Goal: Task Accomplishment & Management: Complete application form

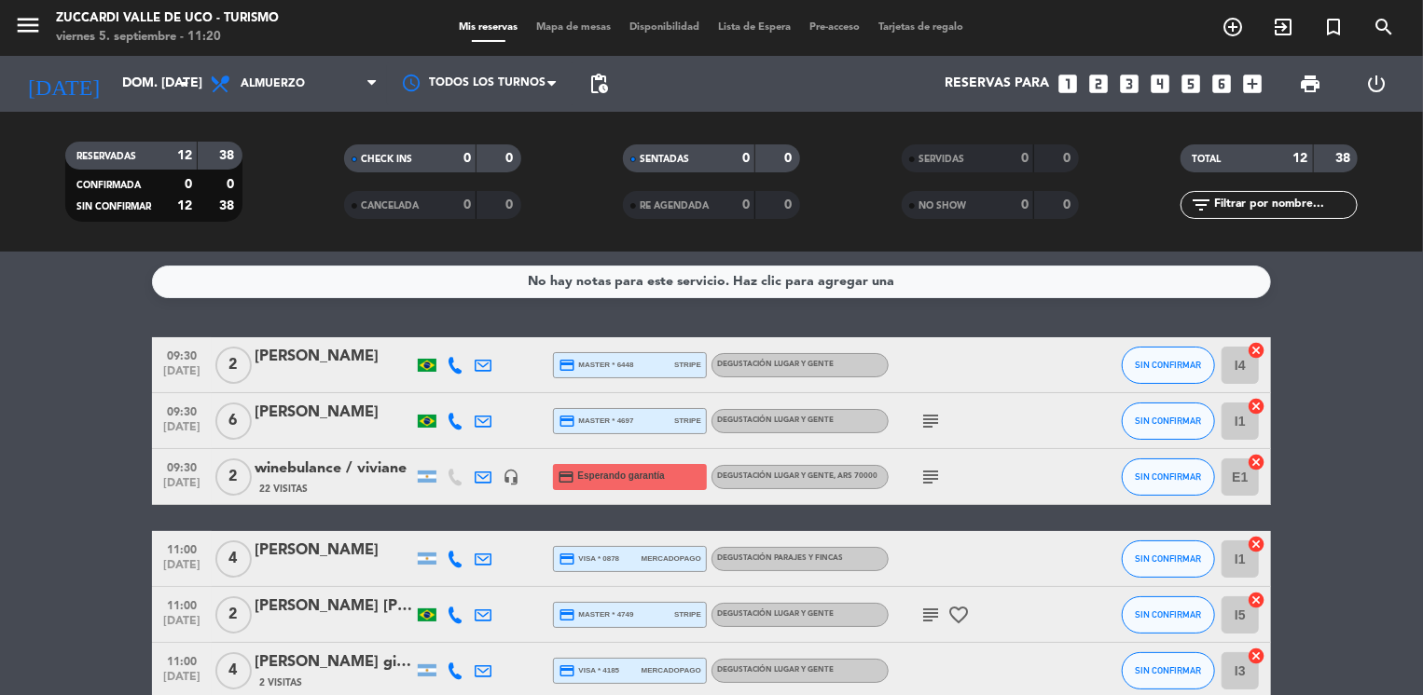
click at [937, 475] on icon "subject" at bounding box center [930, 477] width 22 height 22
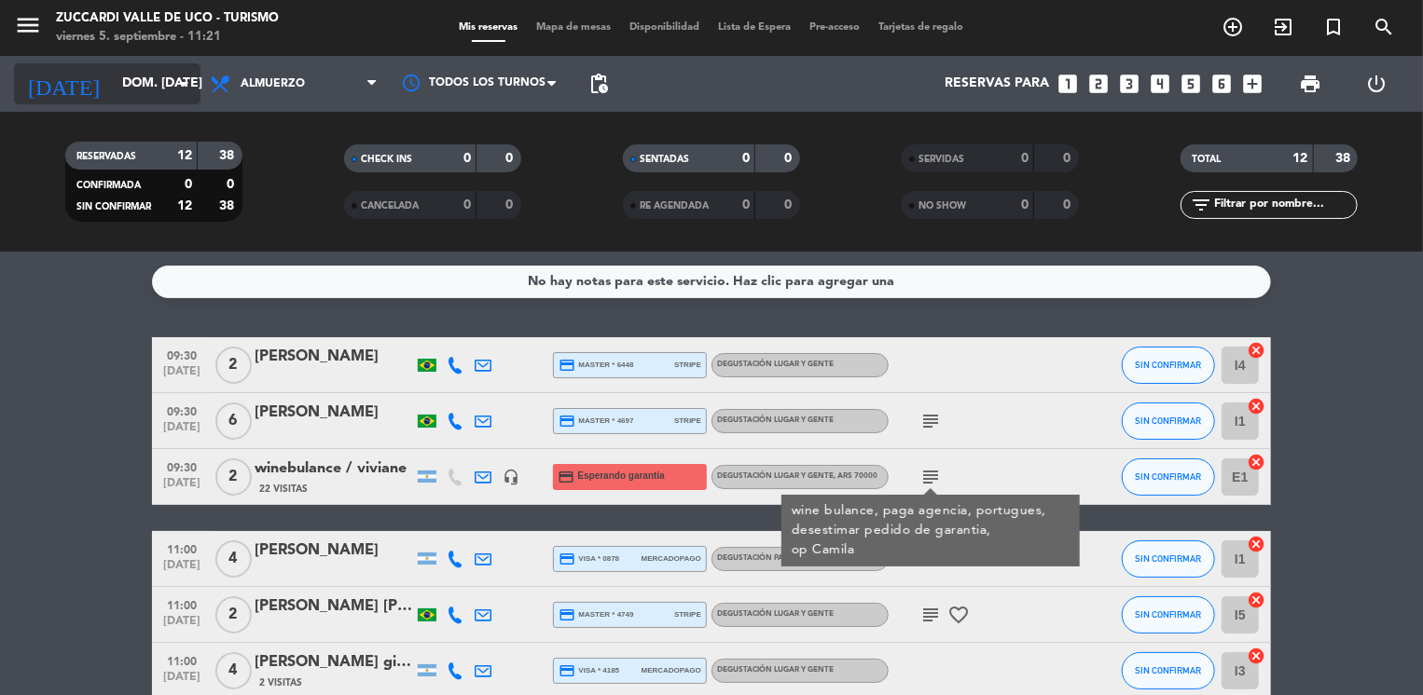
click at [149, 76] on input "dom. [DATE]" at bounding box center [201, 84] width 177 height 34
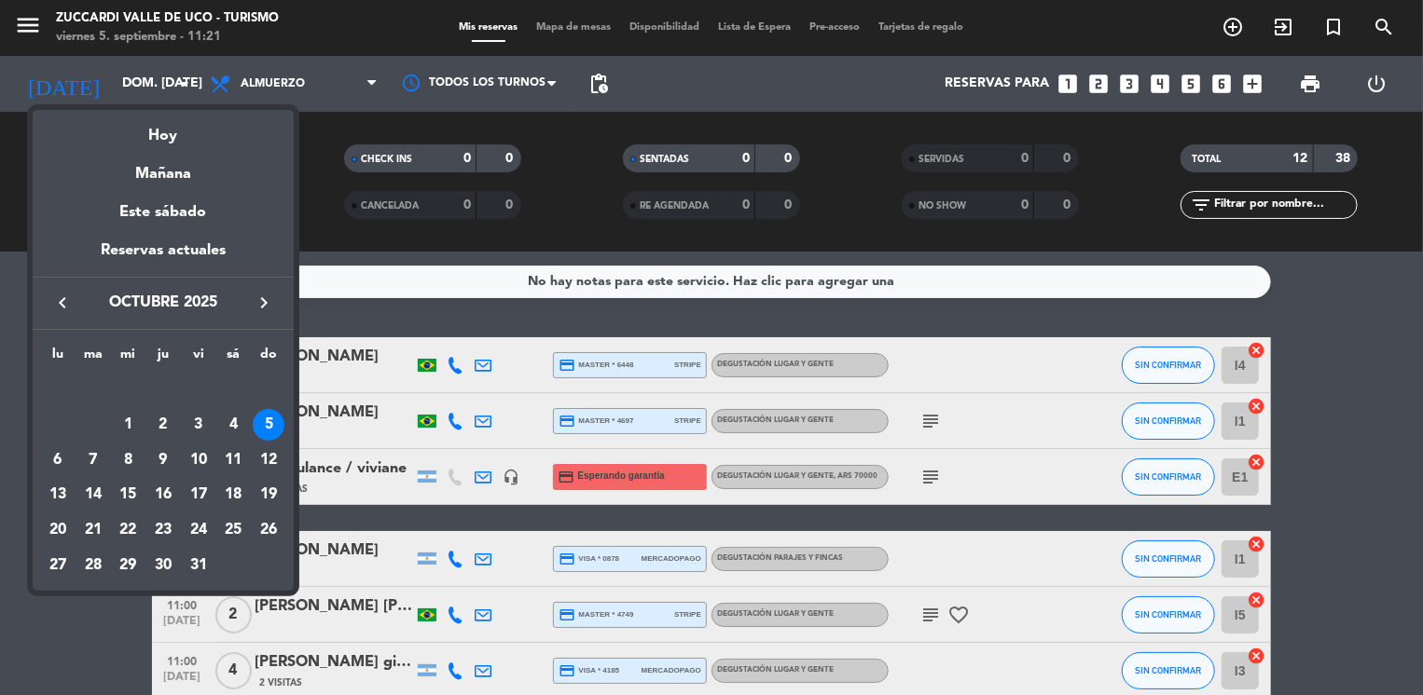
click at [62, 296] on icon "keyboard_arrow_left" at bounding box center [62, 303] width 22 height 22
click at [231, 536] on div "27" at bounding box center [233, 531] width 32 height 32
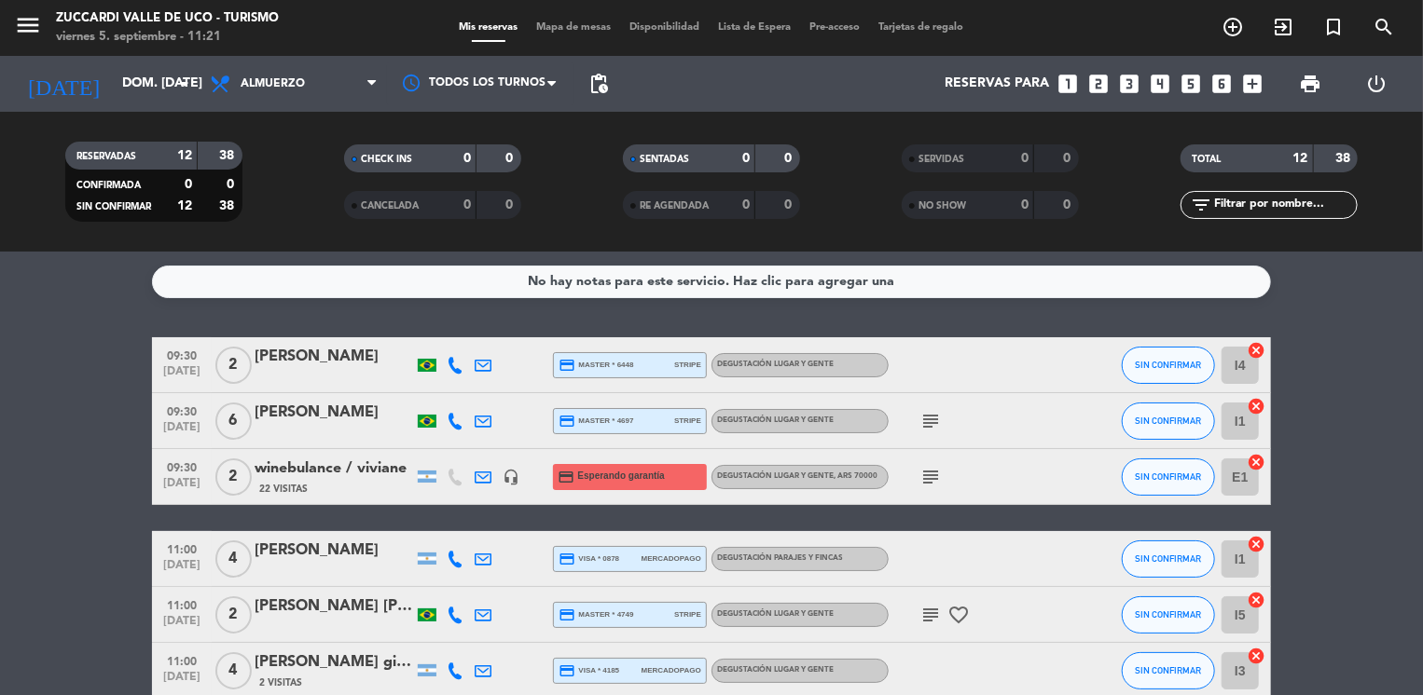
type input "sáb. [DATE]"
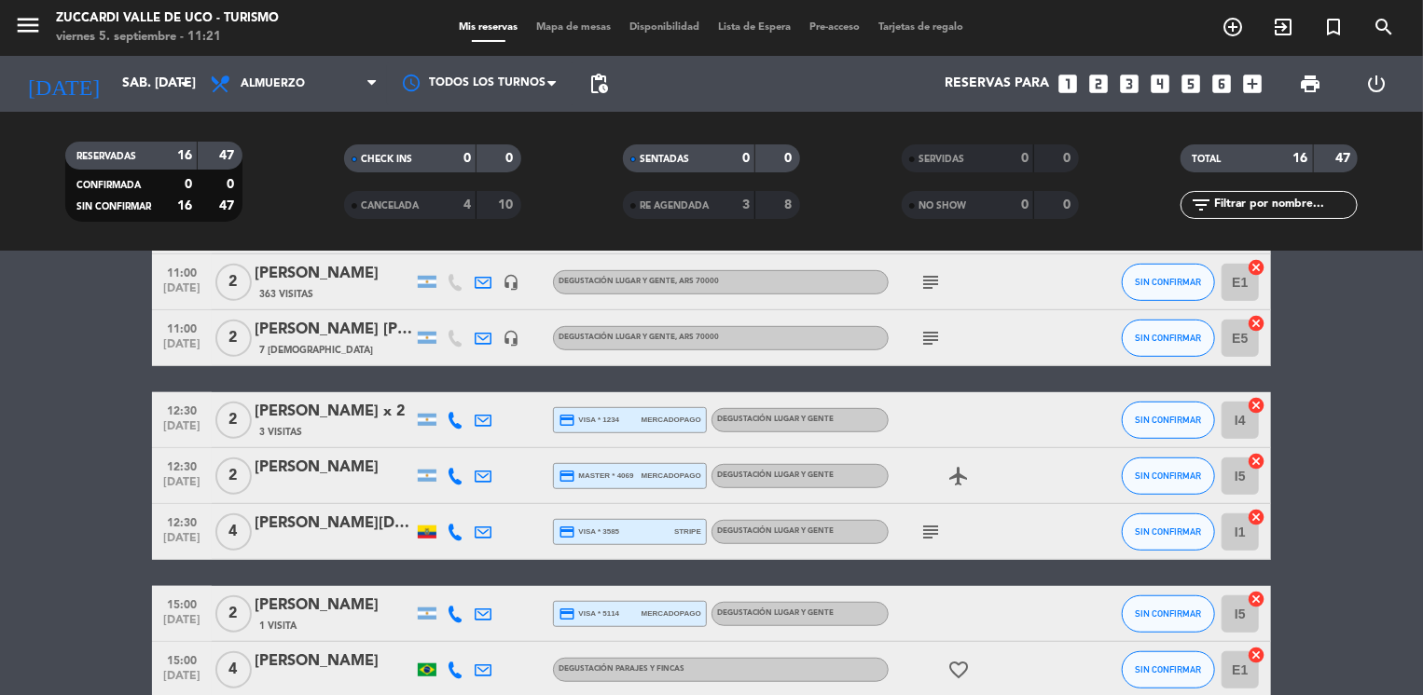
scroll to position [559, 0]
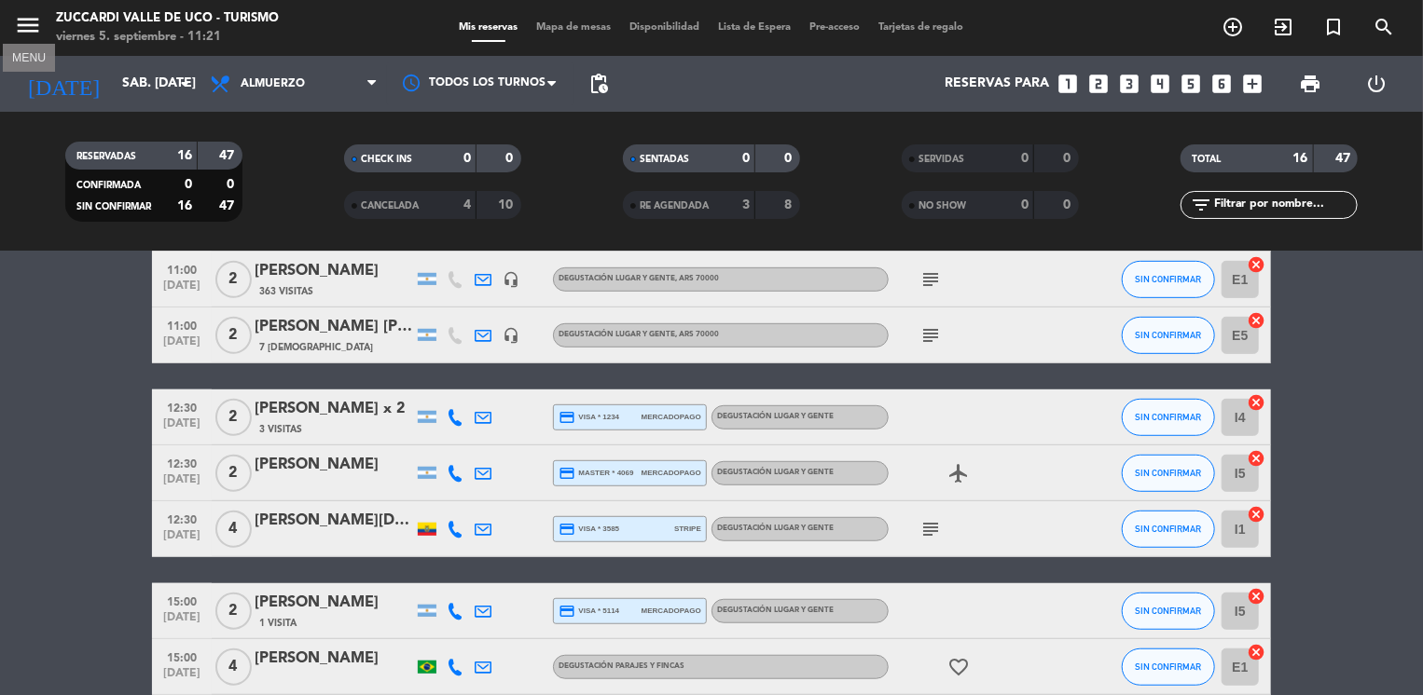
click at [22, 20] on icon "menu" at bounding box center [28, 25] width 28 height 28
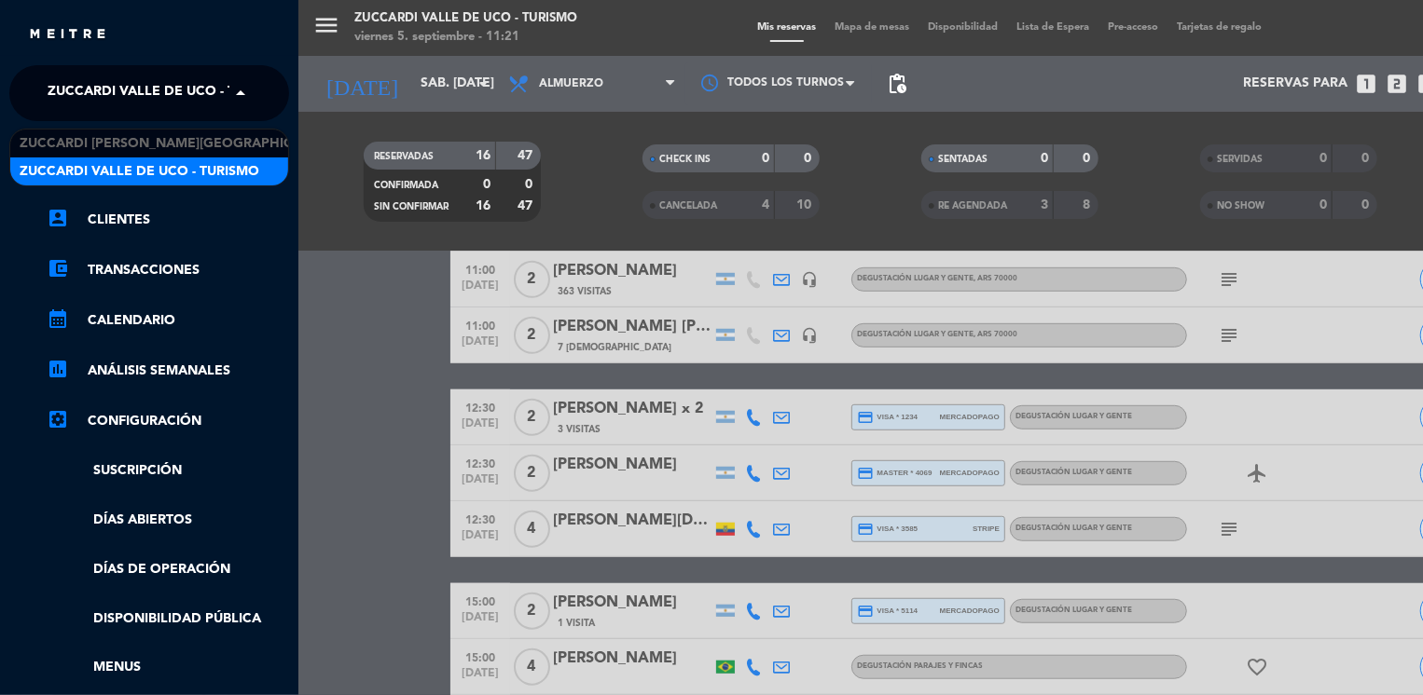
click at [102, 86] on span "Zuccardi Valle de Uco - Turismo" at bounding box center [168, 93] width 240 height 39
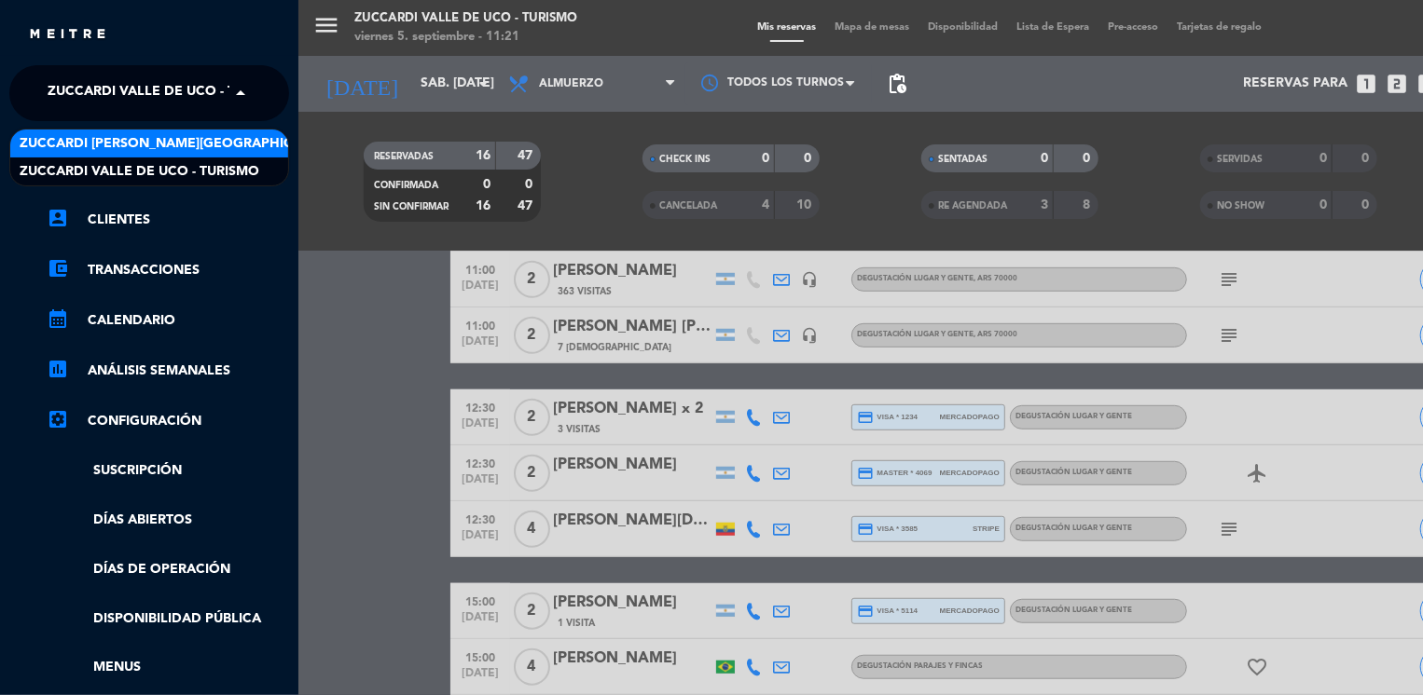
click at [234, 139] on span "Zuccardi [PERSON_NAME][GEOGRAPHIC_DATA] - Restaurant [PERSON_NAME][GEOGRAPHIC_D…" at bounding box center [352, 143] width 664 height 21
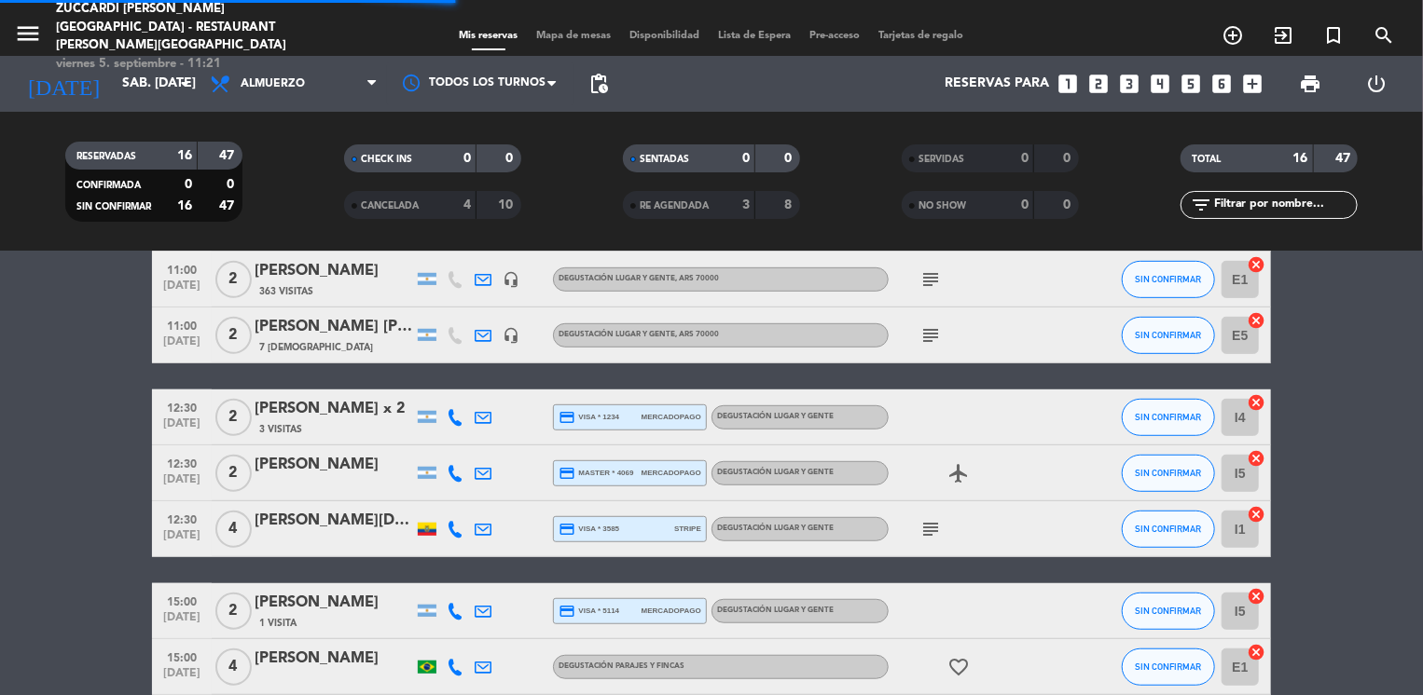
scroll to position [432, 0]
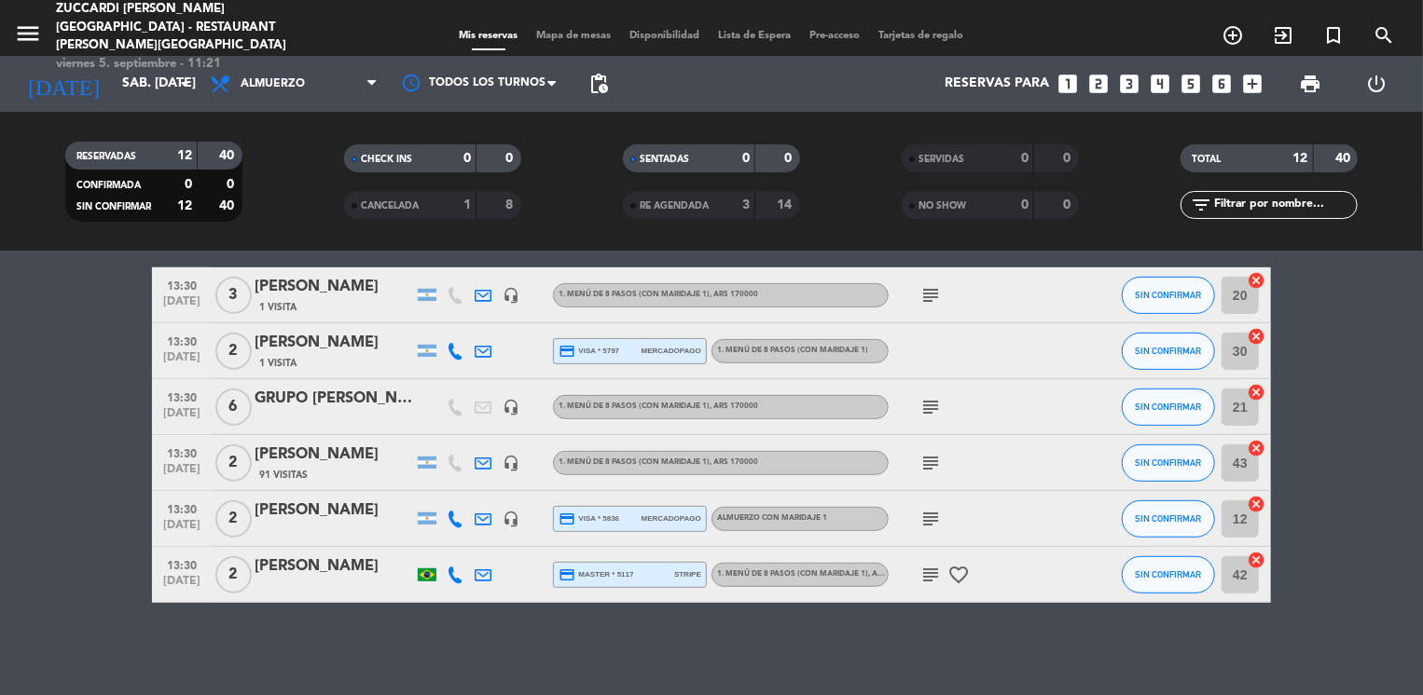
click at [60, 433] on bookings-row "12:30 [DATE] 8 [PERSON_NAME][EMAIL_ADDRESS][PERSON_NAME][DOMAIN_NAME] 1 Visita …" at bounding box center [711, 254] width 1423 height 697
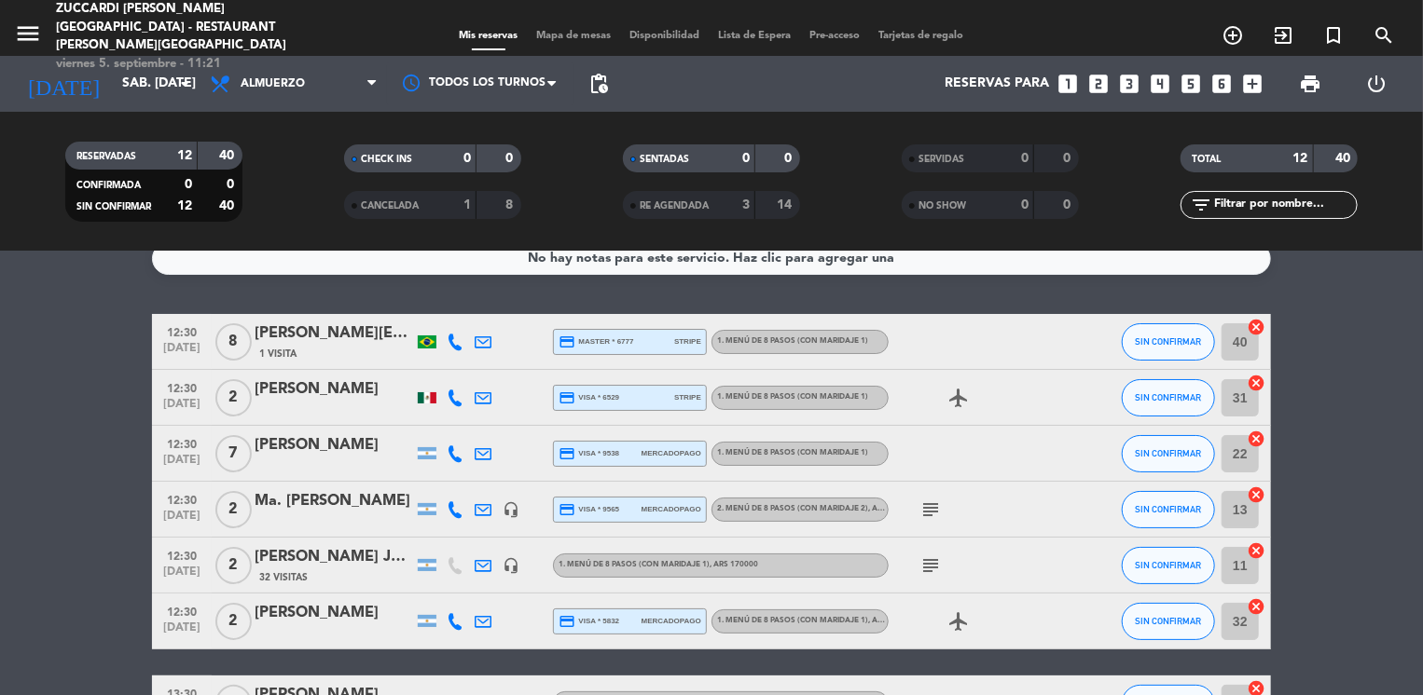
scroll to position [21, 0]
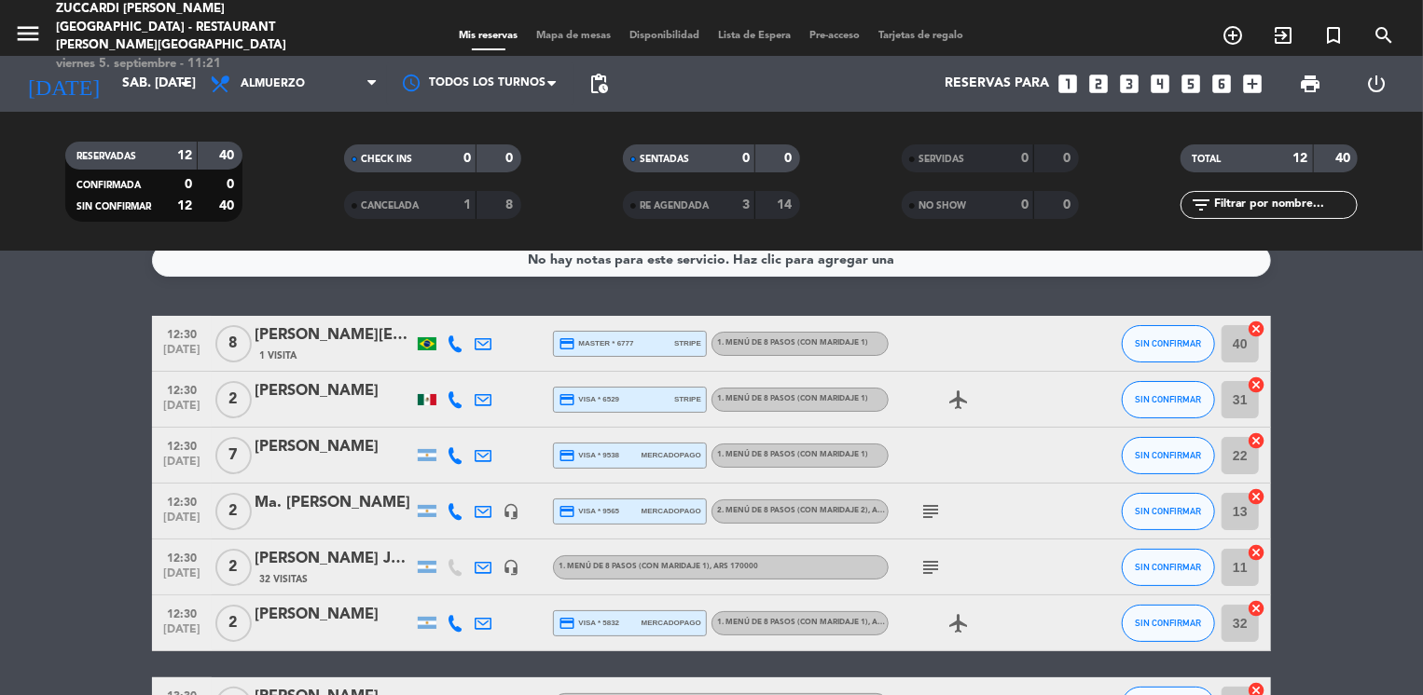
click at [1090, 75] on icon "looks_two" at bounding box center [1099, 84] width 24 height 24
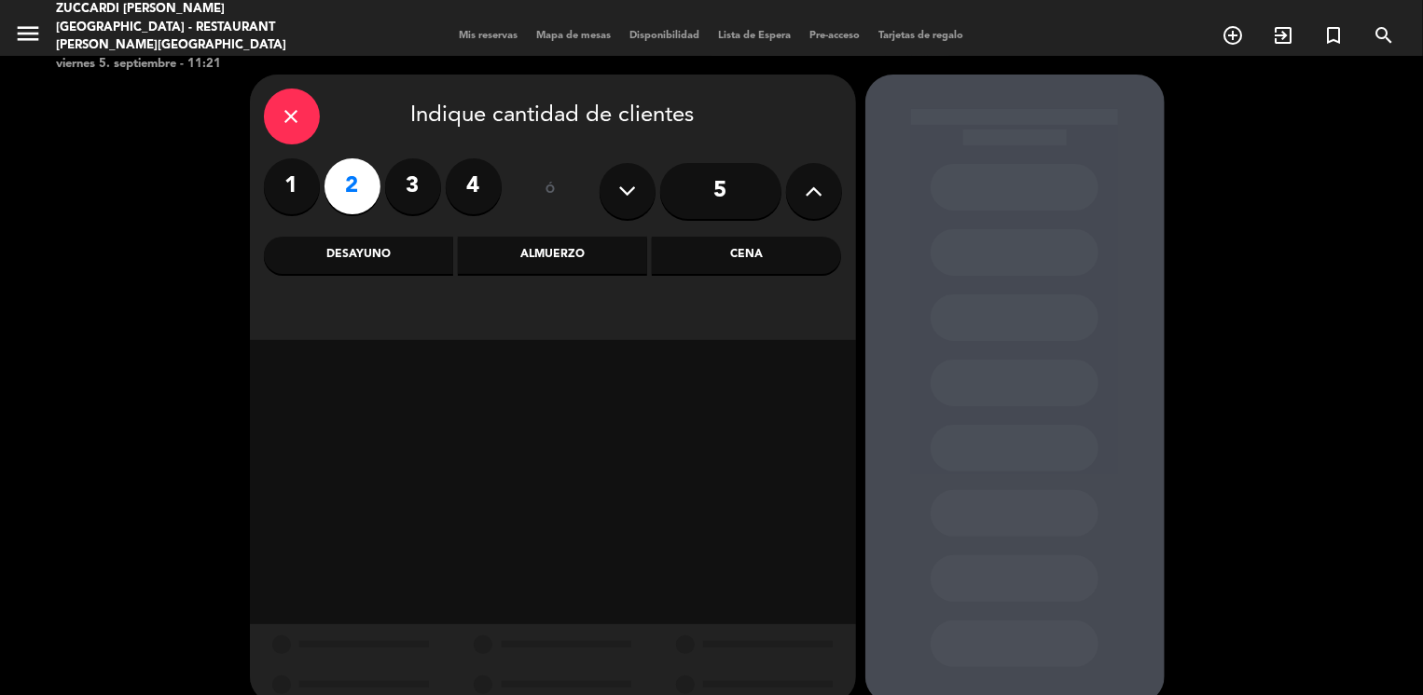
click at [552, 251] on div "Almuerzo" at bounding box center [552, 255] width 189 height 37
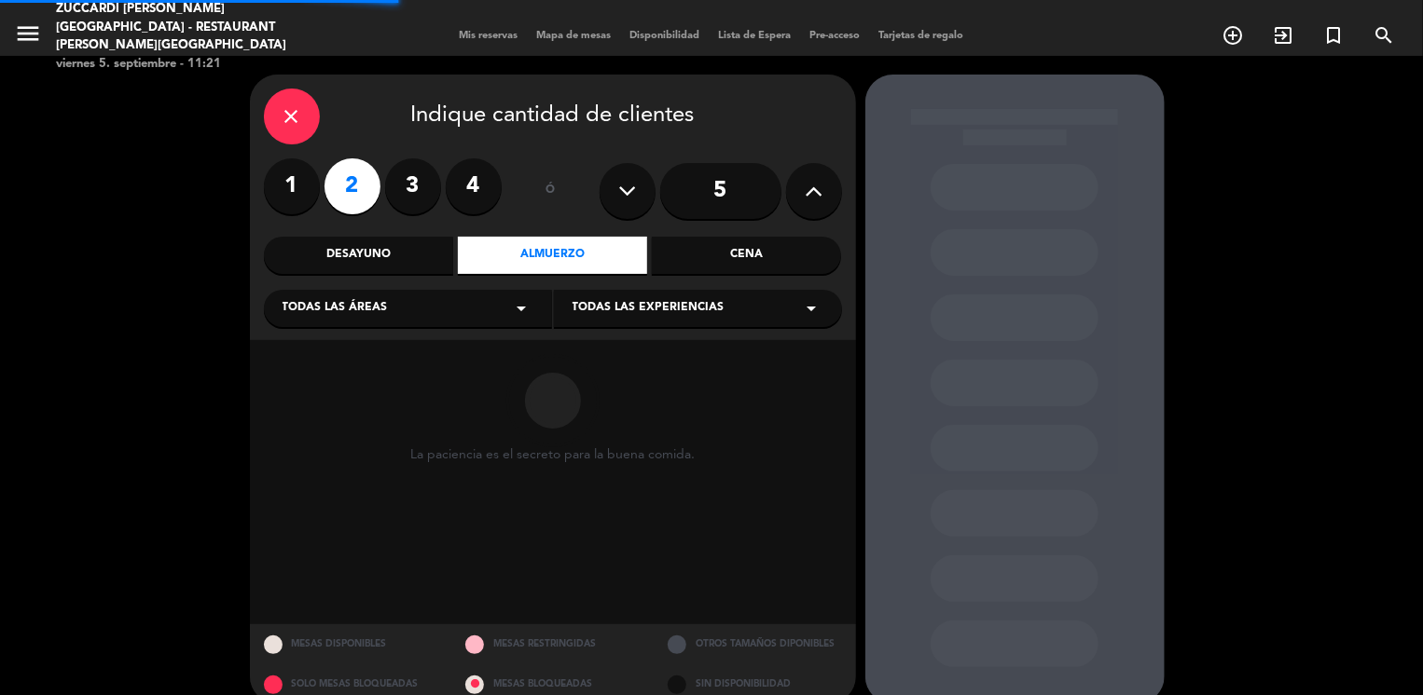
click at [416, 299] on div "Todas las áreas arrow_drop_down" at bounding box center [408, 308] width 288 height 37
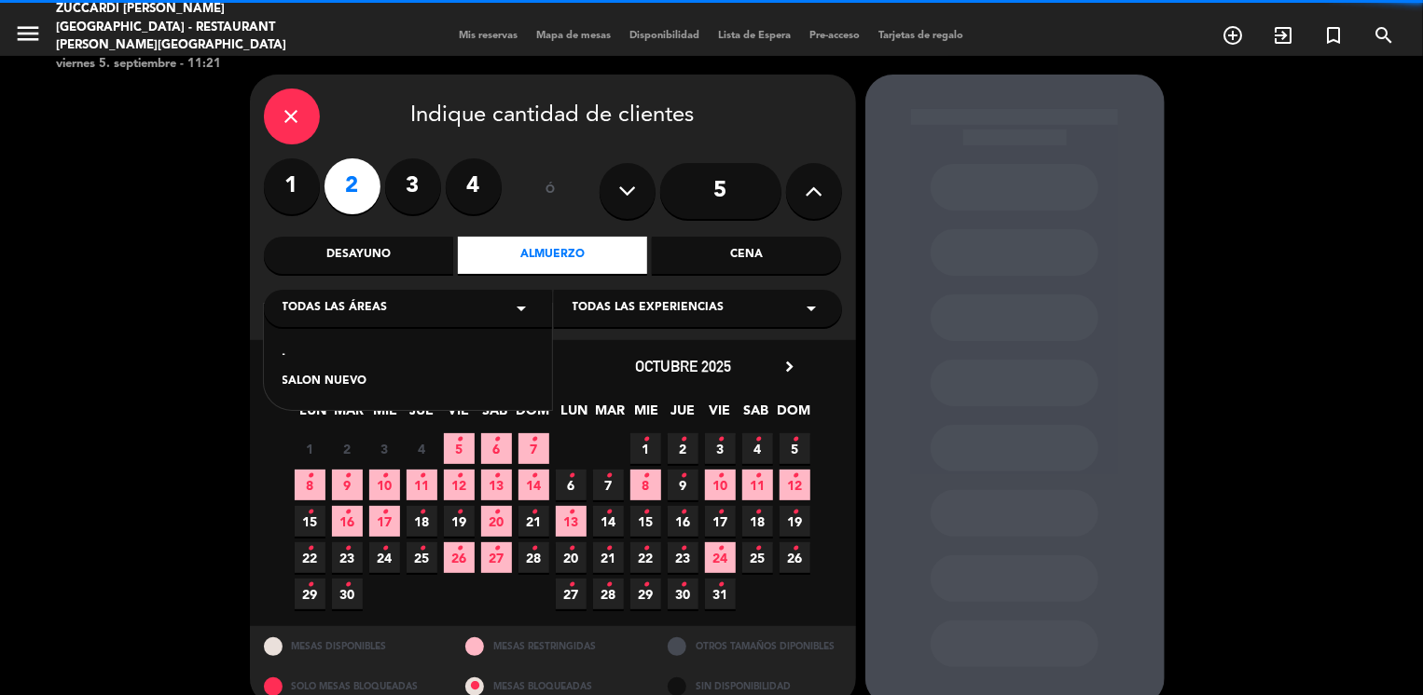
click at [315, 385] on div "SALON NUEVO" at bounding box center [407, 382] width 251 height 19
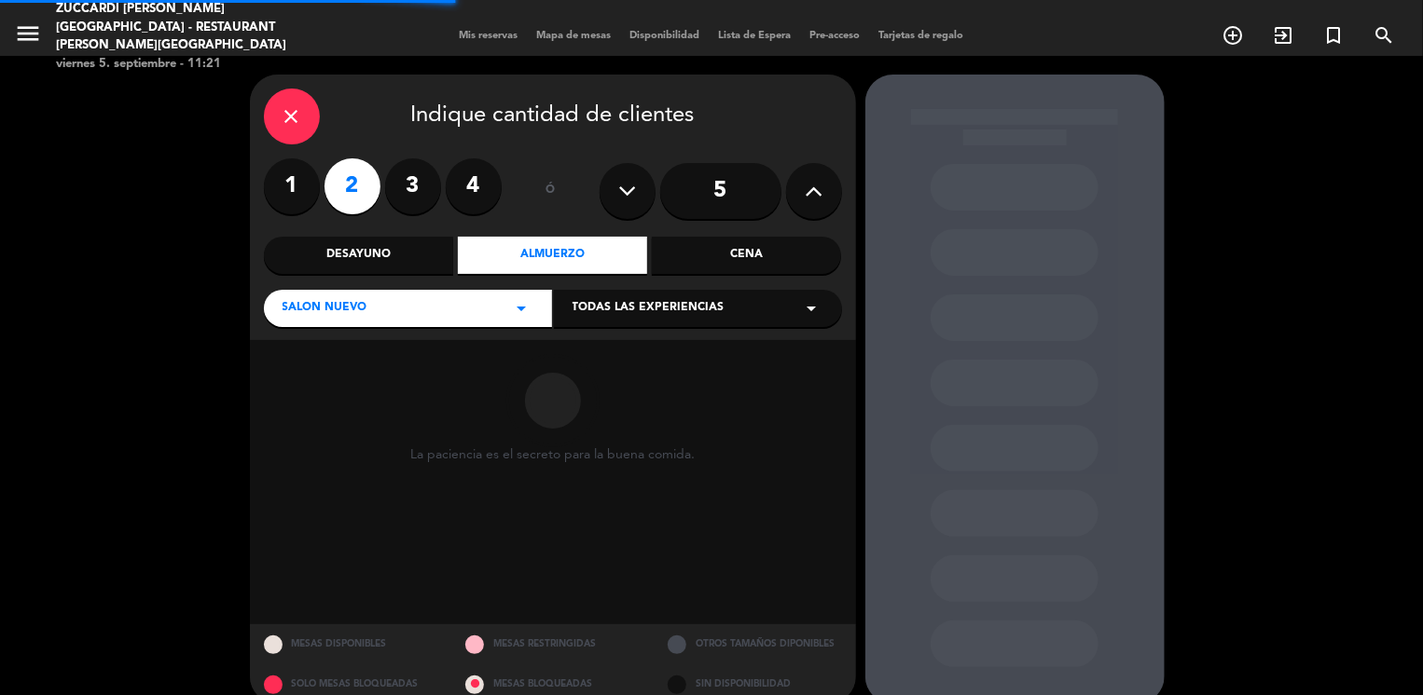
click at [612, 298] on div "Todas las experiencias arrow_drop_down" at bounding box center [698, 308] width 288 height 37
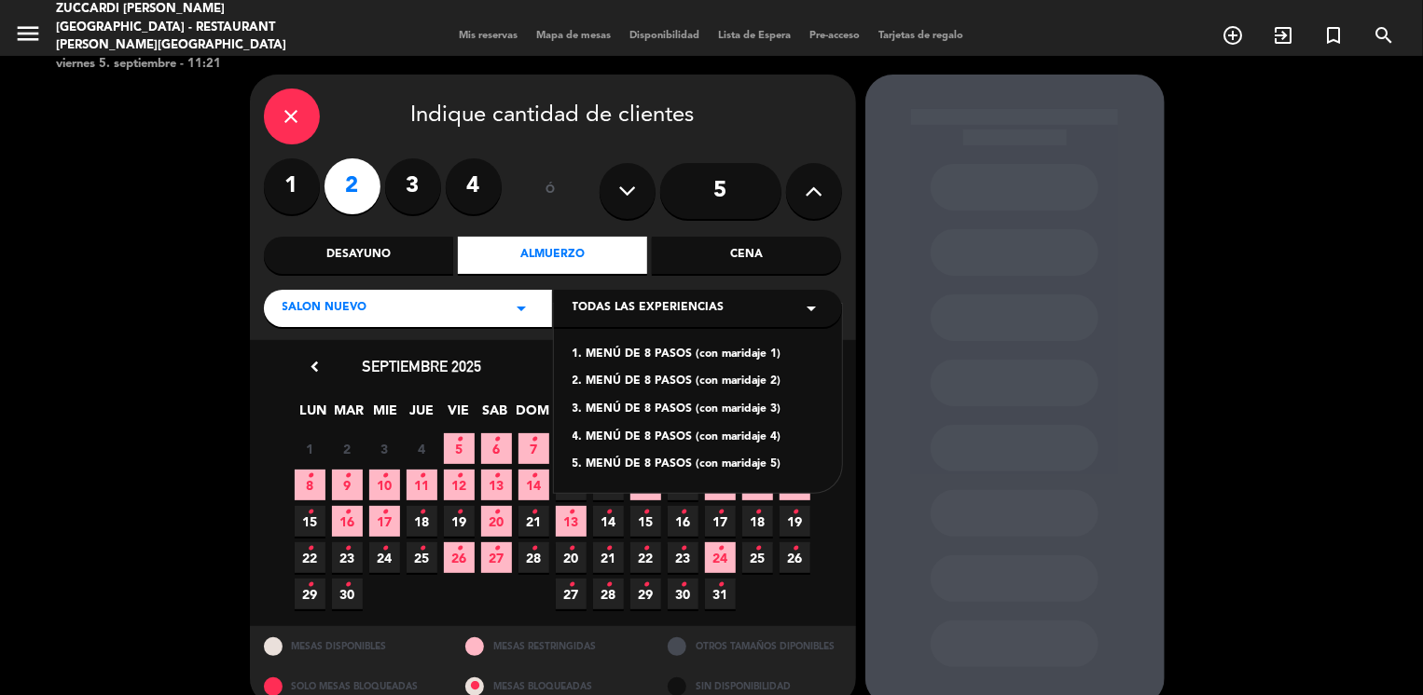
click at [635, 355] on div "1. MENÚ DE 8 PASOS (con maridaje 1)" at bounding box center [697, 355] width 251 height 19
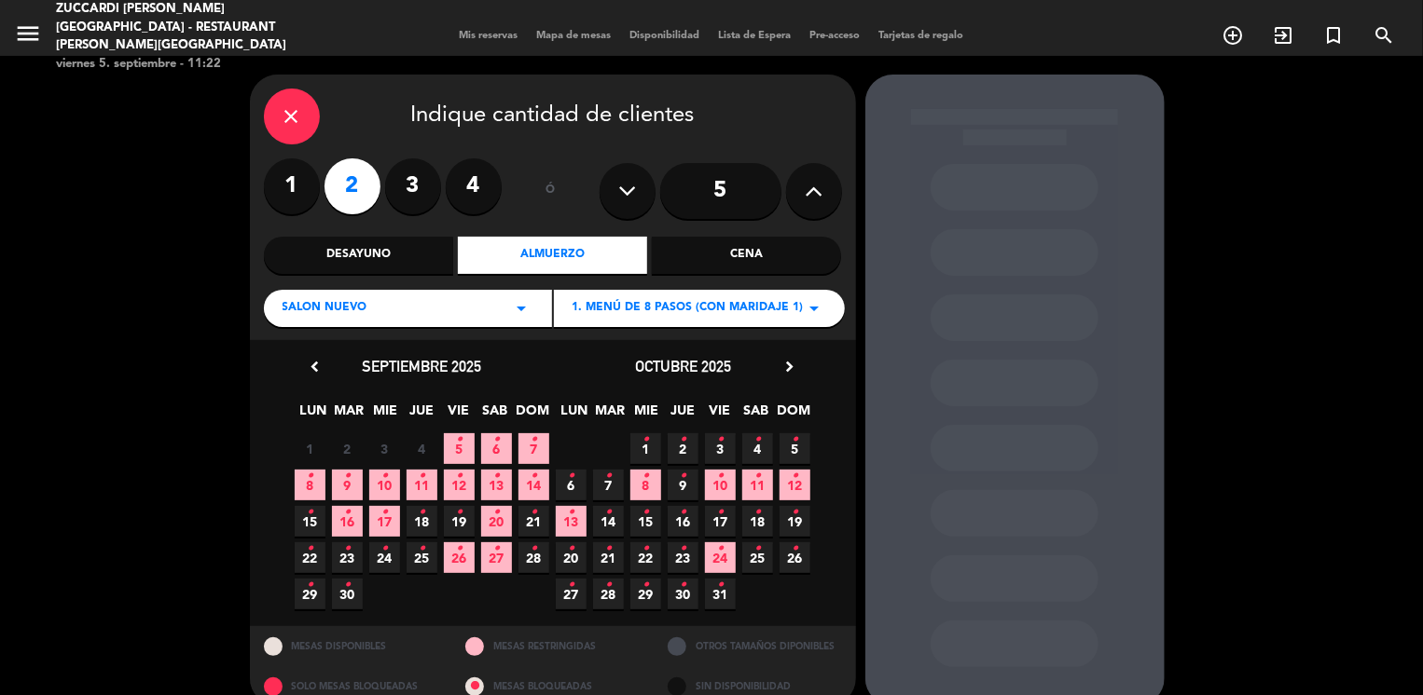
click at [485, 560] on span "27 •" at bounding box center [496, 558] width 31 height 31
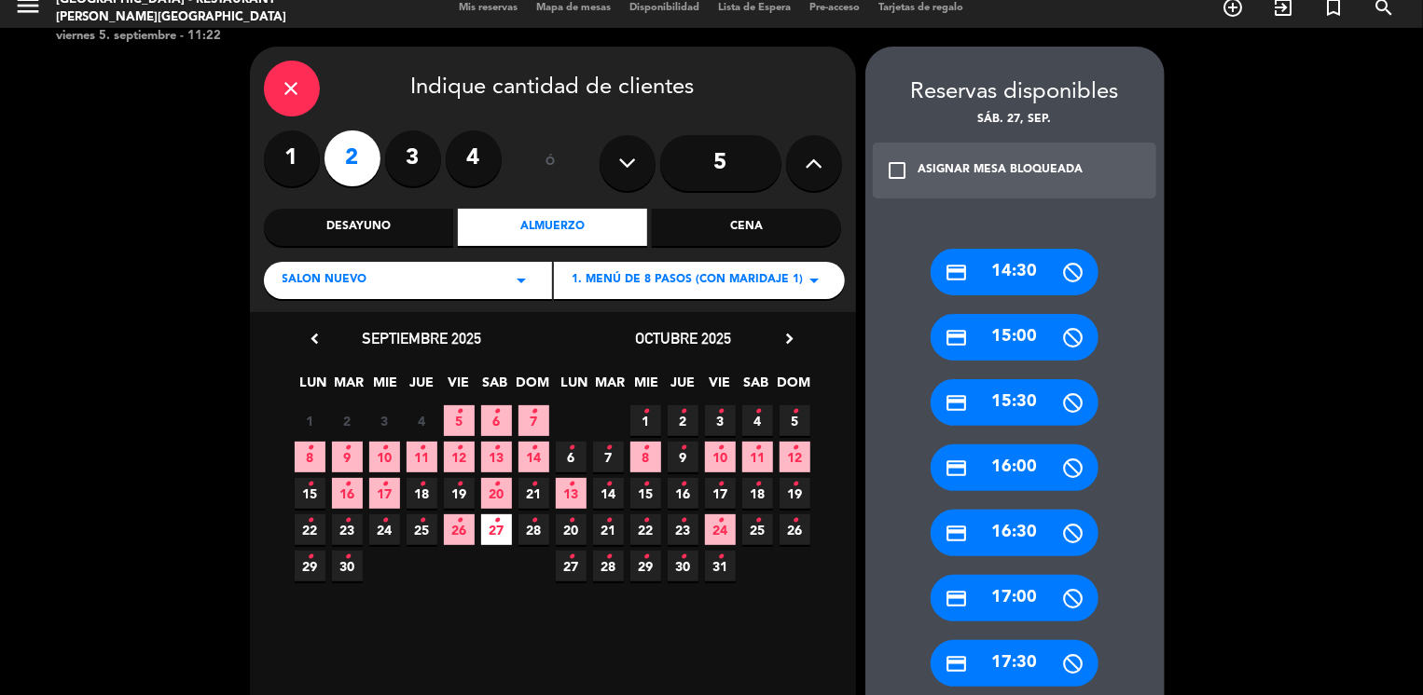
click at [894, 323] on div "credit_card 14:30 credit_card 15:00 credit_card 15:30 credit_card 16:00 credit_…" at bounding box center [1014, 491] width 299 height 559
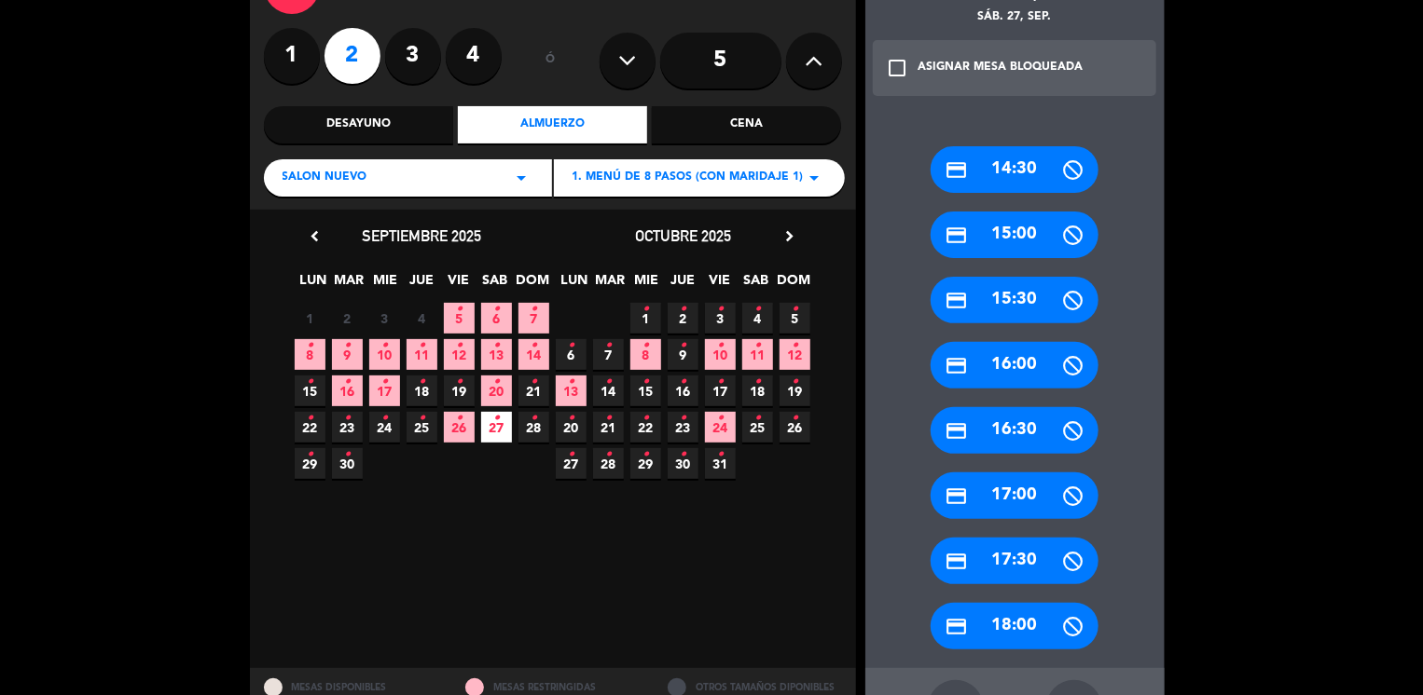
scroll to position [201, 0]
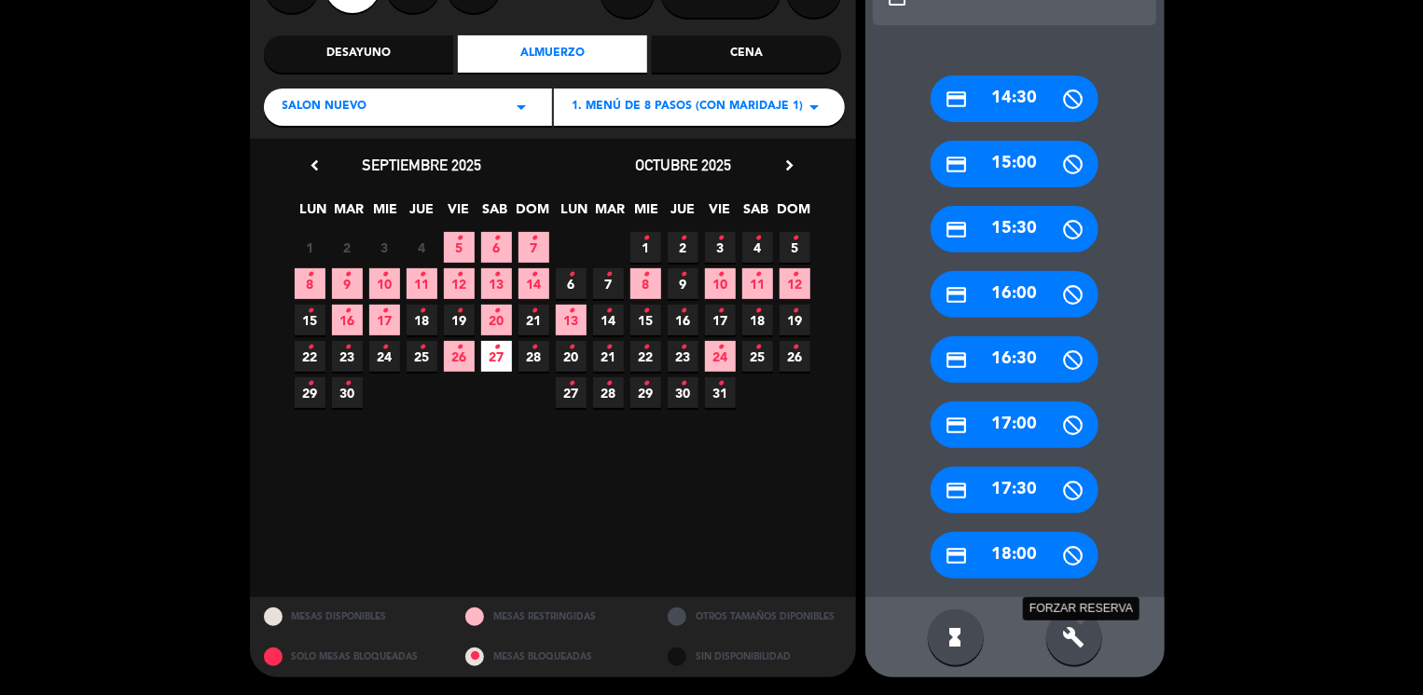
click at [1081, 642] on icon "build" at bounding box center [1074, 637] width 22 height 22
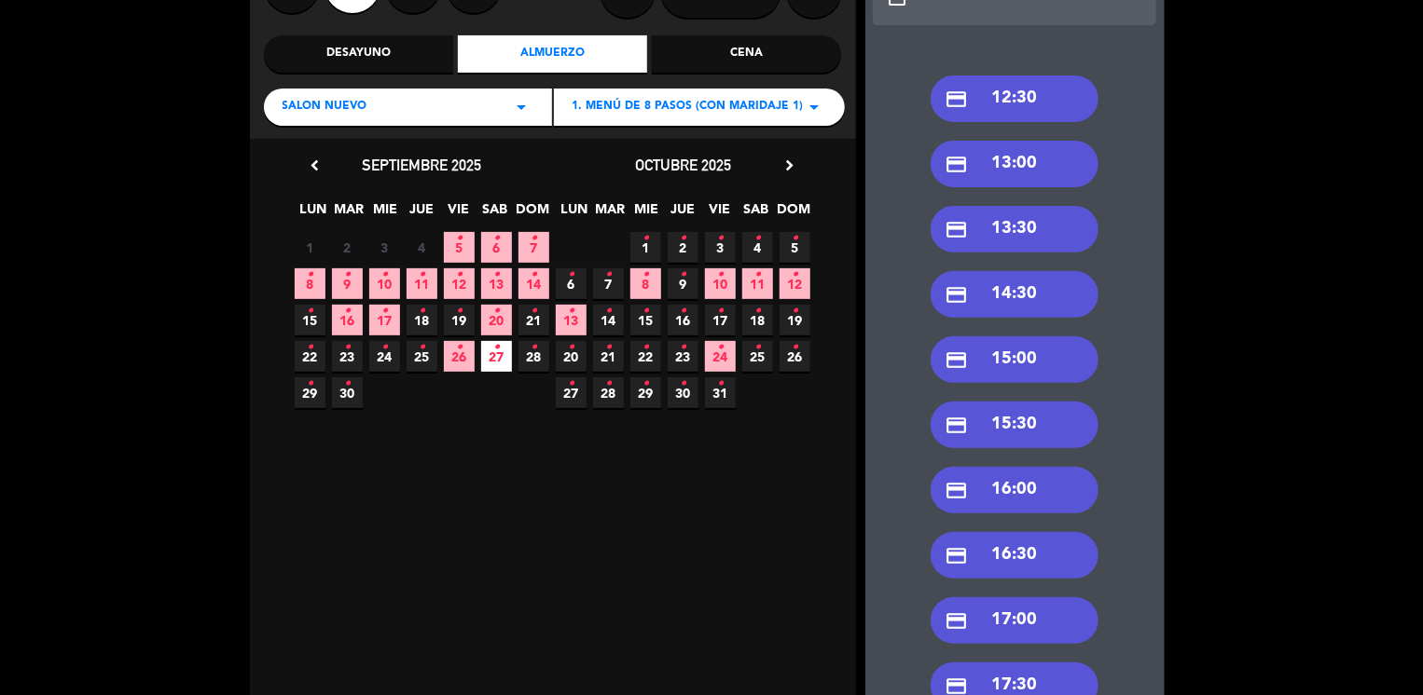
click at [1017, 231] on div "credit_card 13:30" at bounding box center [1014, 229] width 168 height 47
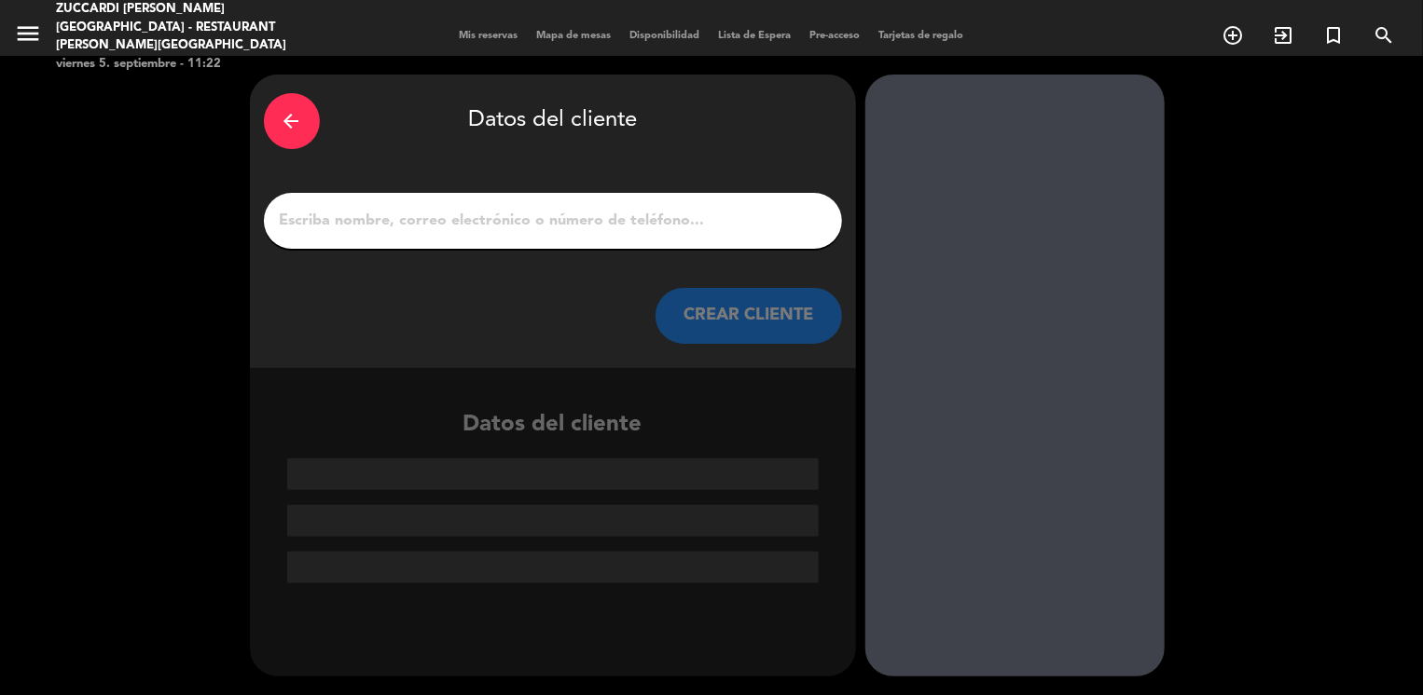
click at [548, 219] on input "1" at bounding box center [553, 221] width 550 height 26
paste input "[PERSON_NAME]"
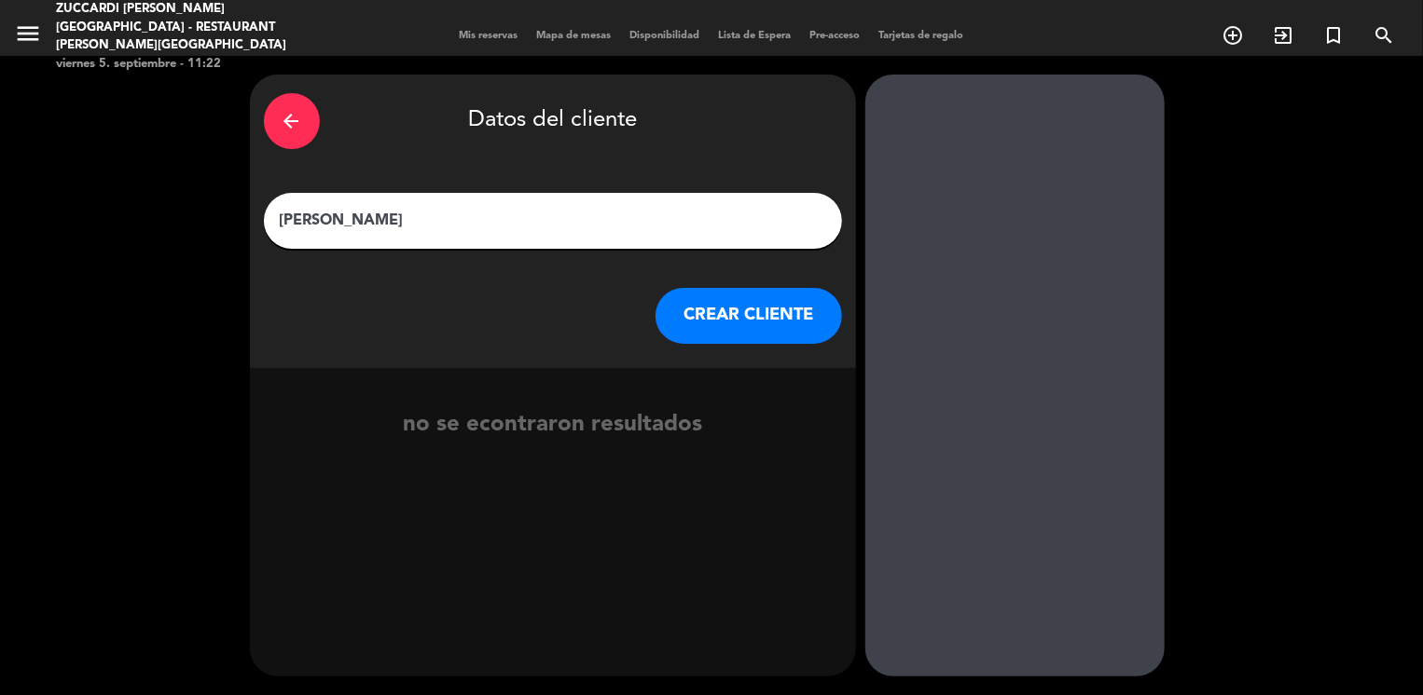
type input "[PERSON_NAME]"
click at [709, 320] on button "CREAR CLIENTE" at bounding box center [748, 316] width 186 height 56
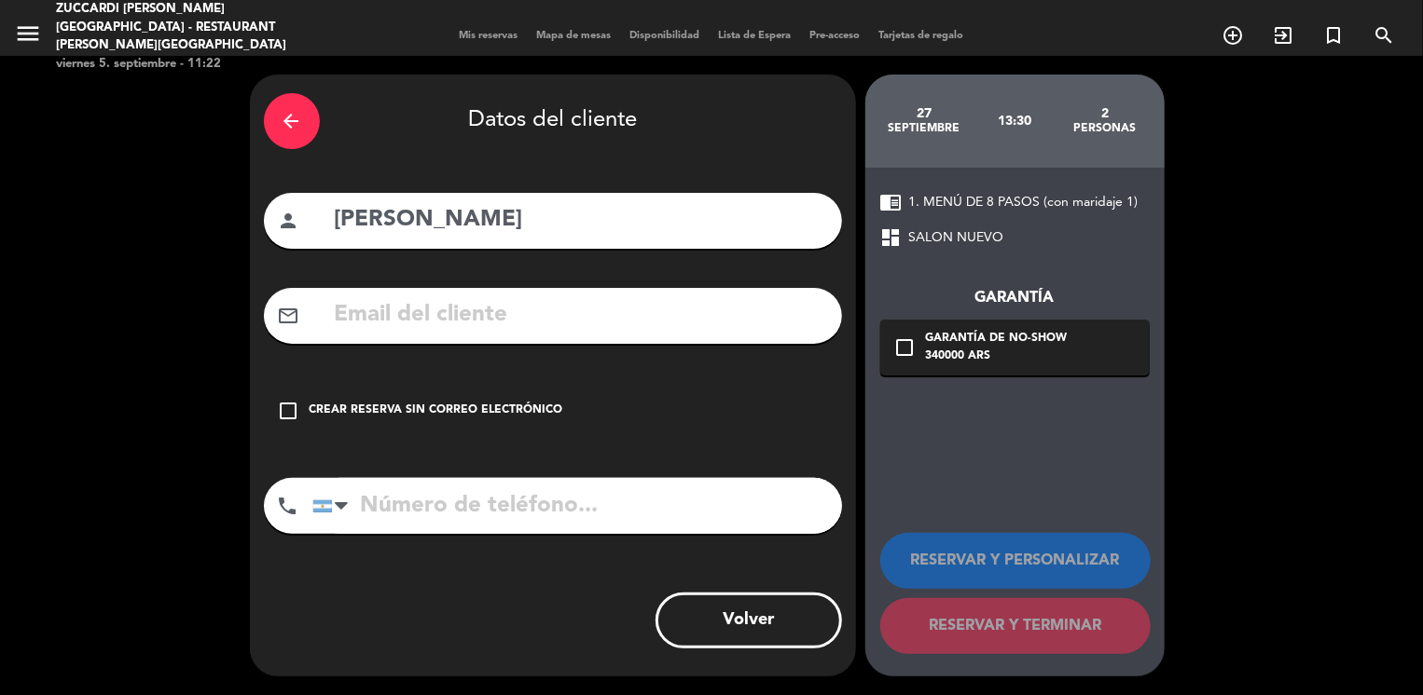
click at [384, 317] on input "text" at bounding box center [580, 315] width 495 height 38
paste input "[EMAIL_ADDRESS][DOMAIN_NAME]"
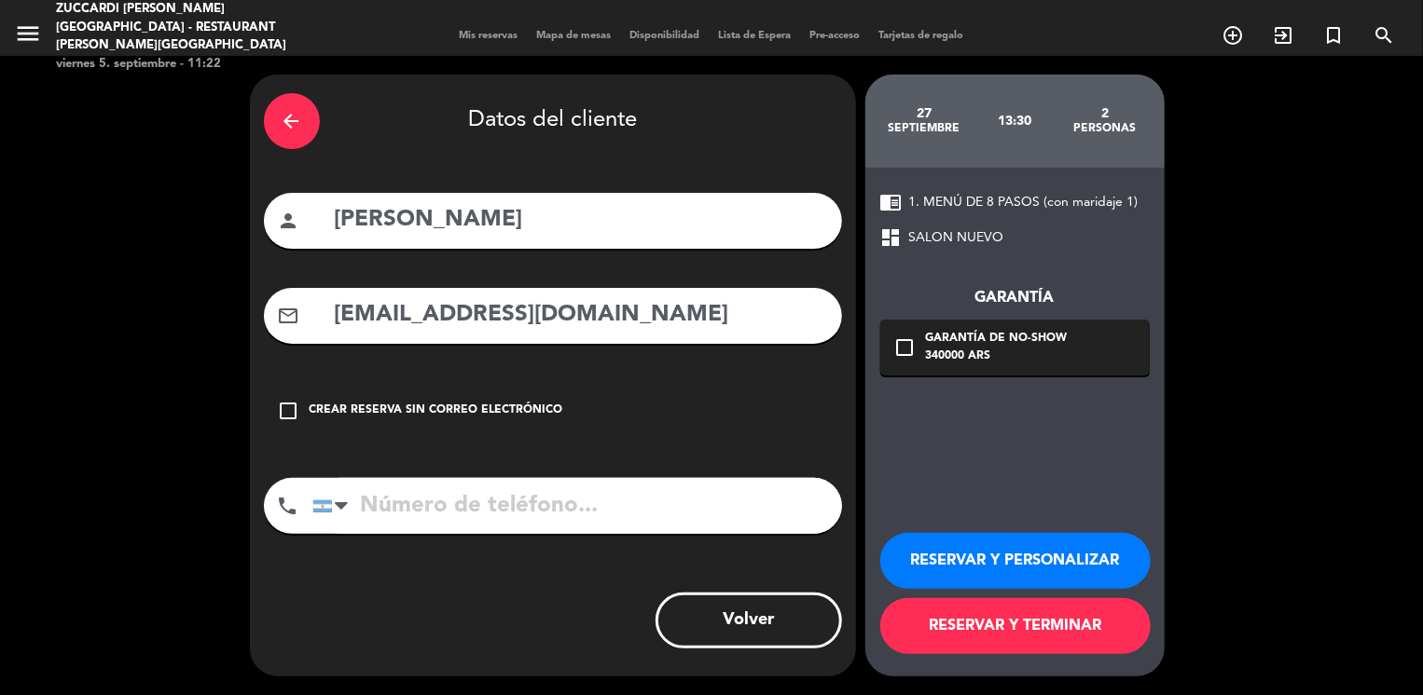
type input "[EMAIL_ADDRESS][DOMAIN_NAME]"
click at [925, 558] on button "RESERVAR Y PERSONALIZAR" at bounding box center [1015, 561] width 270 height 56
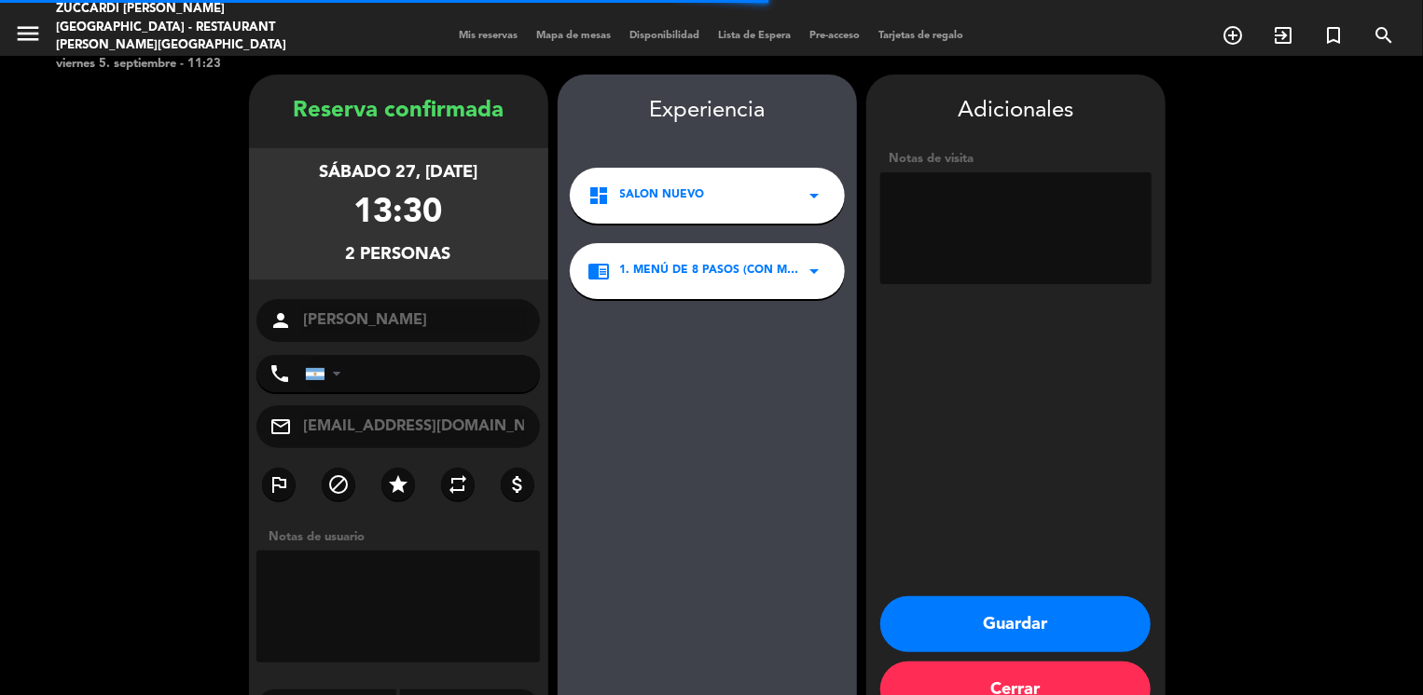
scroll to position [48, 0]
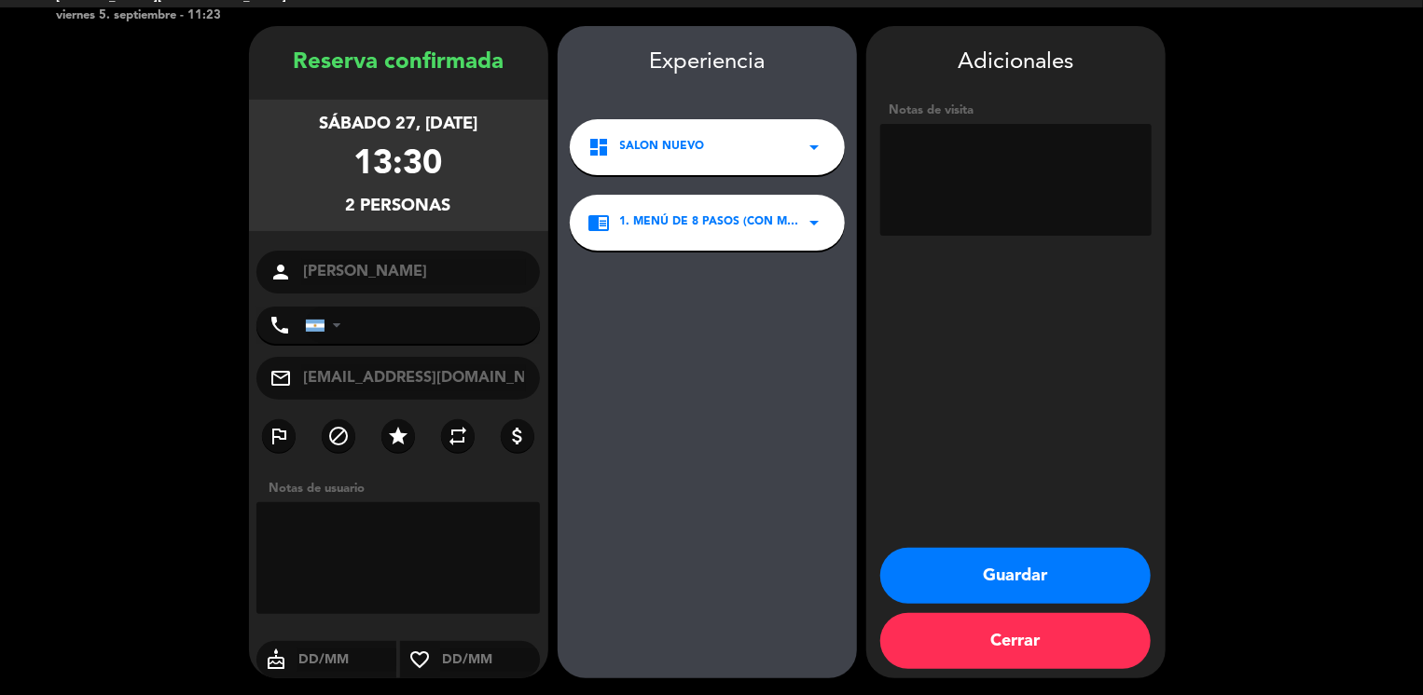
click at [966, 193] on textarea at bounding box center [1015, 180] width 271 height 112
type textarea "vino a la montaña, paga agencia, op Camila"
click at [940, 567] on button "Guardar" at bounding box center [1015, 576] width 270 height 56
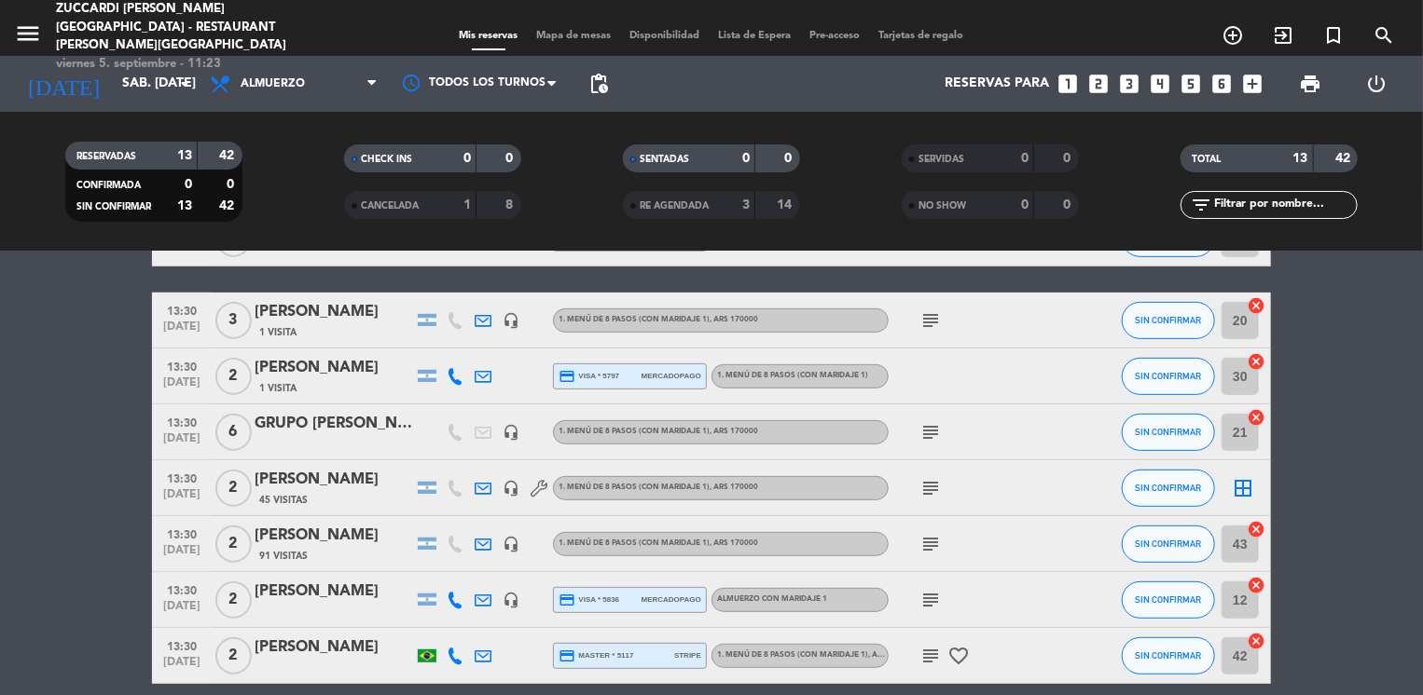
scroll to position [410, 0]
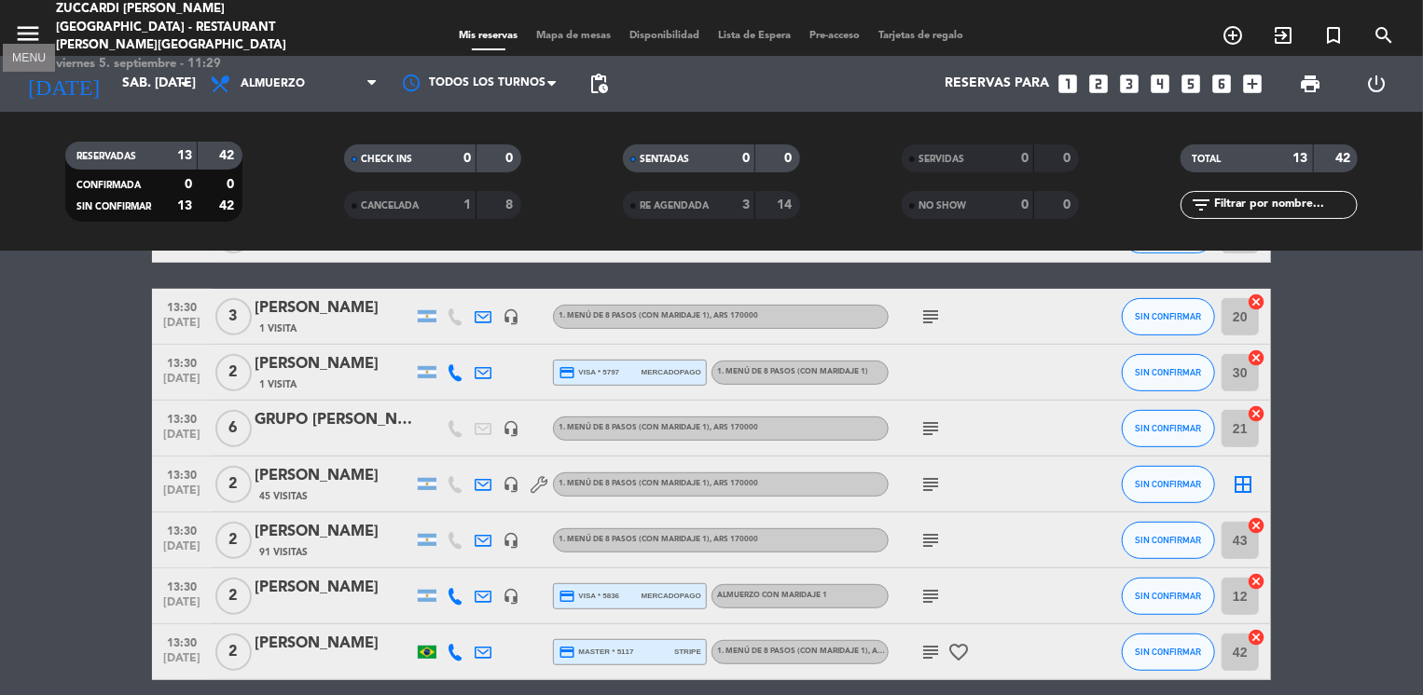
click at [34, 31] on icon "menu" at bounding box center [28, 34] width 28 height 28
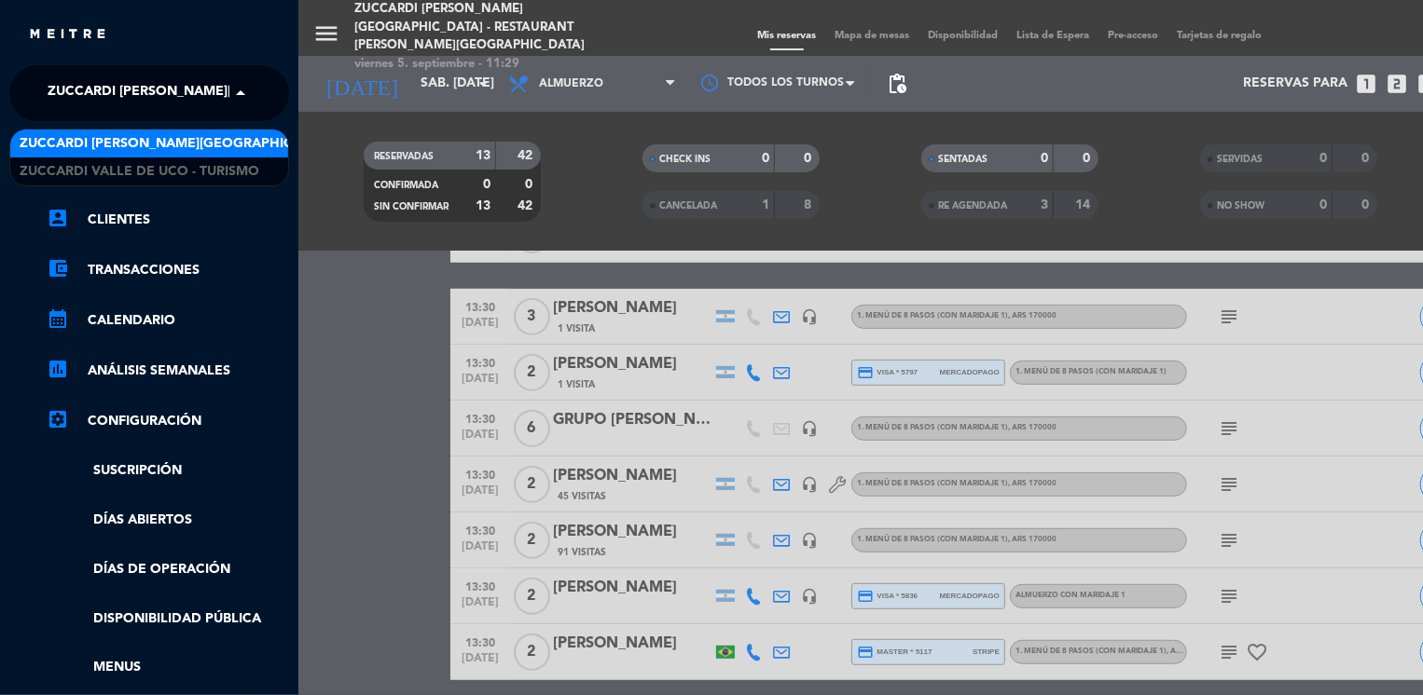
click at [115, 81] on span "Zuccardi [PERSON_NAME][GEOGRAPHIC_DATA] - Restaurant [PERSON_NAME][GEOGRAPHIC_D…" at bounding box center [380, 93] width 664 height 39
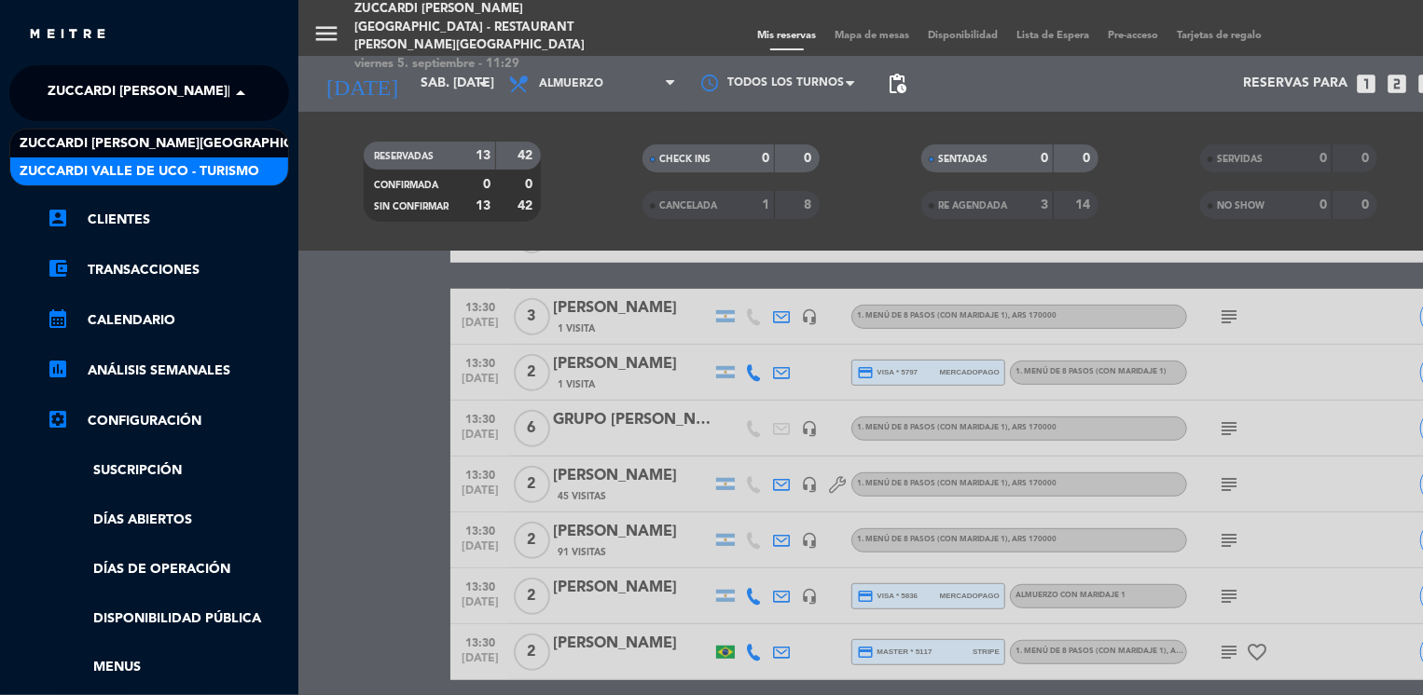
click at [228, 161] on span "Zuccardi Valle de Uco - Turismo" at bounding box center [140, 171] width 240 height 21
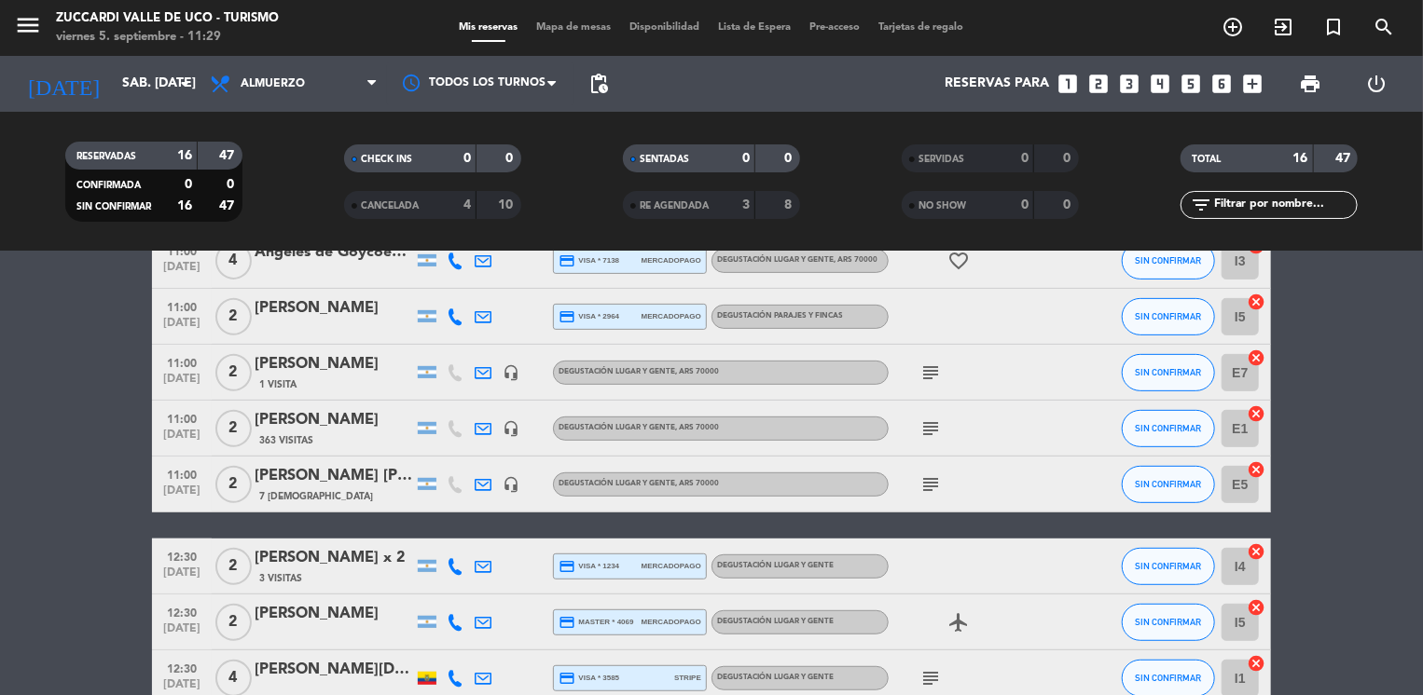
click at [105, 323] on bookings-row "09:30 [DATE] 2 [PERSON_NAME] [PERSON_NAME] HEXSEL credit_card visa * 4721 strip…" at bounding box center [711, 413] width 1423 height 973
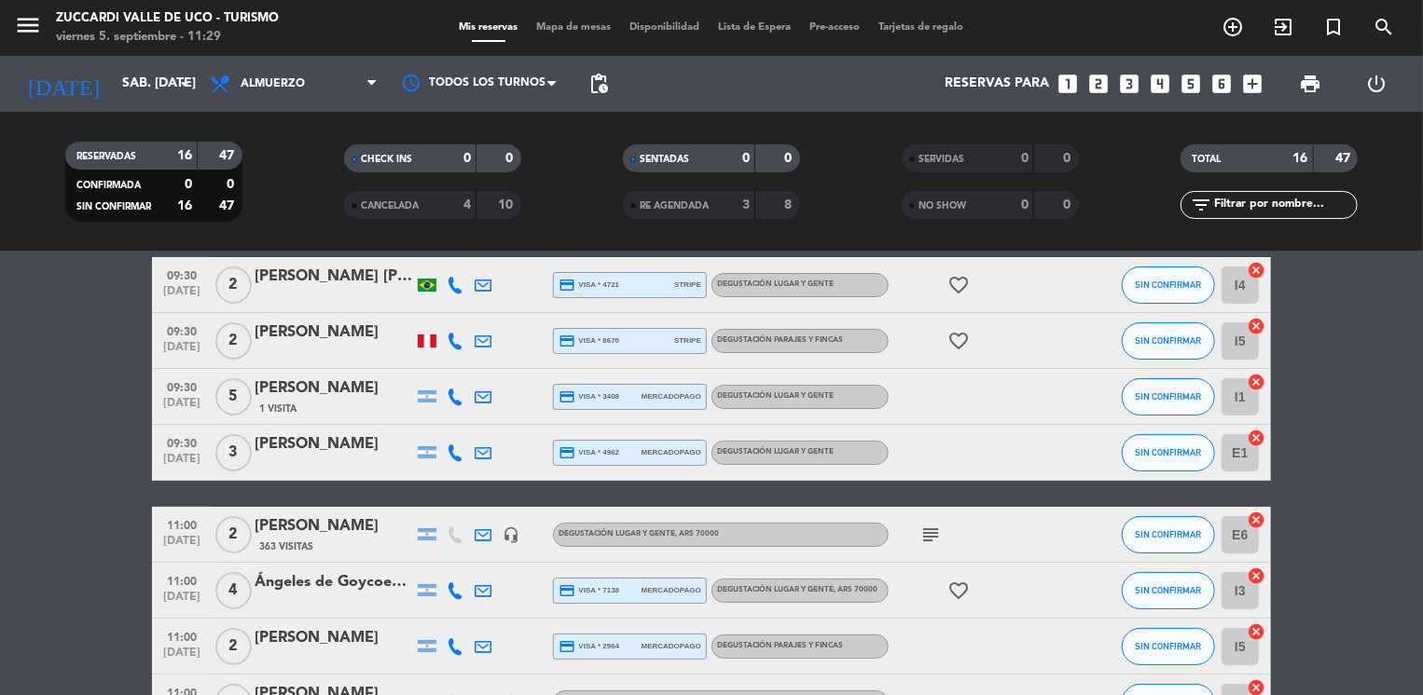
scroll to position [0, 0]
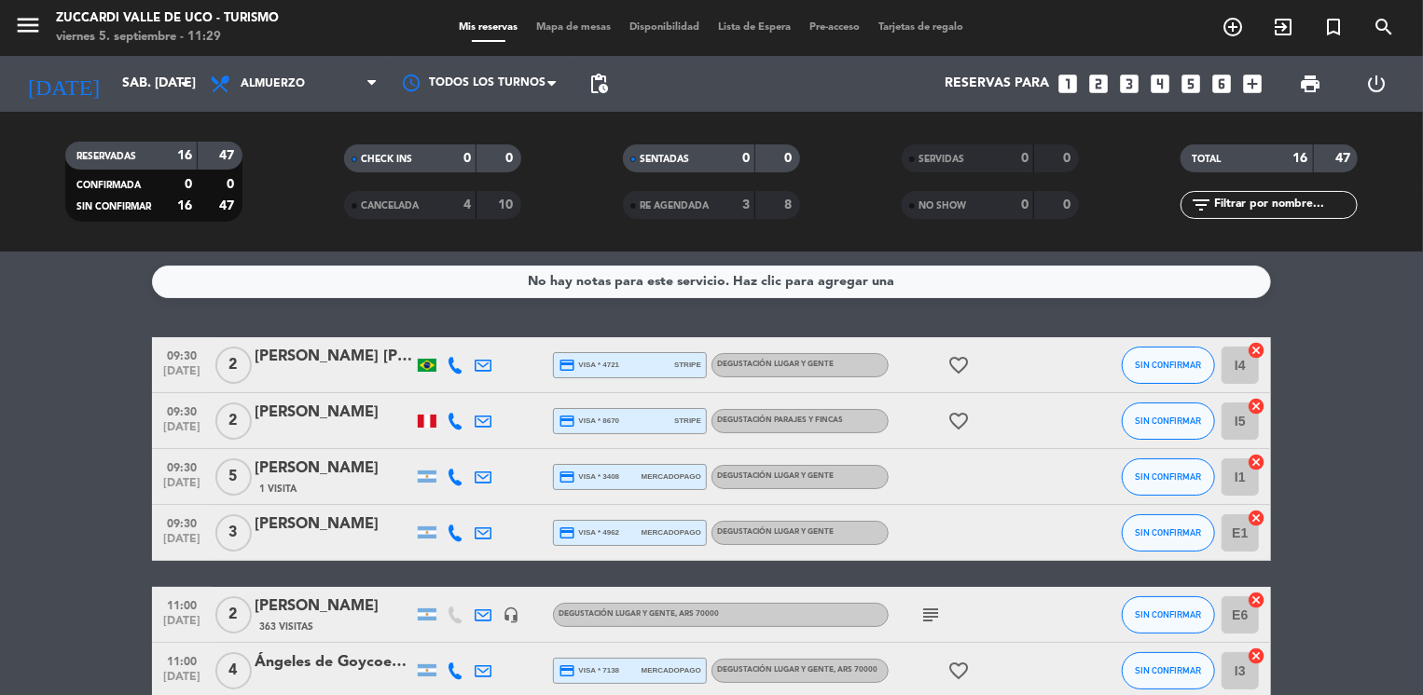
click at [1098, 89] on icon "looks_two" at bounding box center [1099, 84] width 24 height 24
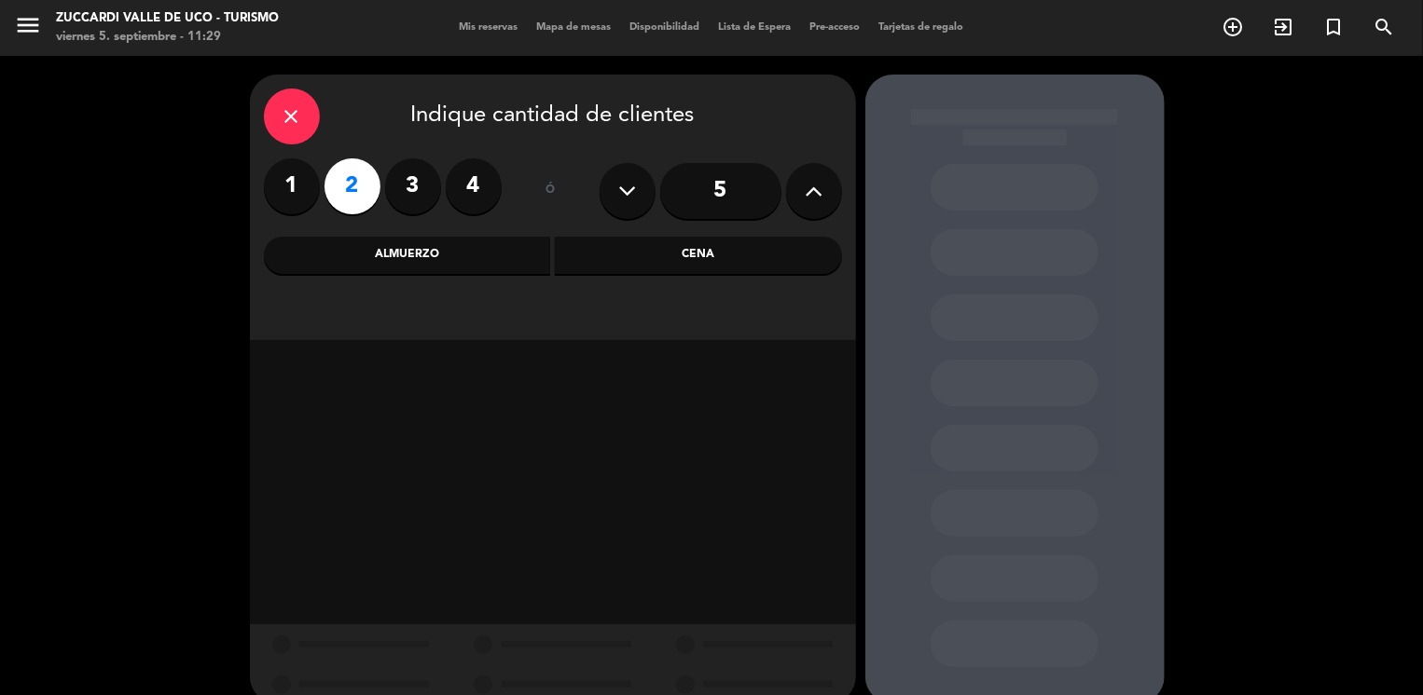
click at [514, 257] on div "Almuerzo" at bounding box center [407, 255] width 287 height 37
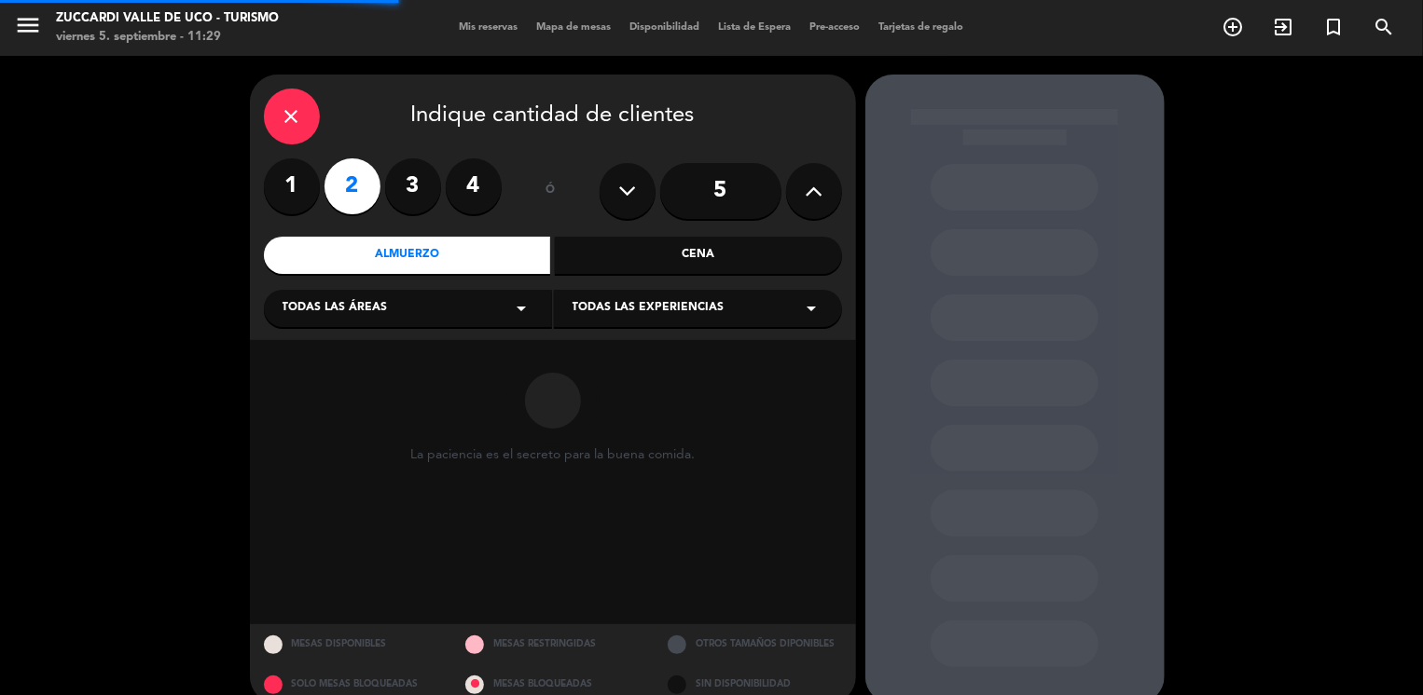
click at [401, 313] on div "Todas las áreas arrow_drop_down" at bounding box center [408, 308] width 288 height 37
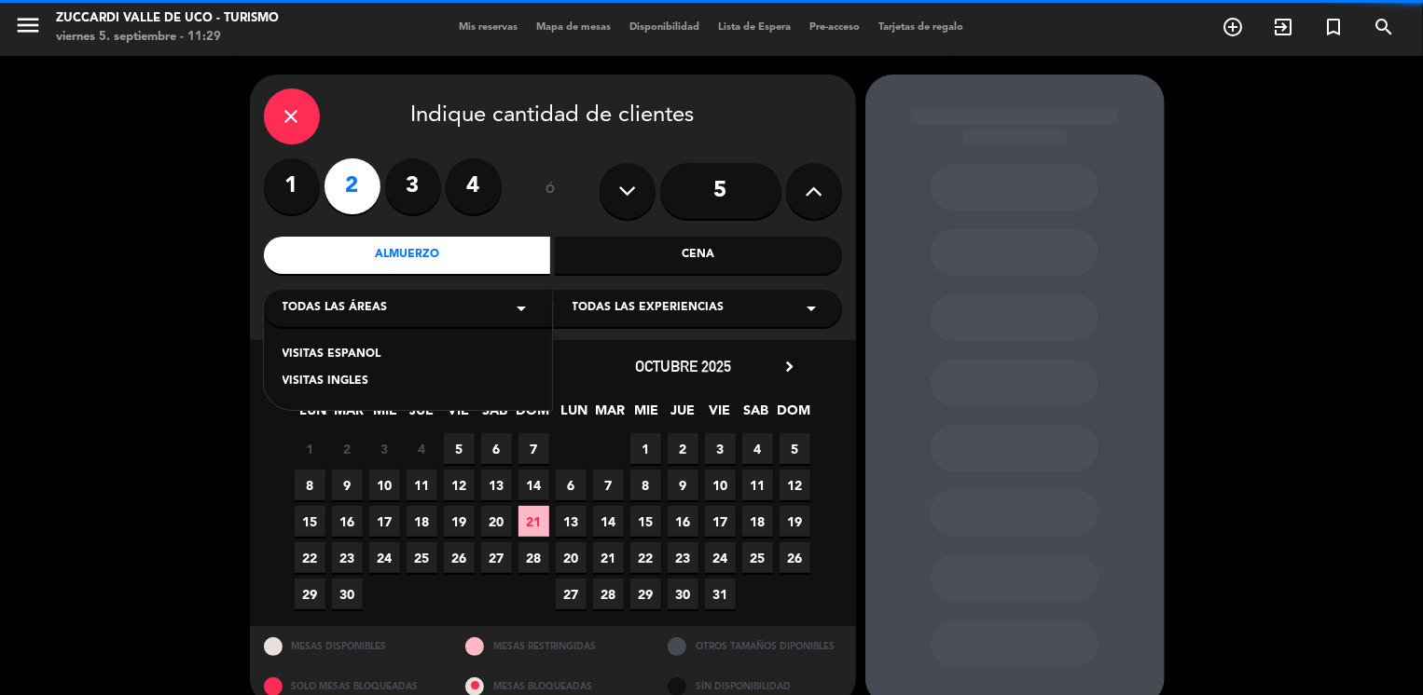
click at [321, 387] on div "VISITAS INGLES" at bounding box center [407, 382] width 251 height 19
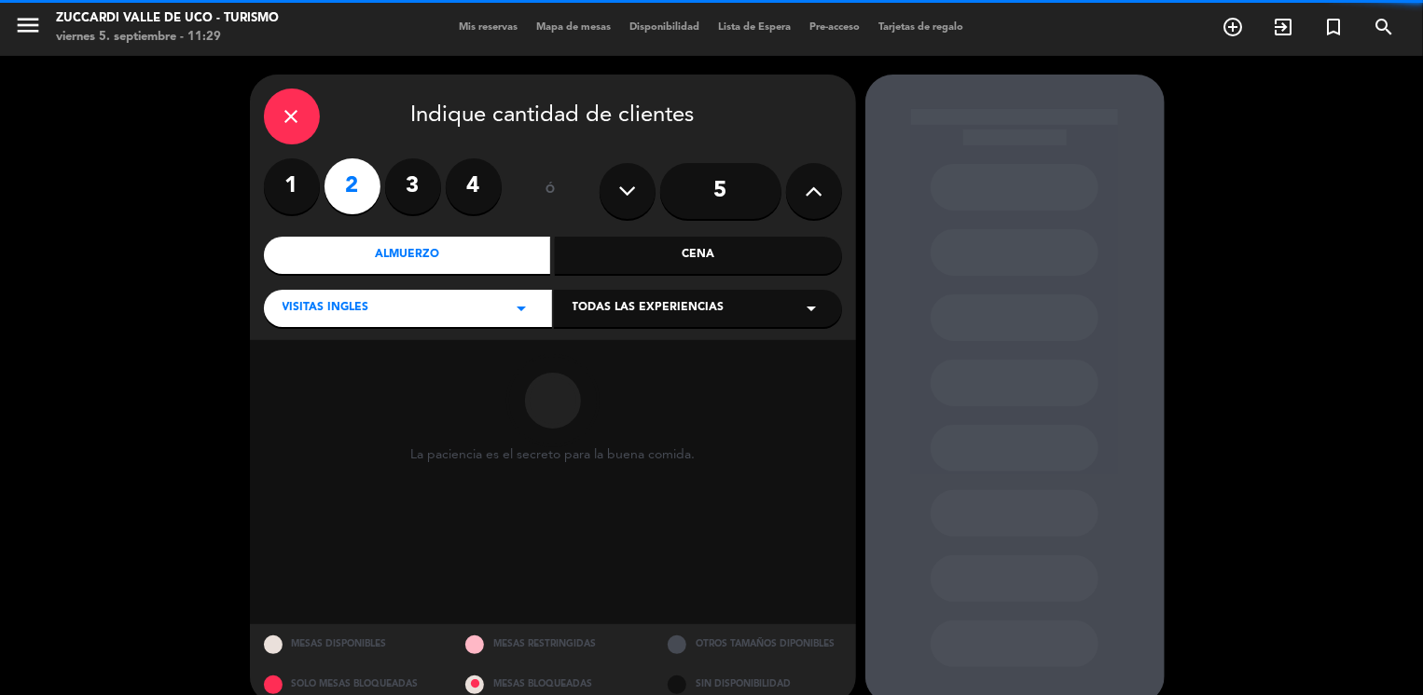
click at [621, 306] on span "Todas las experiencias" at bounding box center [648, 308] width 152 height 19
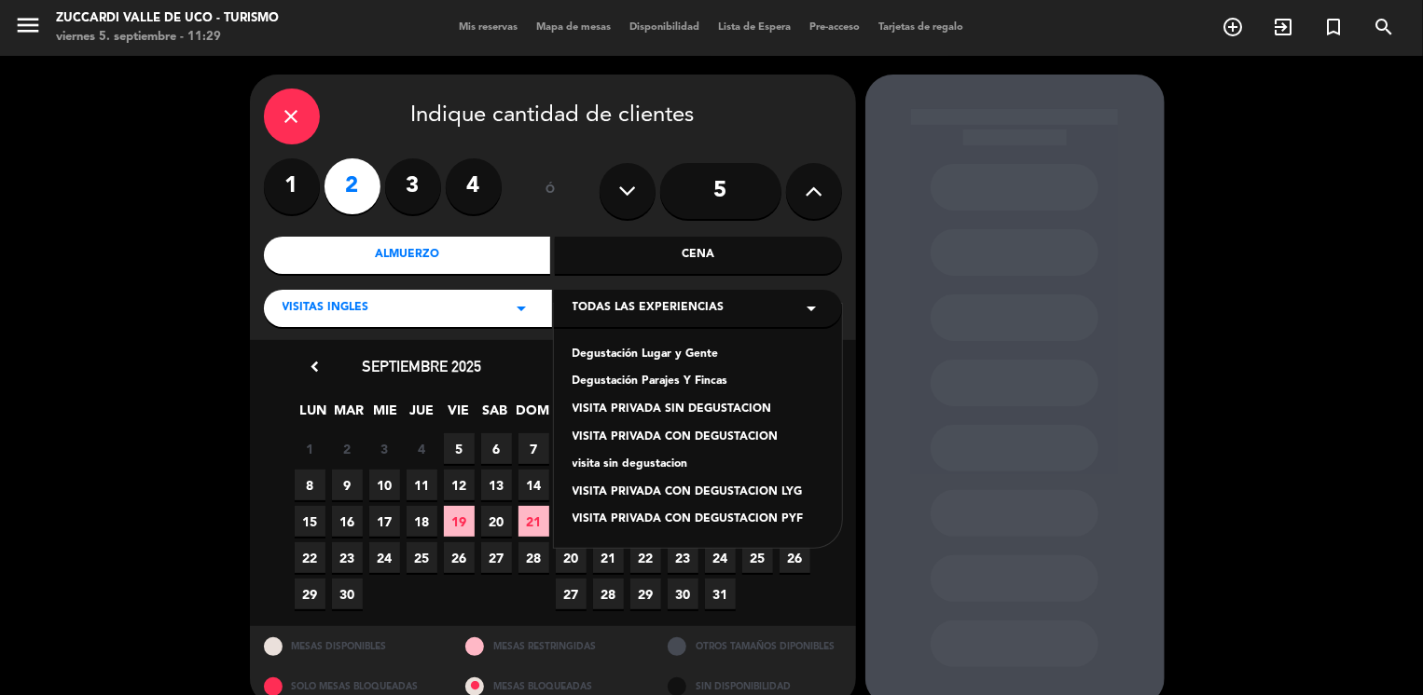
click at [586, 357] on div "Degustación Lugar y Gente" at bounding box center [697, 355] width 251 height 19
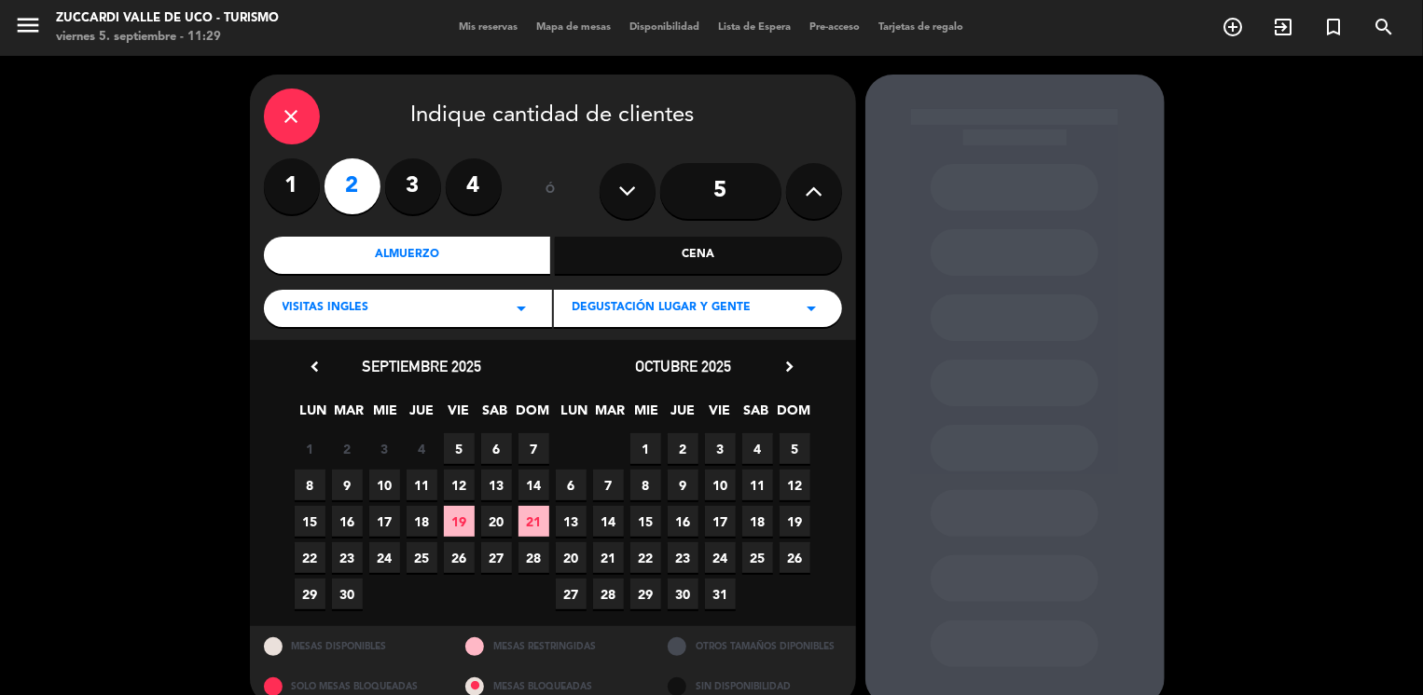
click at [485, 560] on span "27" at bounding box center [496, 558] width 31 height 31
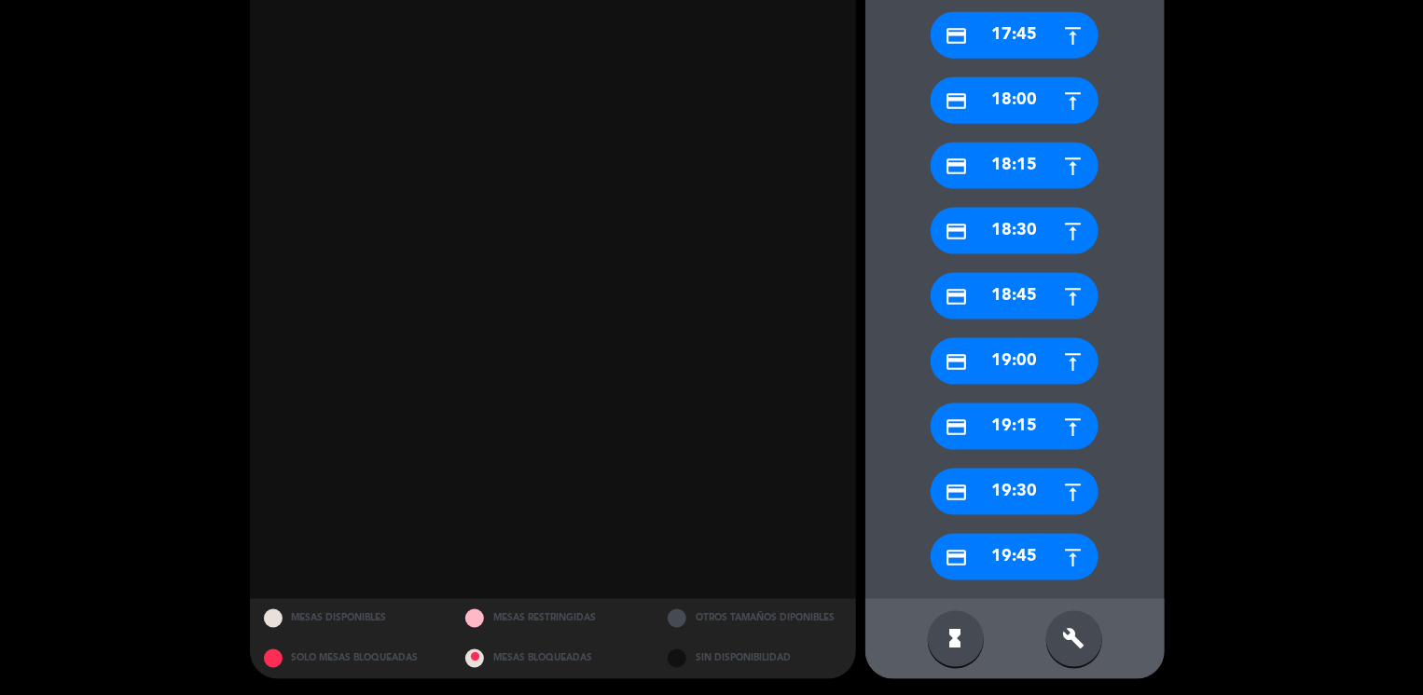
scroll to position [1163, 0]
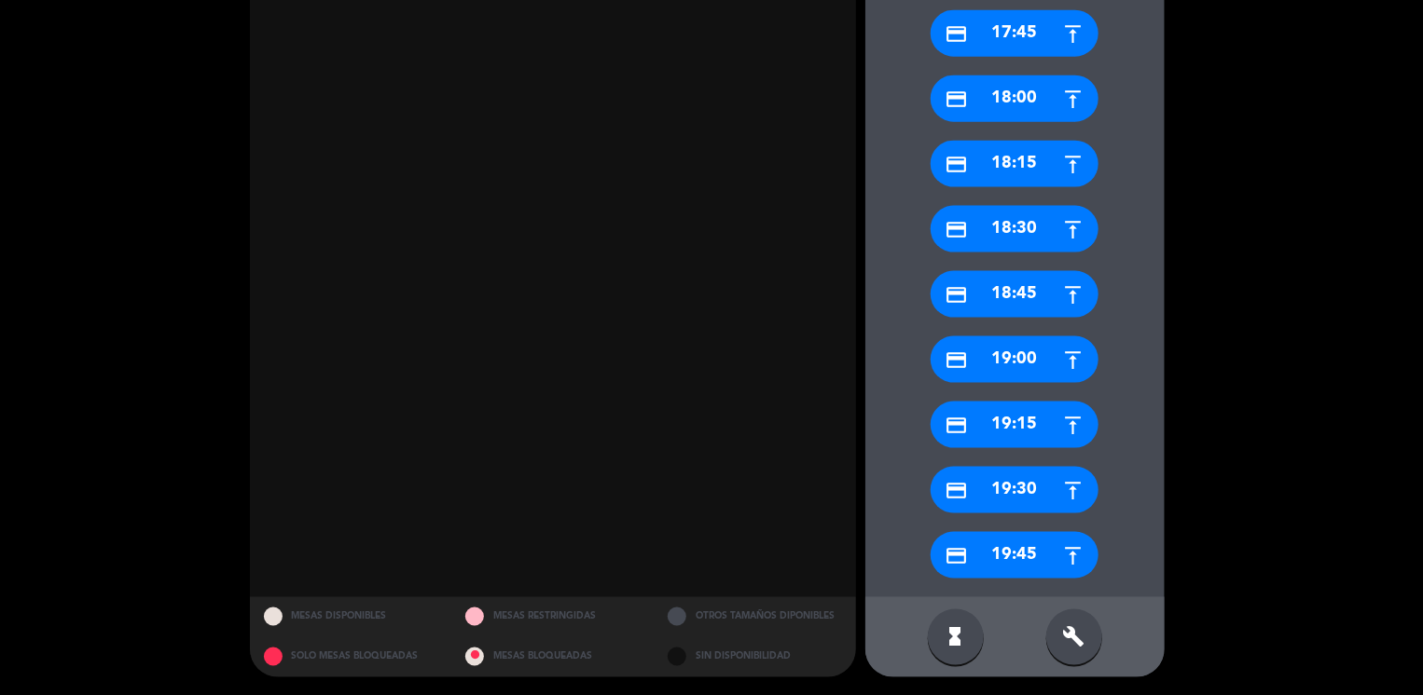
click at [1055, 630] on div "build" at bounding box center [1074, 638] width 56 height 56
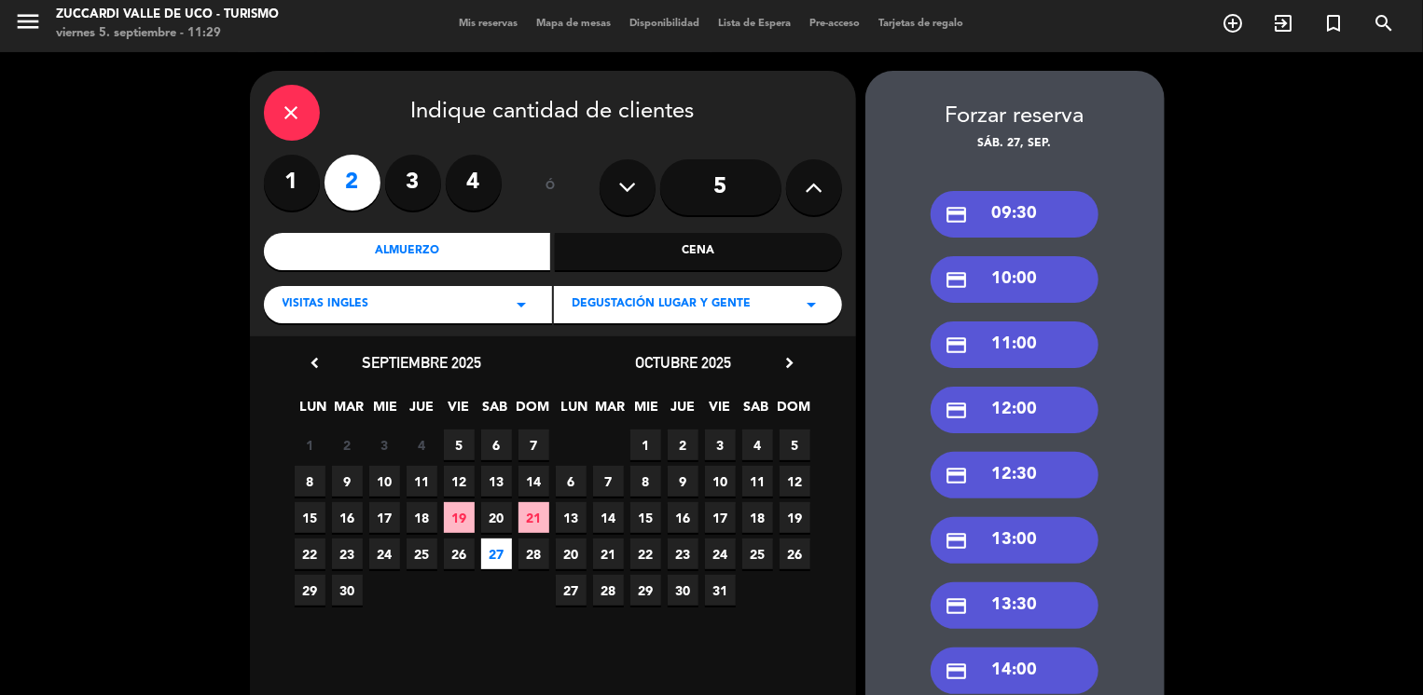
scroll to position [0, 0]
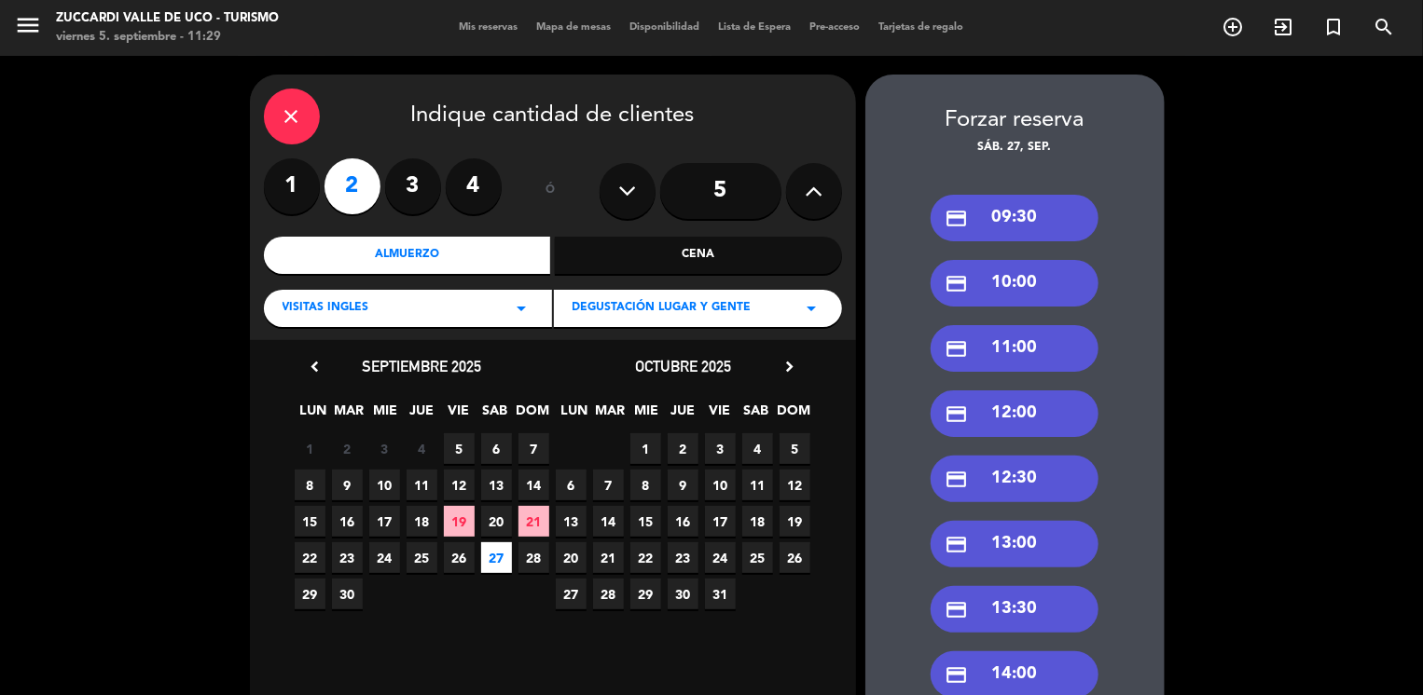
click at [1062, 217] on div "credit_card 09:30" at bounding box center [1014, 218] width 168 height 47
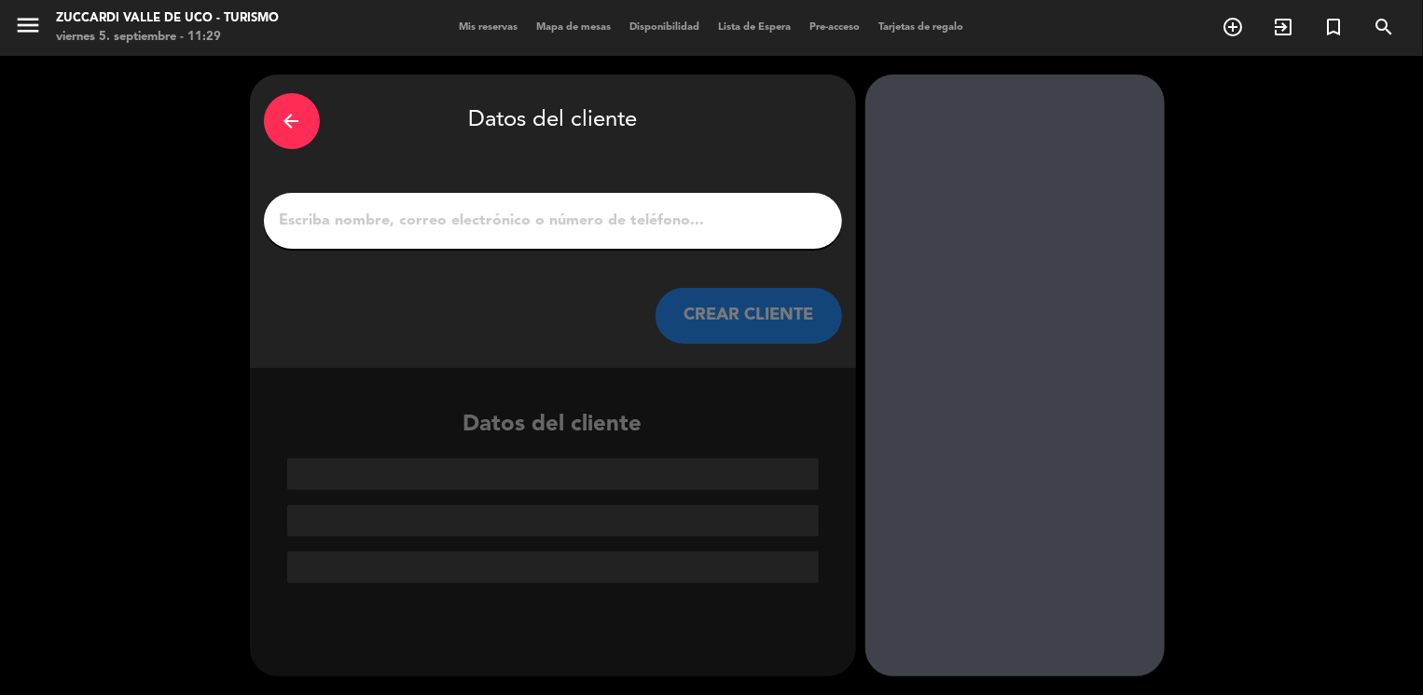
click at [574, 224] on input "1" at bounding box center [553, 221] width 550 height 26
paste input "[PERSON_NAME]"
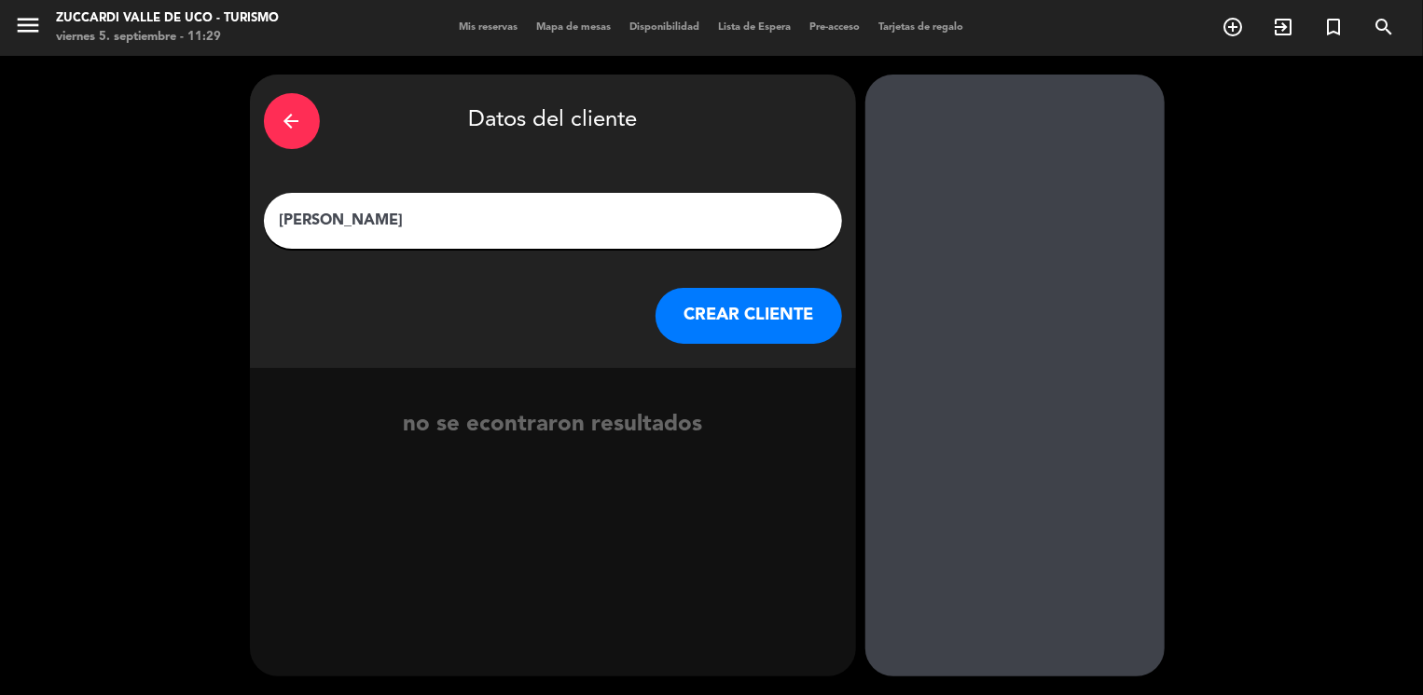
type input "[PERSON_NAME]"
click at [739, 314] on button "CREAR CLIENTE" at bounding box center [748, 316] width 186 height 56
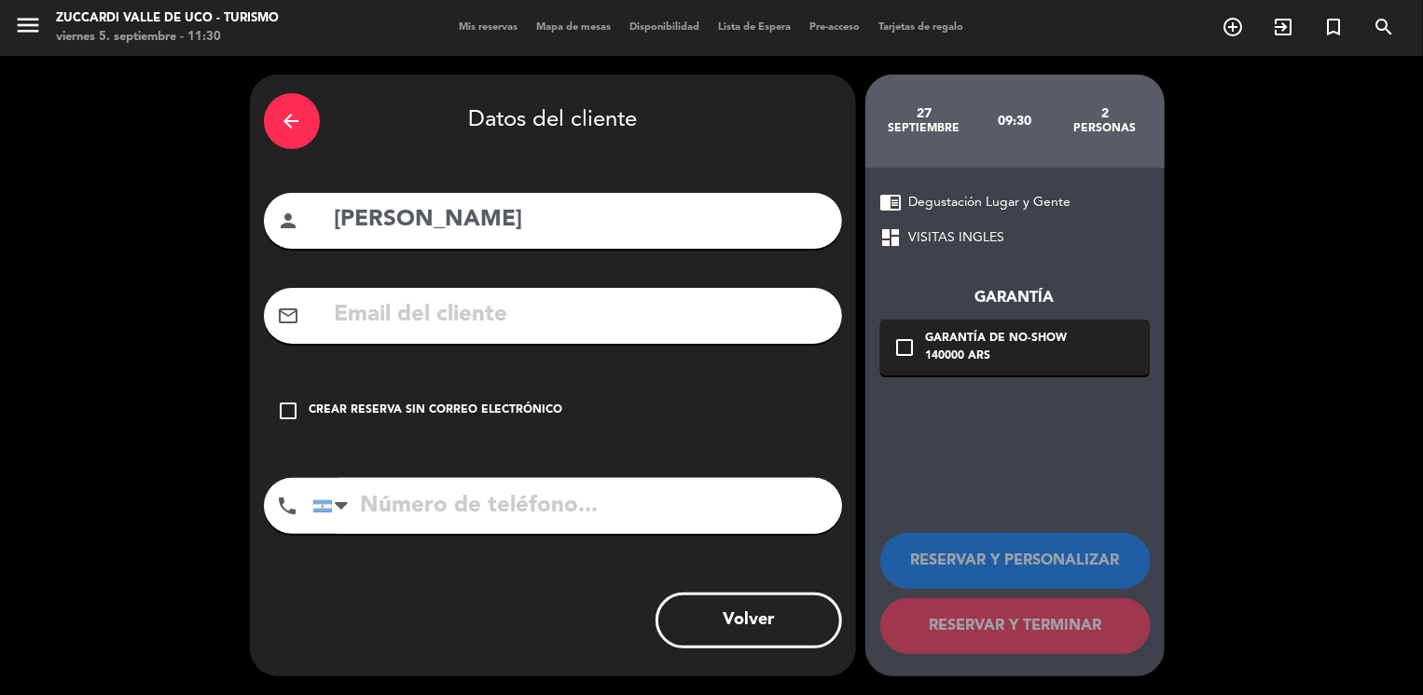
click at [348, 319] on input "text" at bounding box center [580, 315] width 495 height 38
paste input "[EMAIL_ADDRESS][DOMAIN_NAME]"
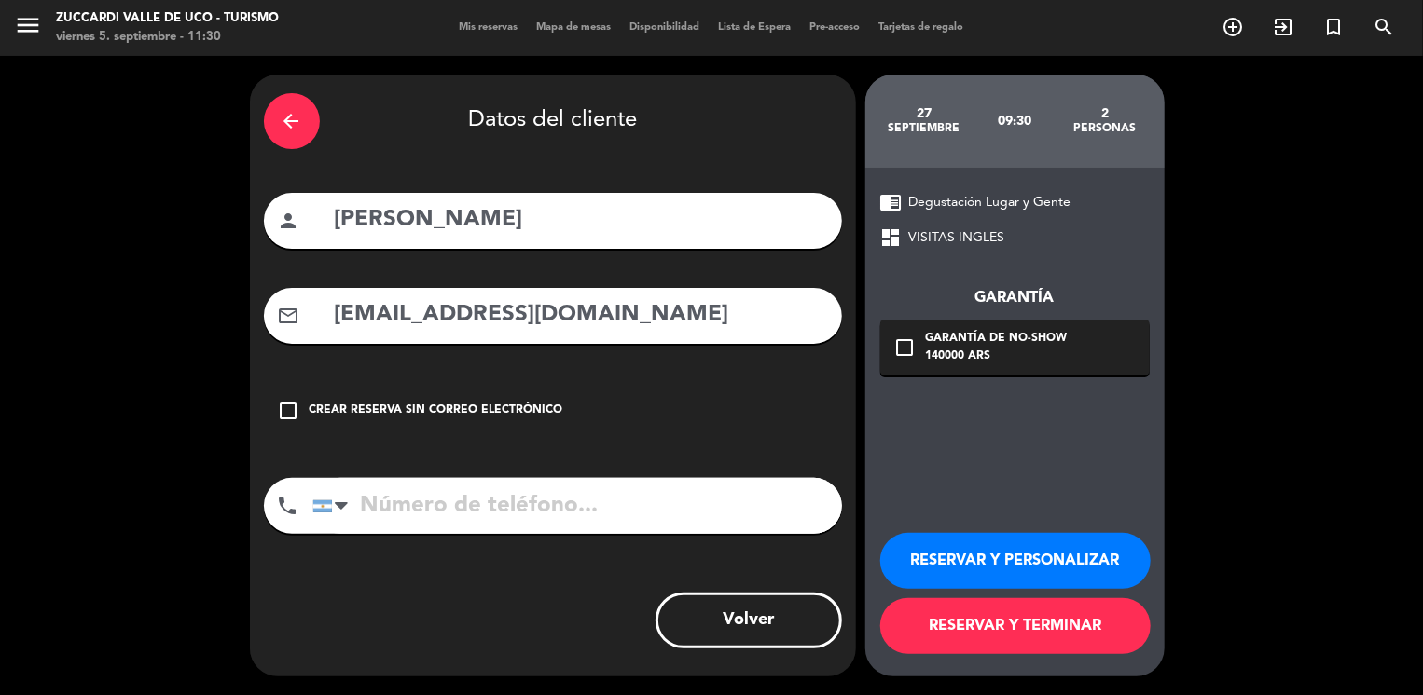
type input "[EMAIL_ADDRESS][DOMAIN_NAME]"
click at [287, 132] on div "arrow_back" at bounding box center [292, 121] width 56 height 56
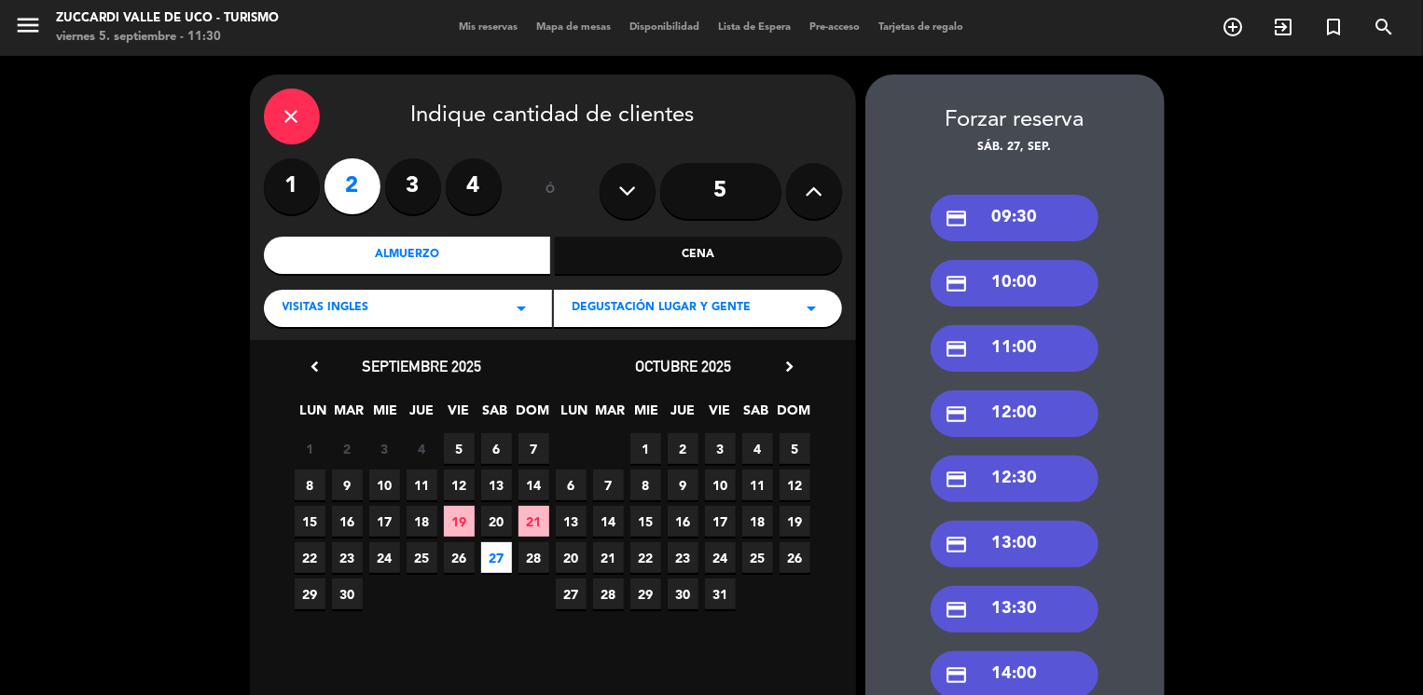
drag, startPoint x: 388, startPoint y: 310, endPoint x: 363, endPoint y: 291, distance: 31.9
click at [363, 291] on div "VISITAS INGLES arrow_drop_down" at bounding box center [408, 308] width 288 height 37
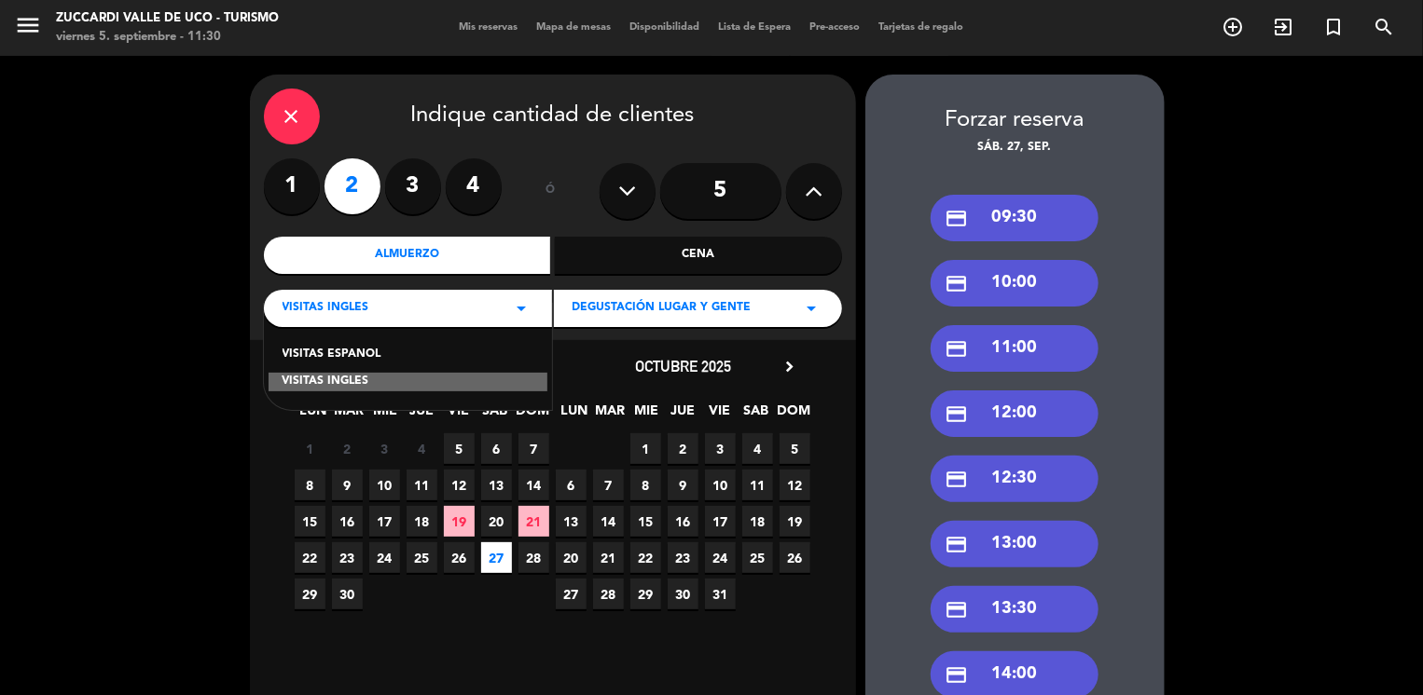
click at [335, 360] on div "VISITAS ESPANOL" at bounding box center [407, 355] width 251 height 19
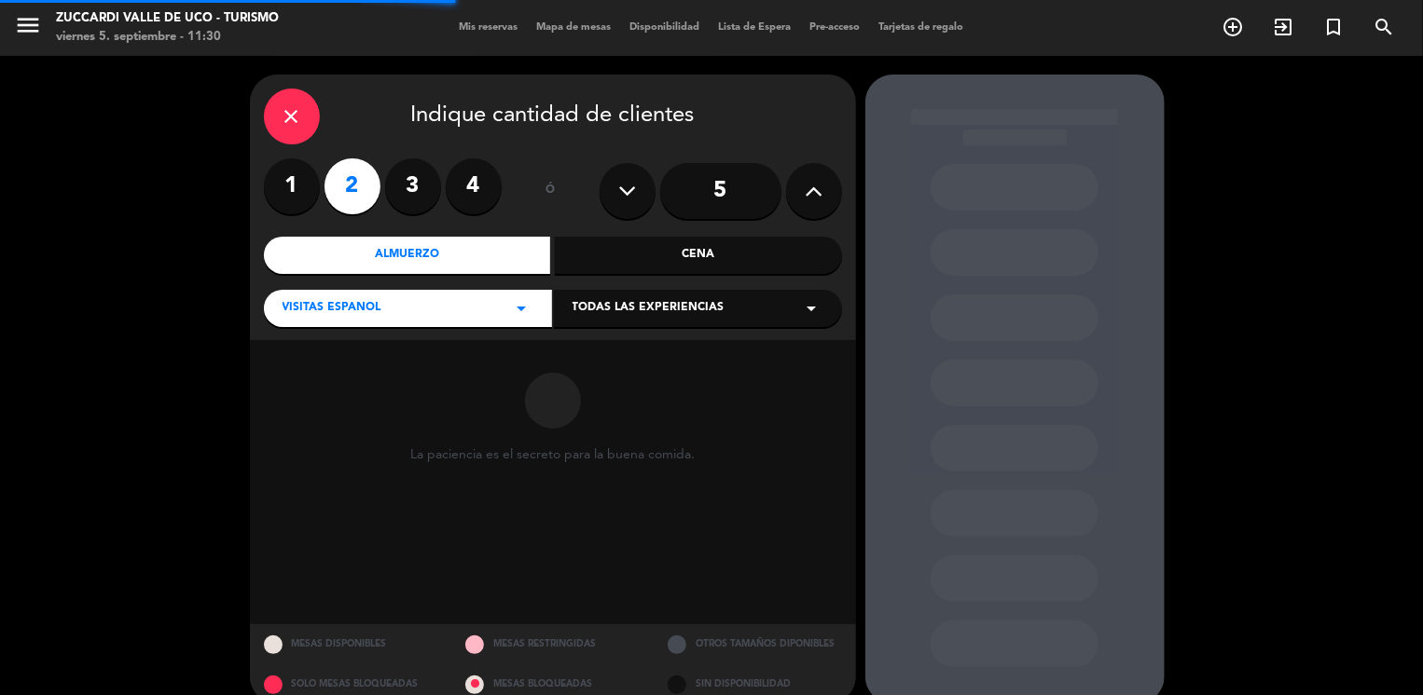
click at [614, 307] on span "Todas las experiencias" at bounding box center [648, 308] width 152 height 19
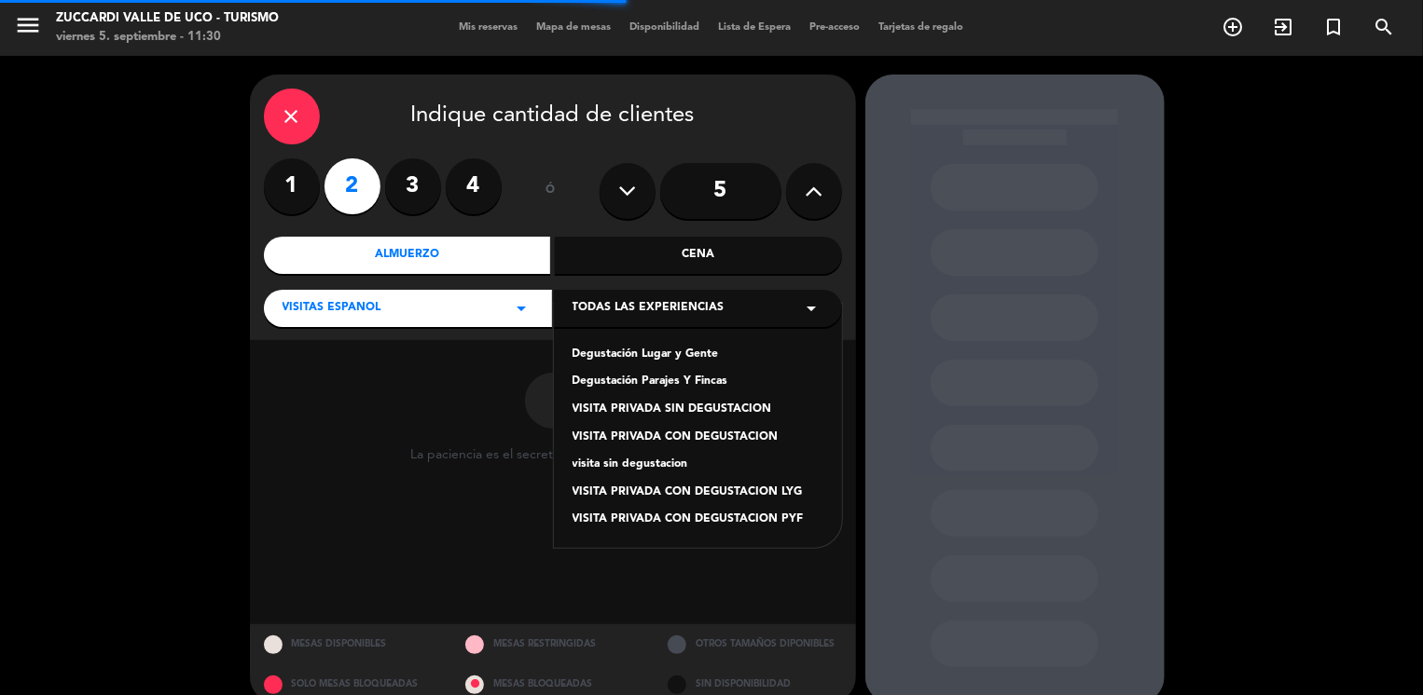
click at [648, 359] on div "Degustación Lugar y Gente" at bounding box center [697, 355] width 251 height 19
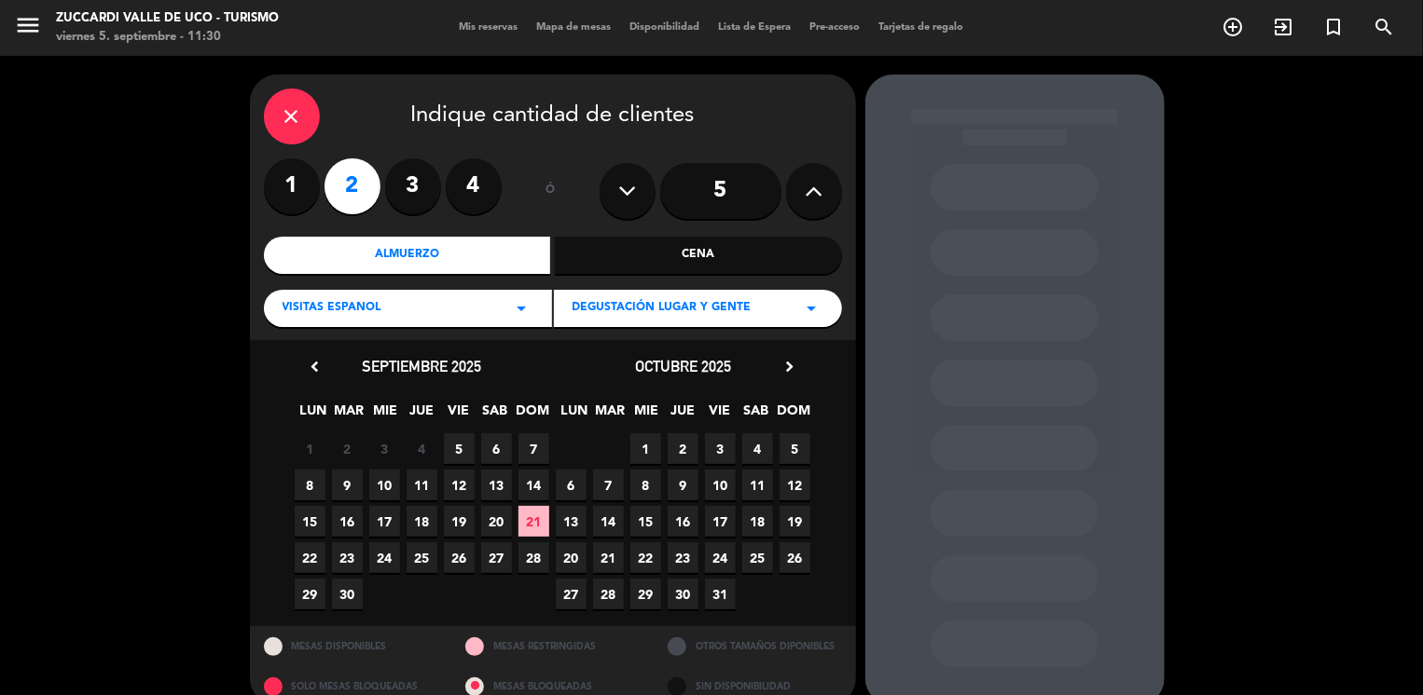
click at [487, 568] on span "27" at bounding box center [496, 558] width 31 height 31
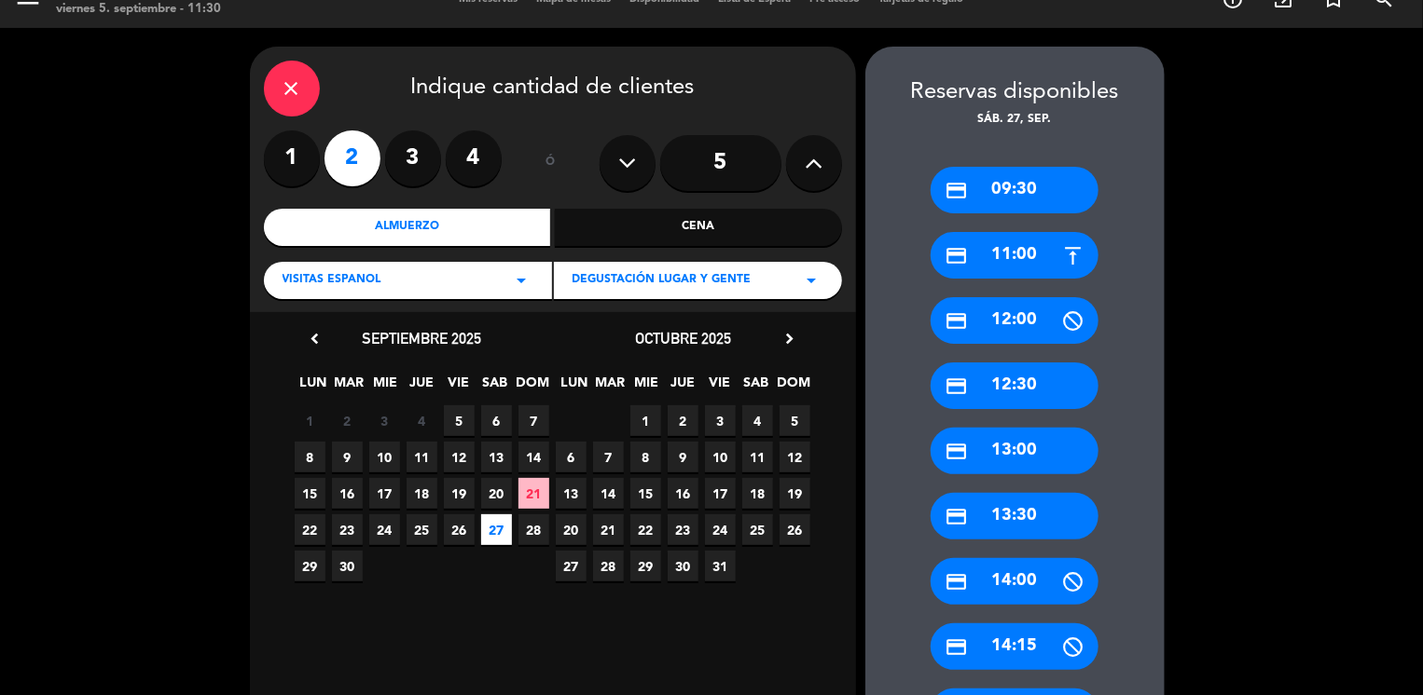
click at [1002, 191] on div "credit_card 09:30" at bounding box center [1014, 190] width 168 height 47
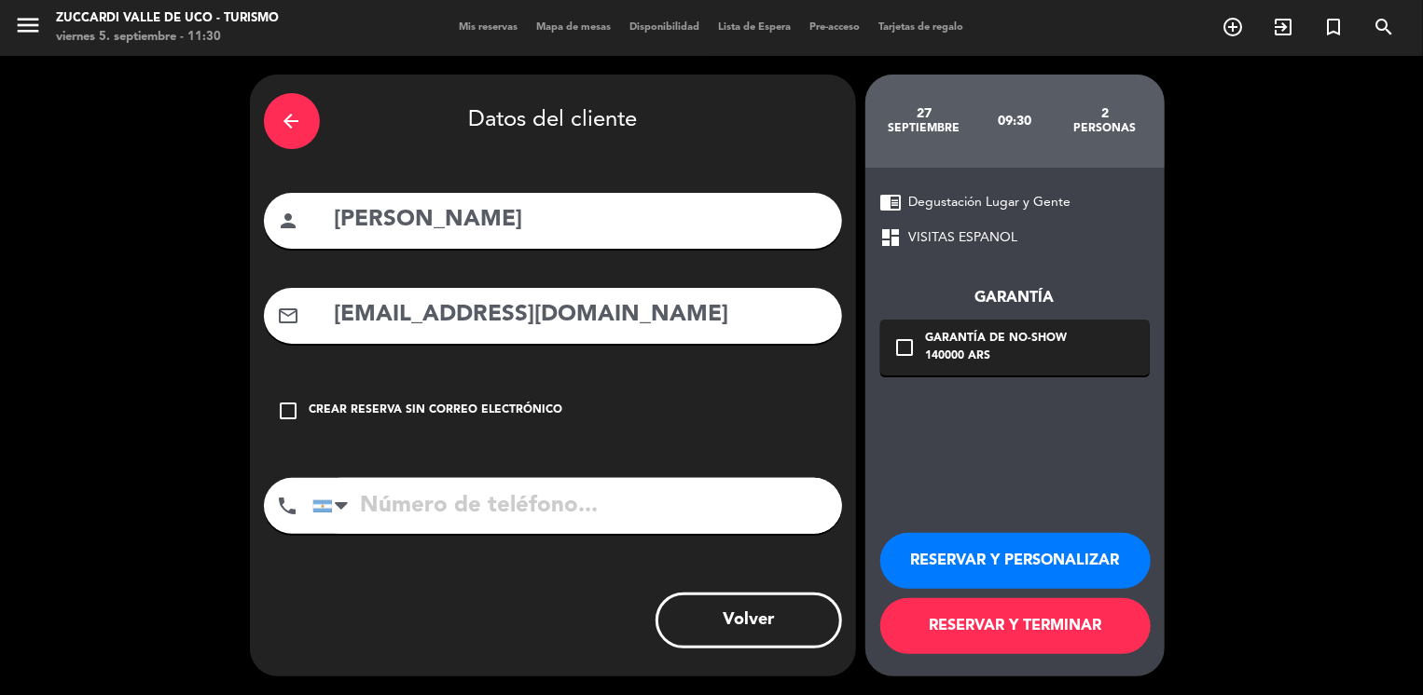
click at [296, 127] on icon "arrow_back" at bounding box center [292, 121] width 22 height 22
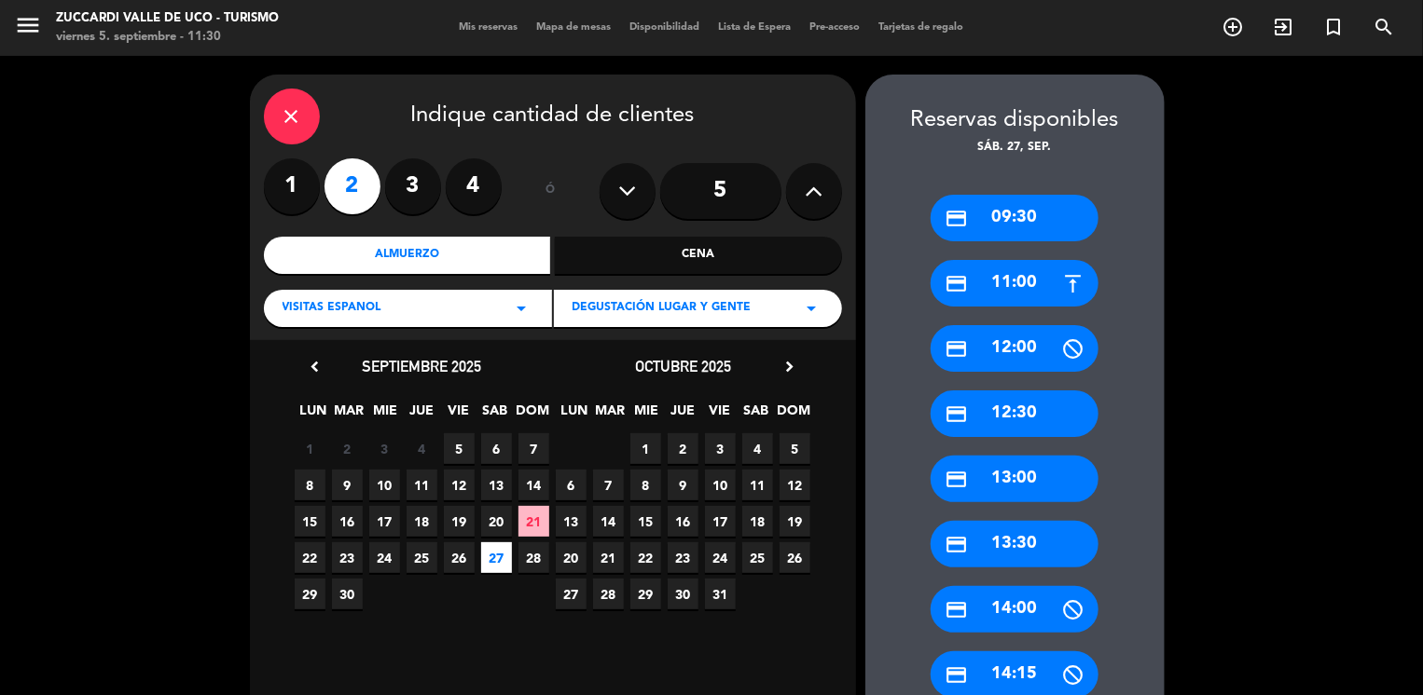
click at [418, 310] on div "VISITAS ESPANOL arrow_drop_down" at bounding box center [408, 308] width 288 height 37
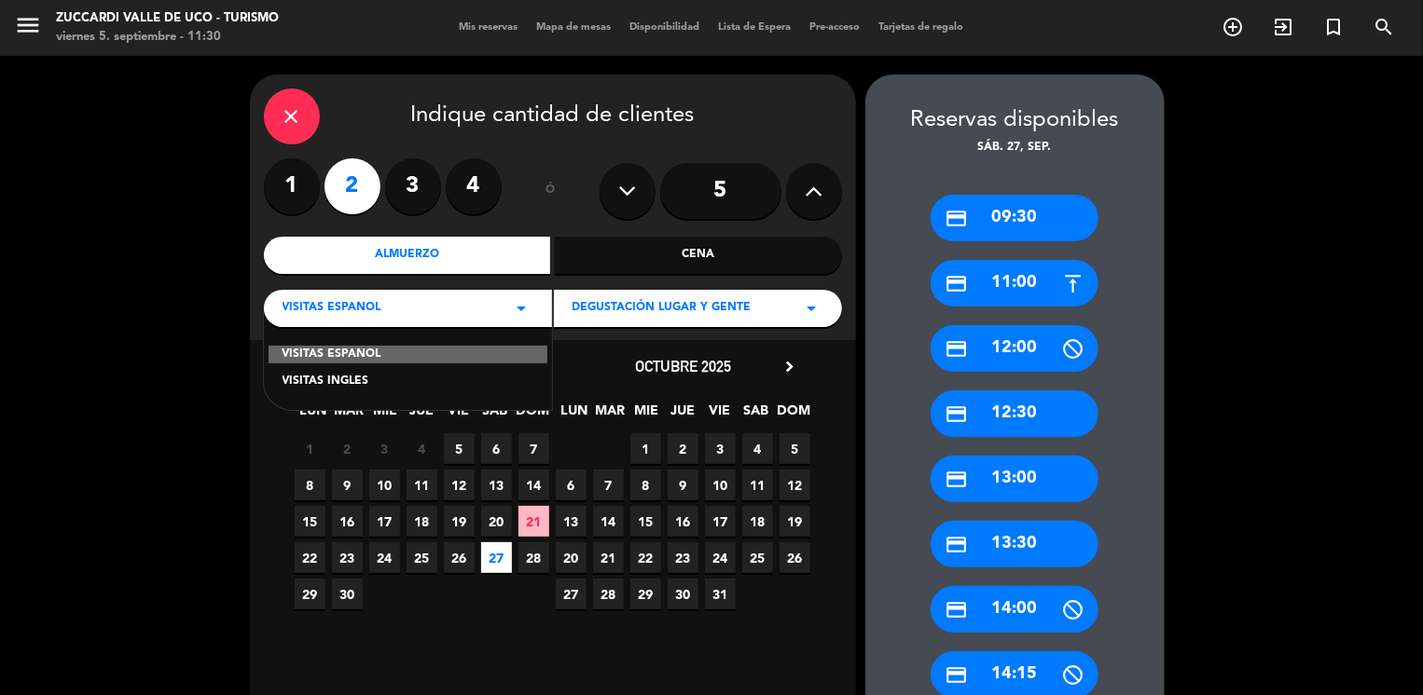
click at [365, 378] on div "VISITAS INGLES" at bounding box center [407, 382] width 251 height 19
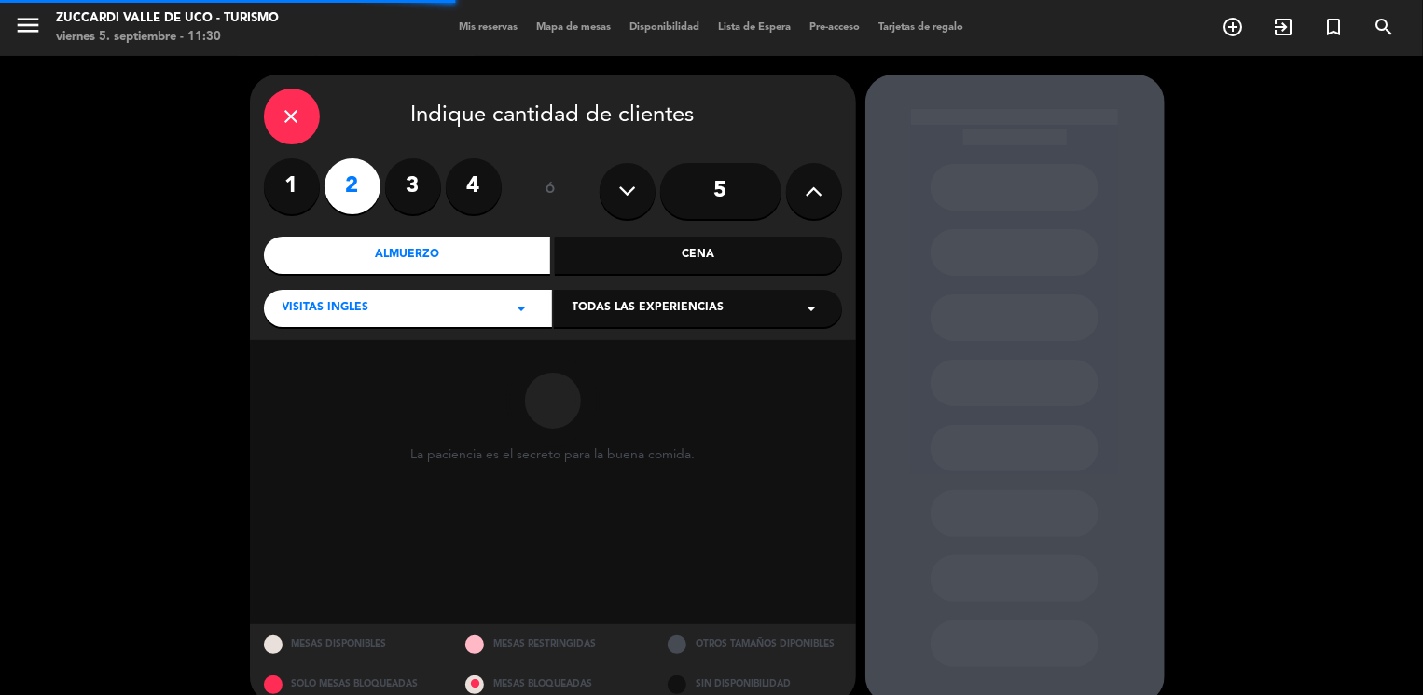
click at [585, 316] on span "Todas las experiencias" at bounding box center [648, 308] width 152 height 19
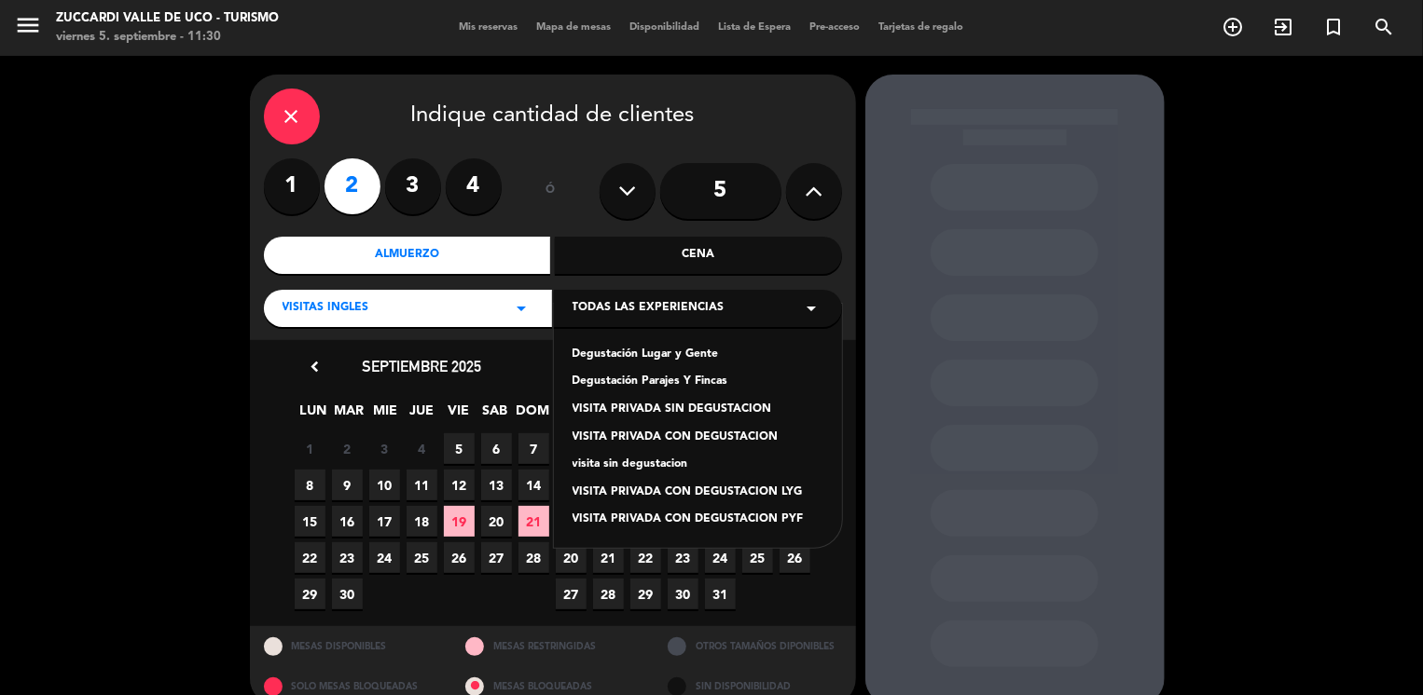
click at [633, 353] on div "Degustación Lugar y Gente" at bounding box center [697, 355] width 251 height 19
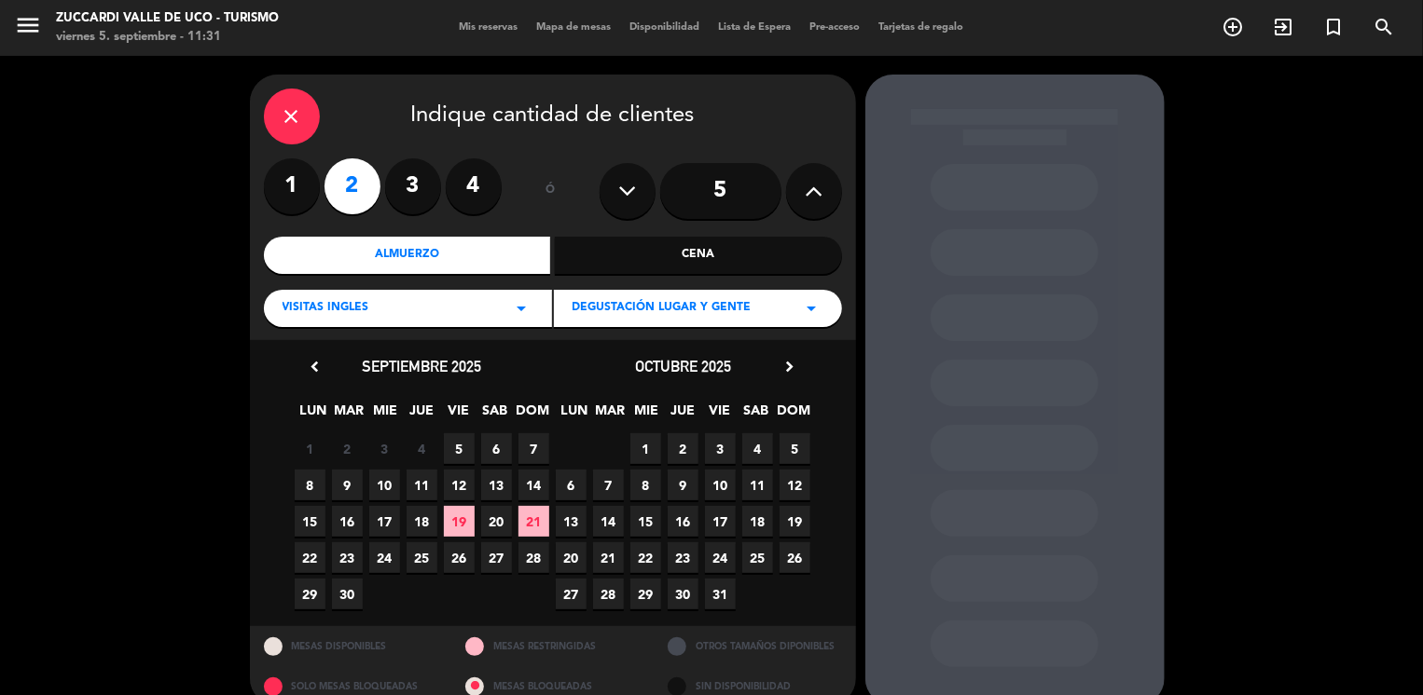
click at [489, 568] on span "27" at bounding box center [496, 558] width 31 height 31
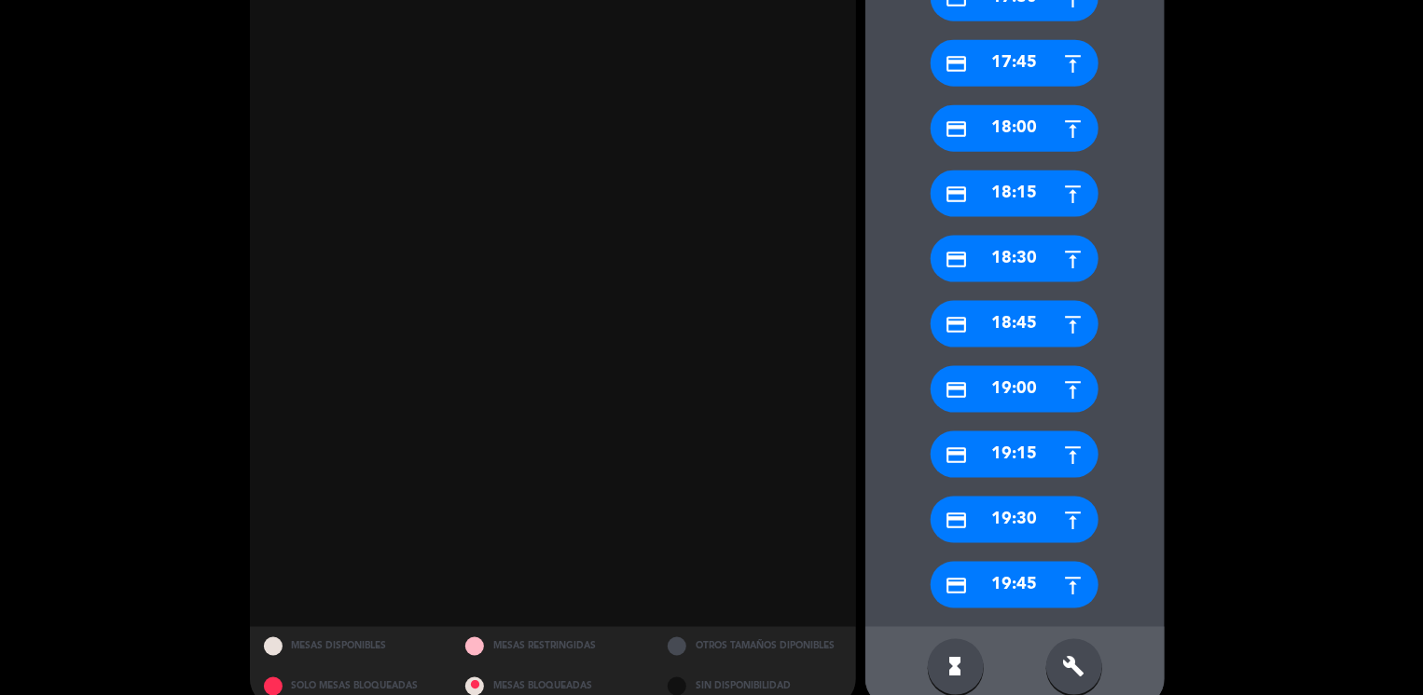
scroll to position [1163, 0]
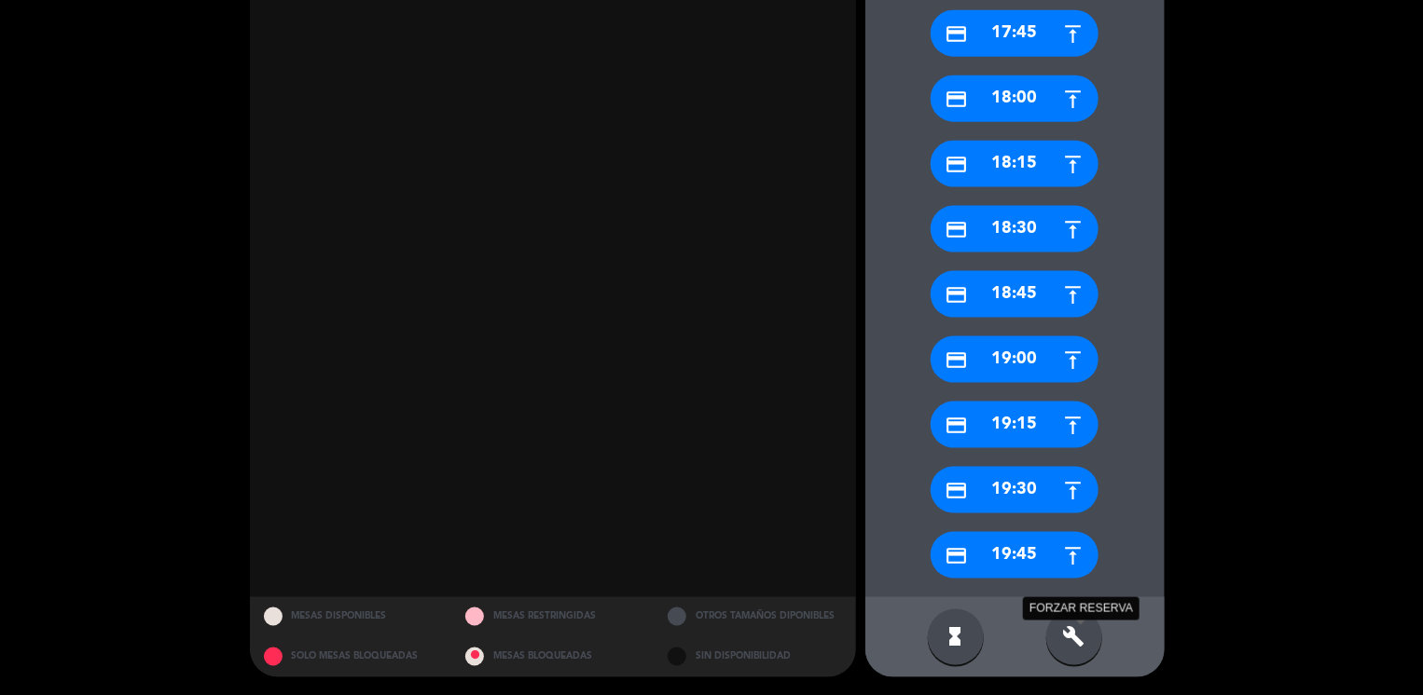
click at [1079, 634] on icon "build" at bounding box center [1074, 637] width 22 height 22
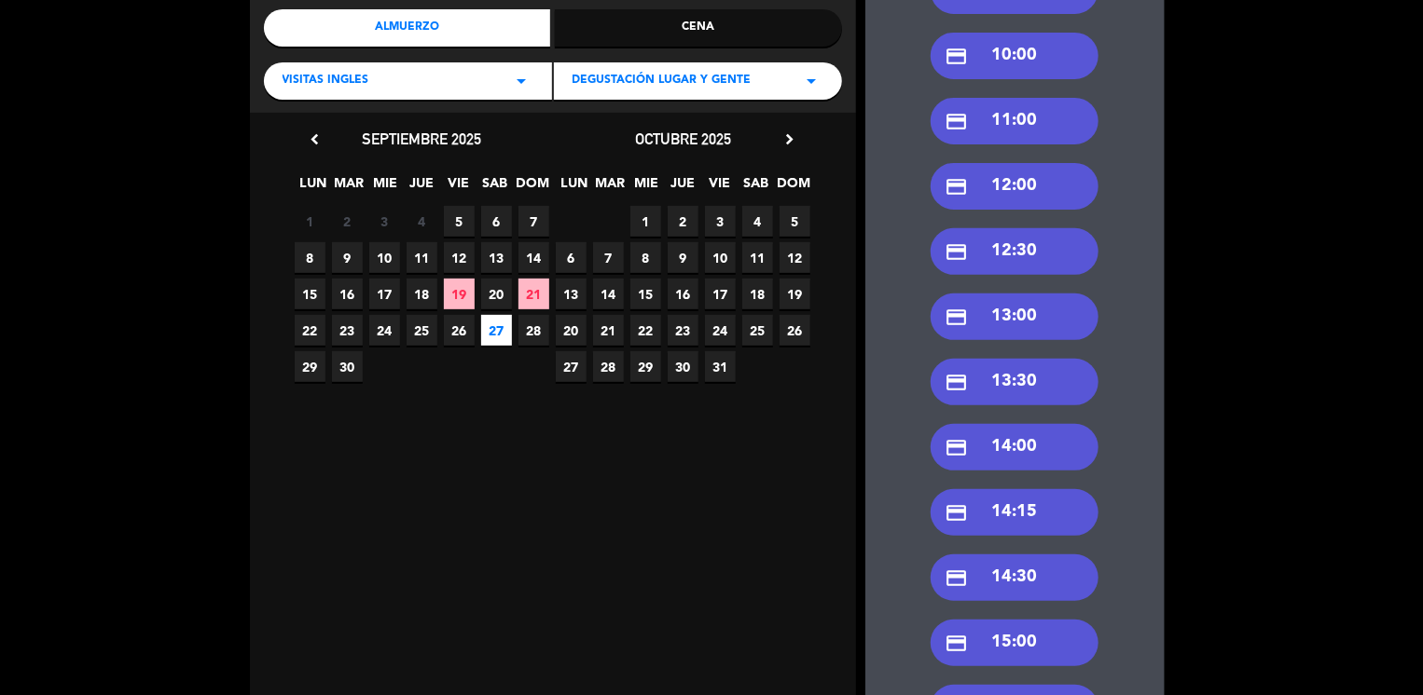
scroll to position [0, 0]
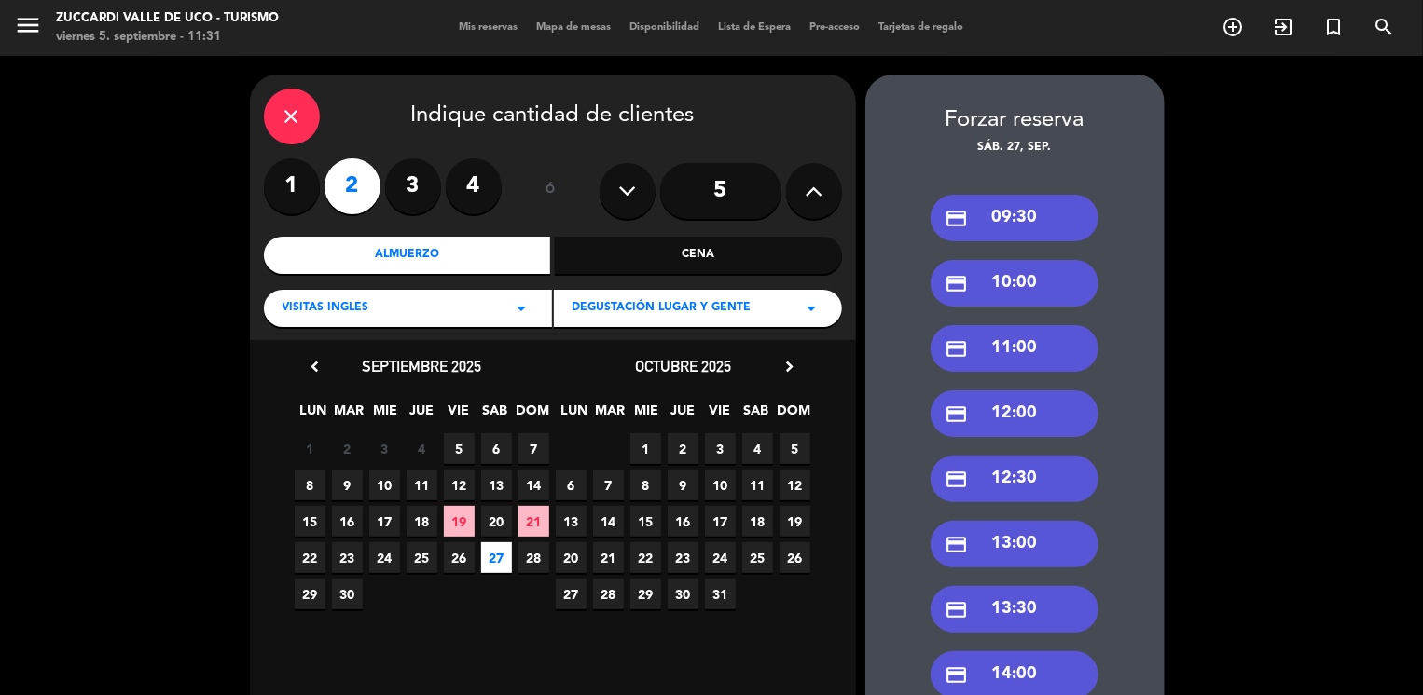
click at [1063, 210] on div "credit_card 09:30" at bounding box center [1014, 218] width 168 height 47
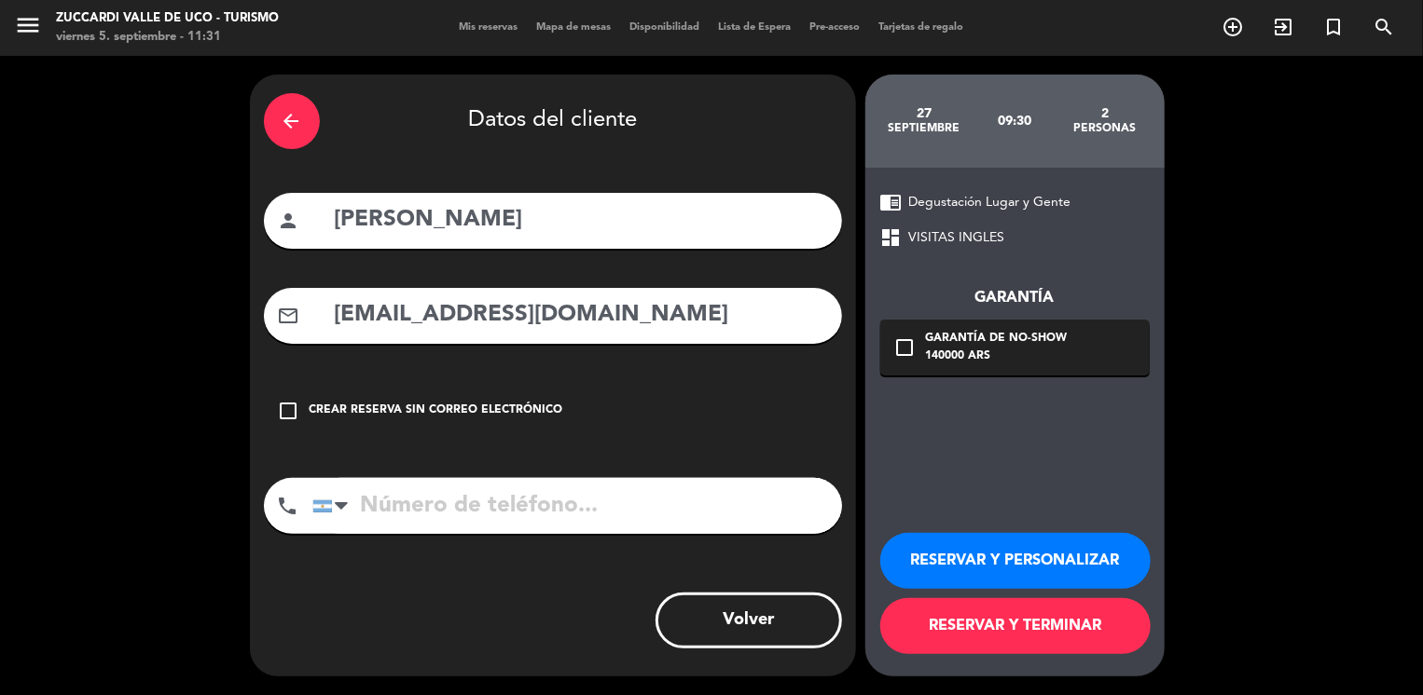
click at [926, 553] on button "RESERVAR Y PERSONALIZAR" at bounding box center [1015, 561] width 270 height 56
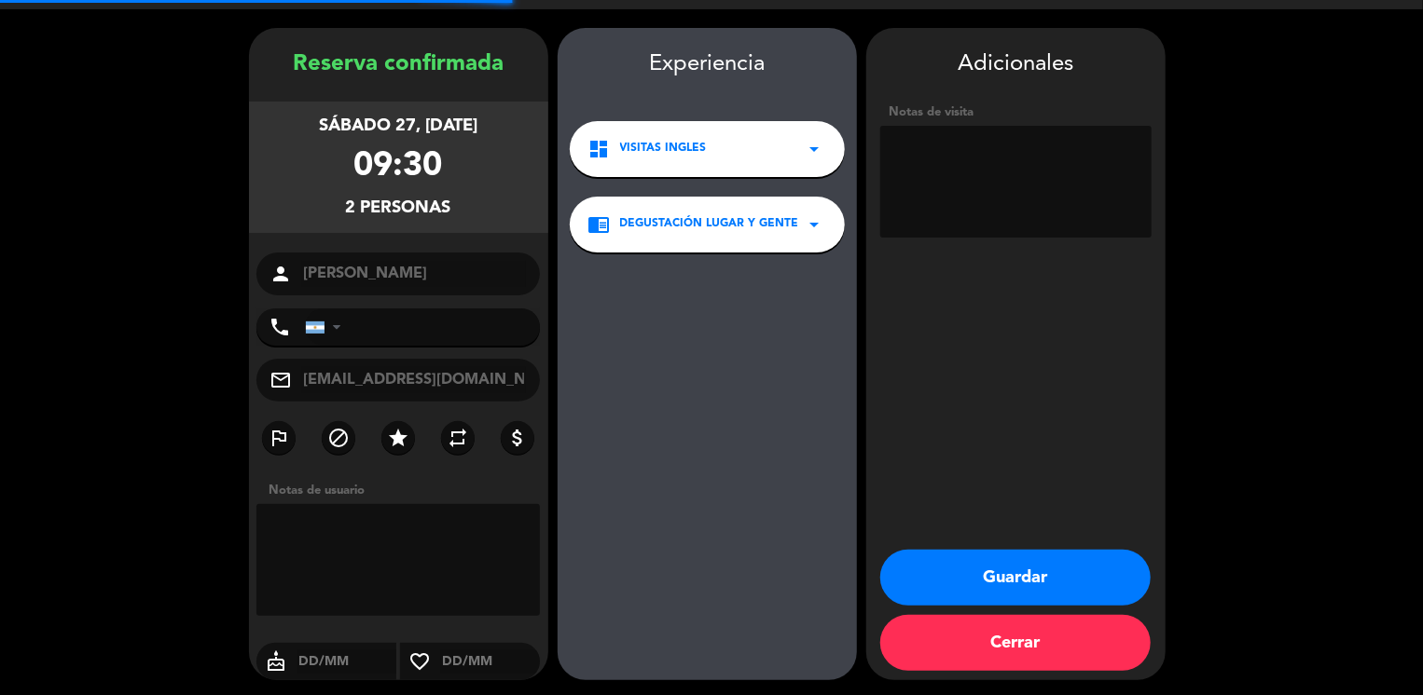
scroll to position [48, 0]
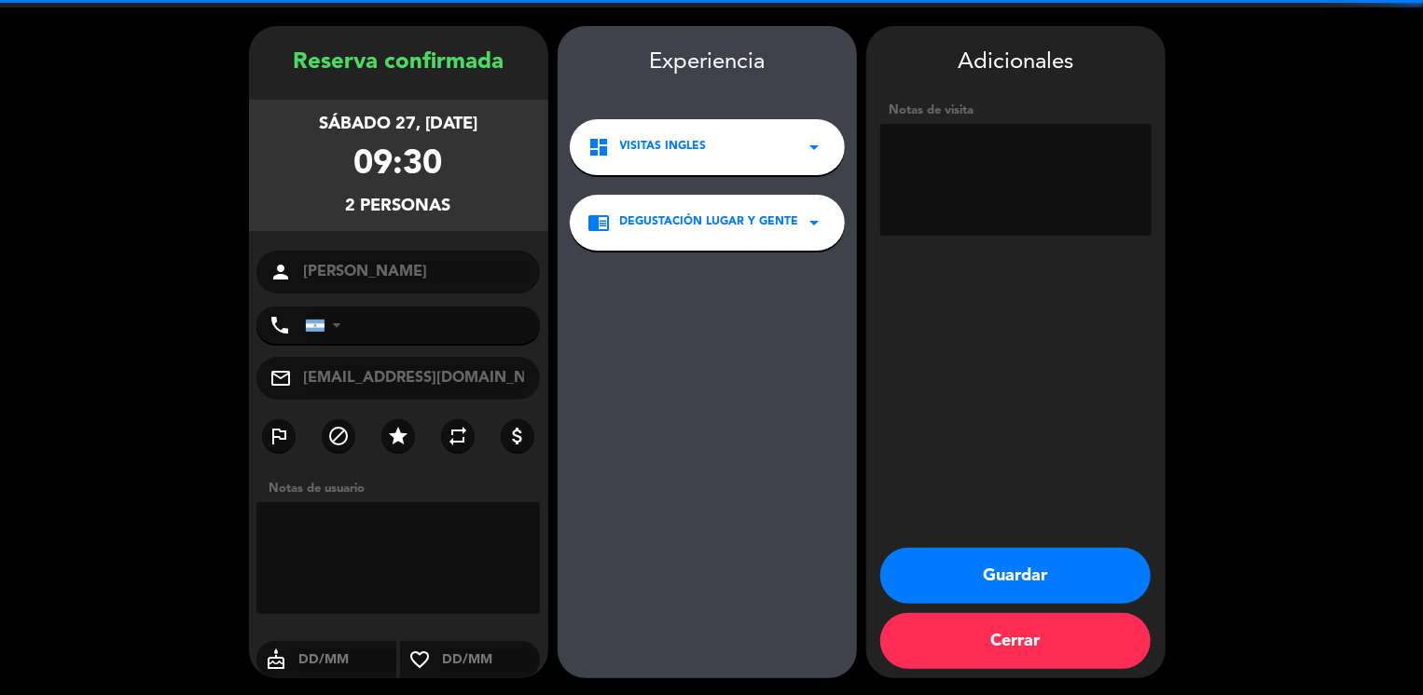
click at [984, 172] on textarea at bounding box center [1015, 180] width 271 height 112
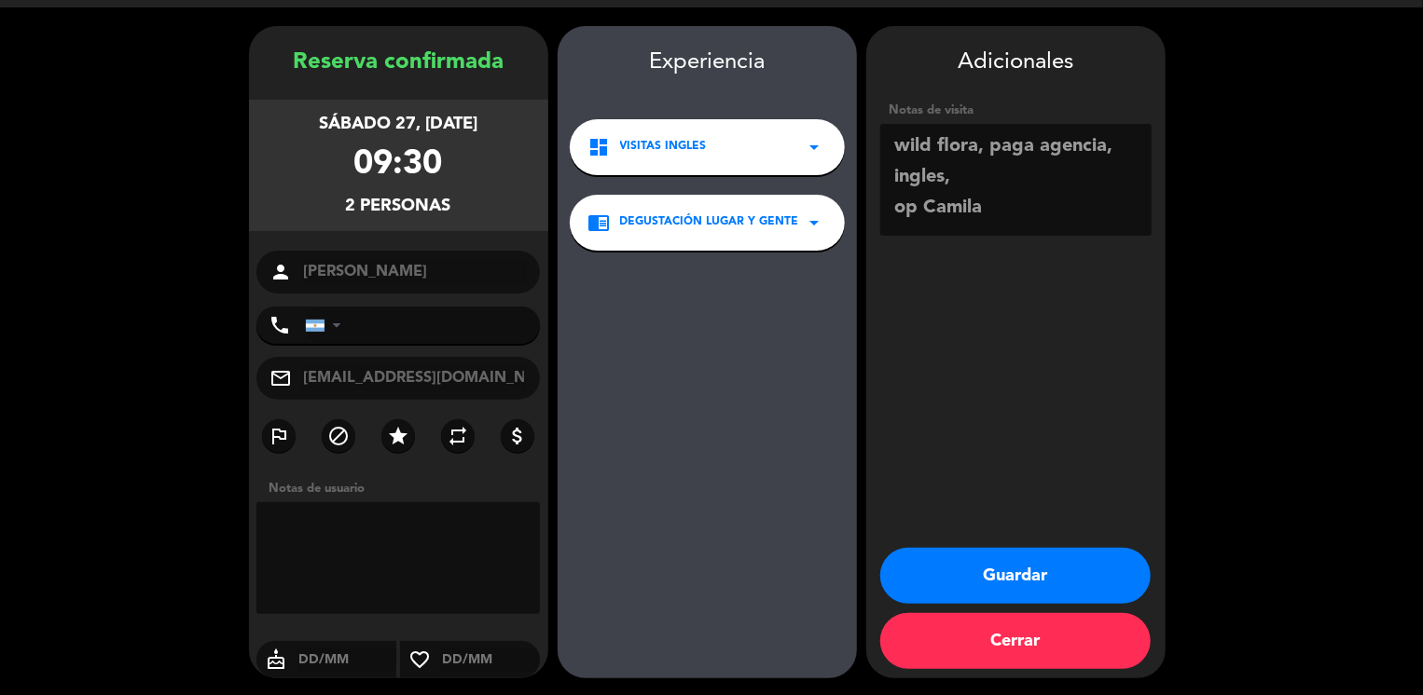
type textarea "wild flora, paga agencia, ingles, op Camila"
click at [947, 586] on button "Guardar" at bounding box center [1015, 576] width 270 height 56
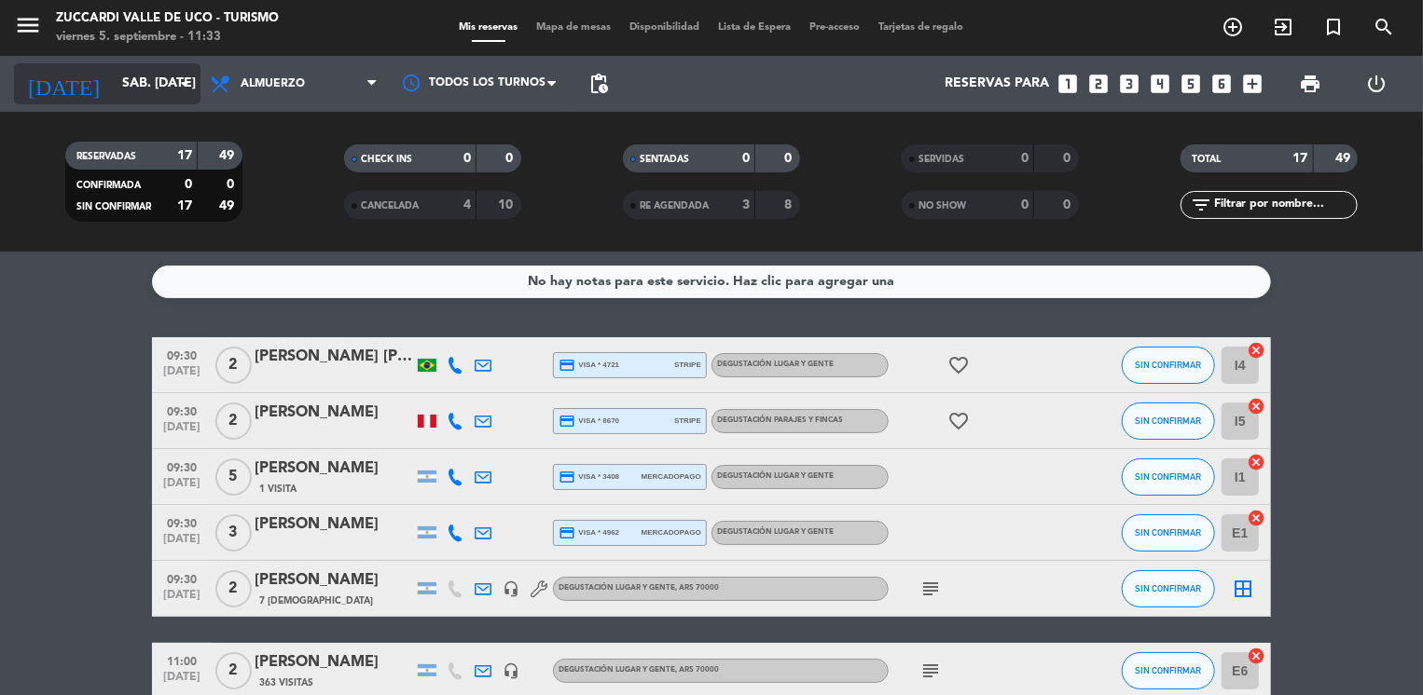
click at [154, 76] on input "sáb. [DATE]" at bounding box center [201, 84] width 177 height 34
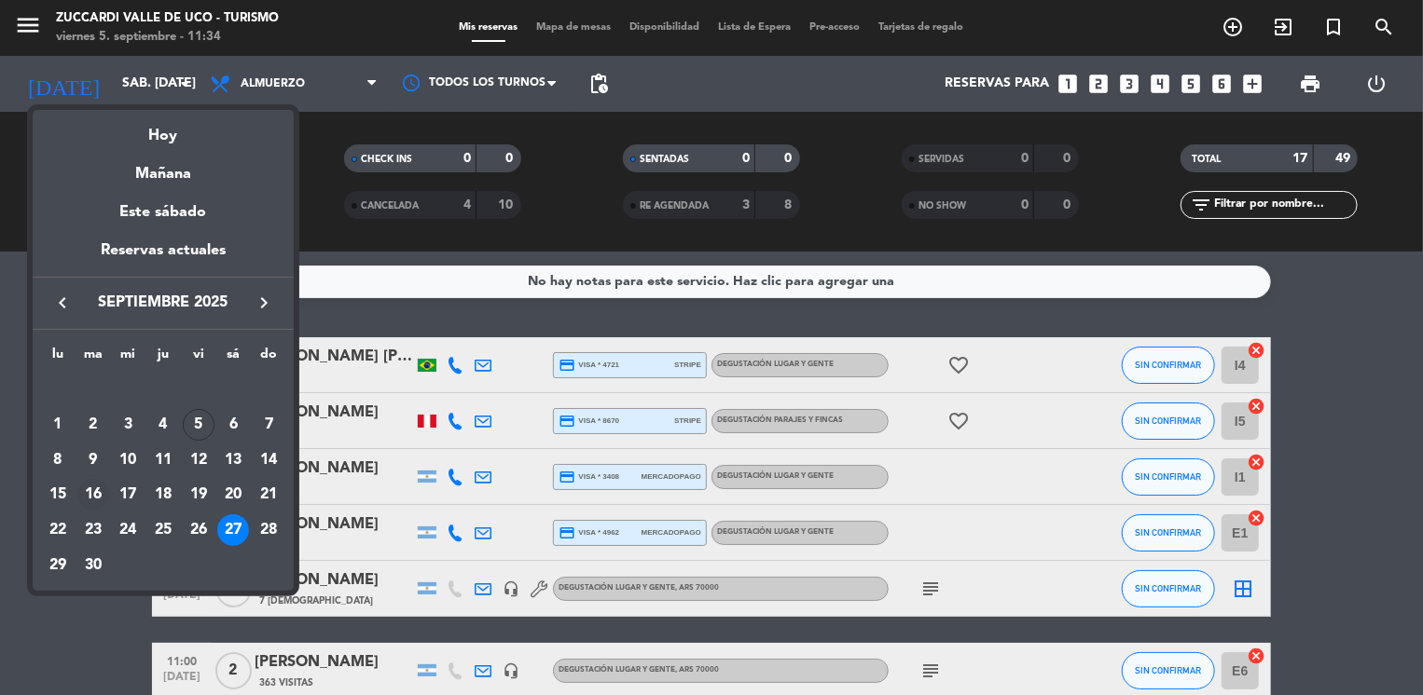
click at [99, 494] on div "16" at bounding box center [93, 495] width 32 height 32
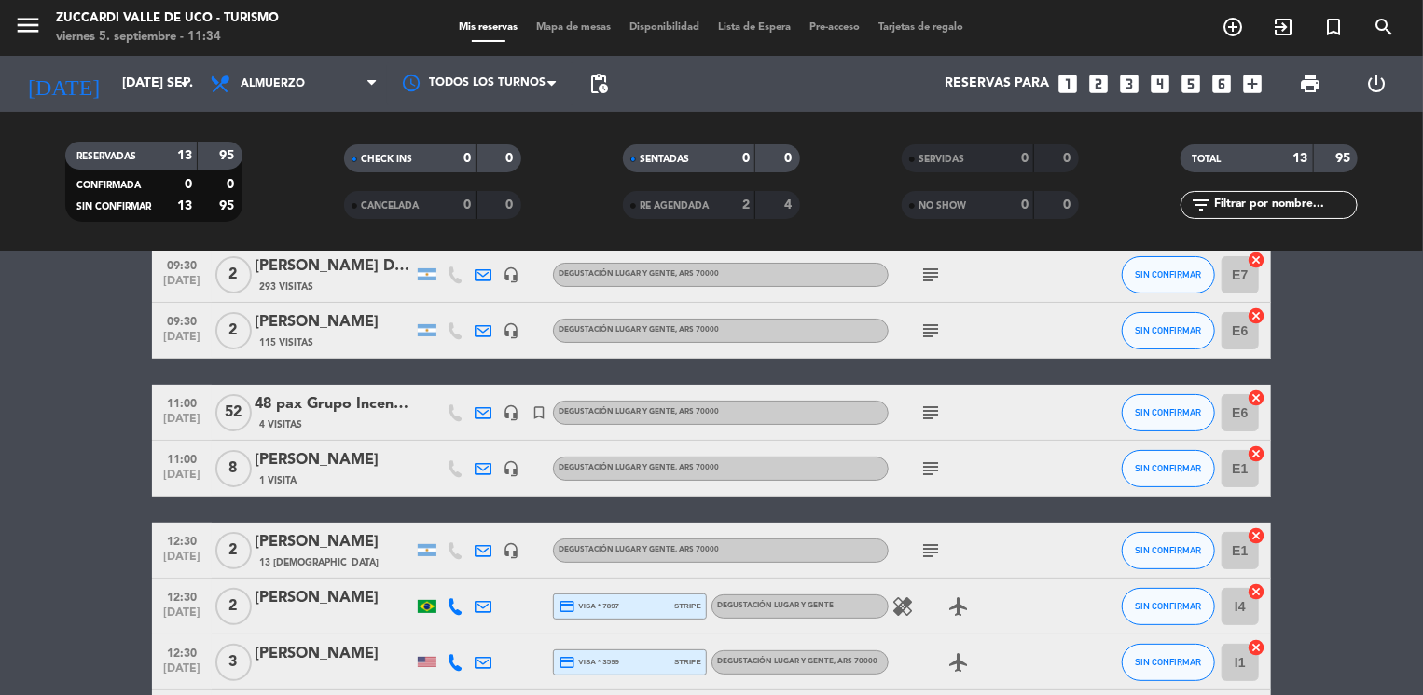
scroll to position [186, 0]
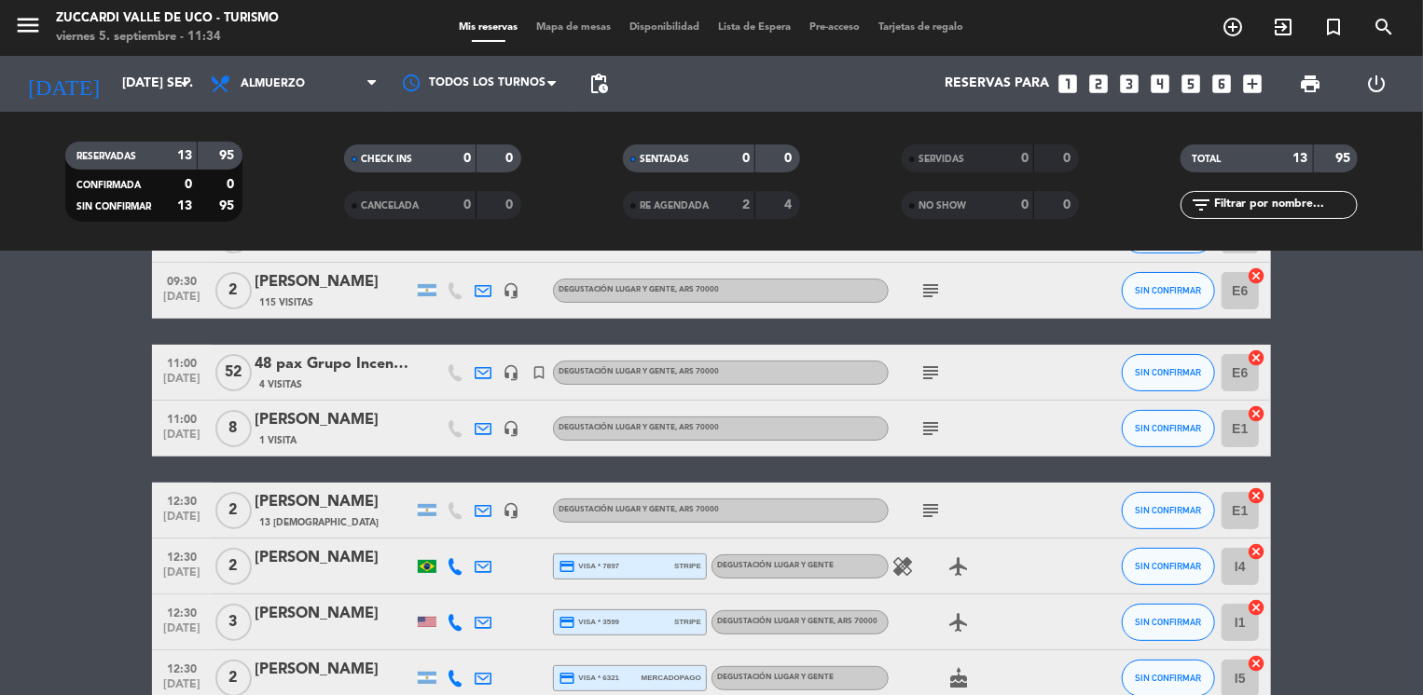
click at [353, 496] on div "[PERSON_NAME]" at bounding box center [333, 502] width 158 height 24
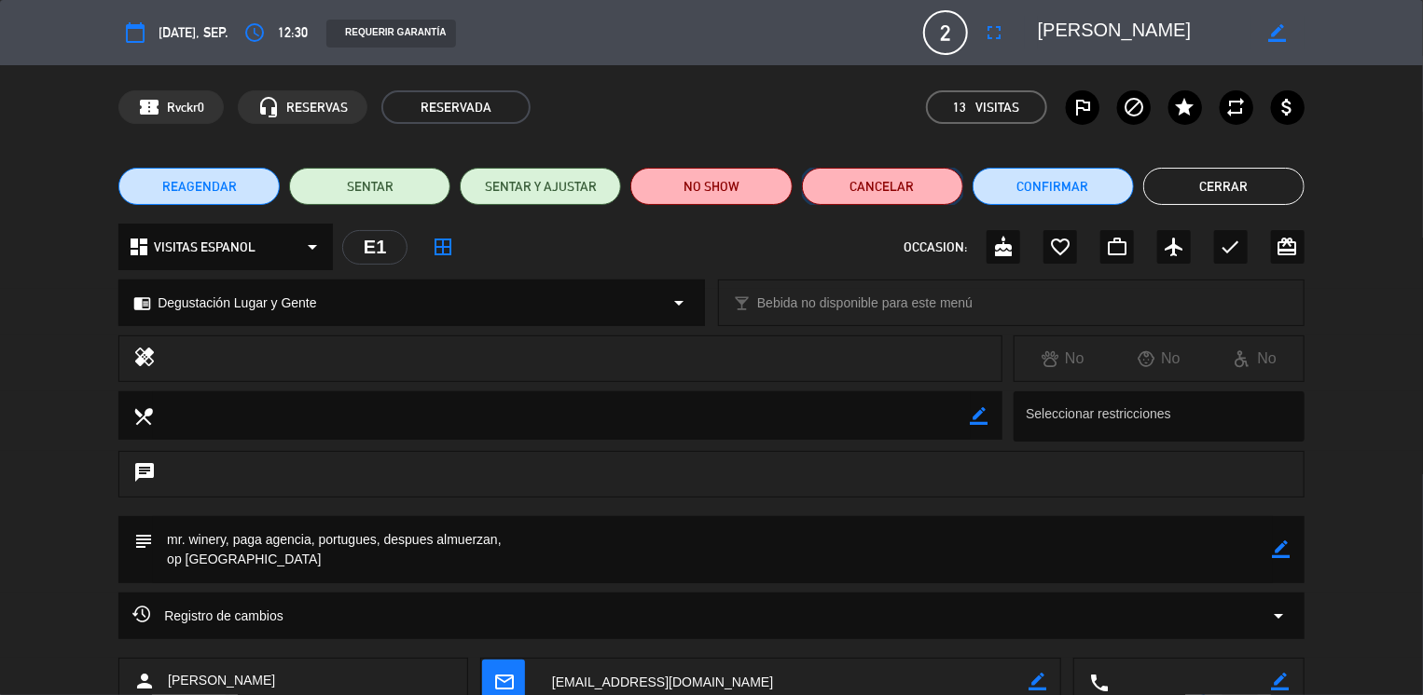
click at [841, 193] on button "Cancelar" at bounding box center [882, 186] width 161 height 37
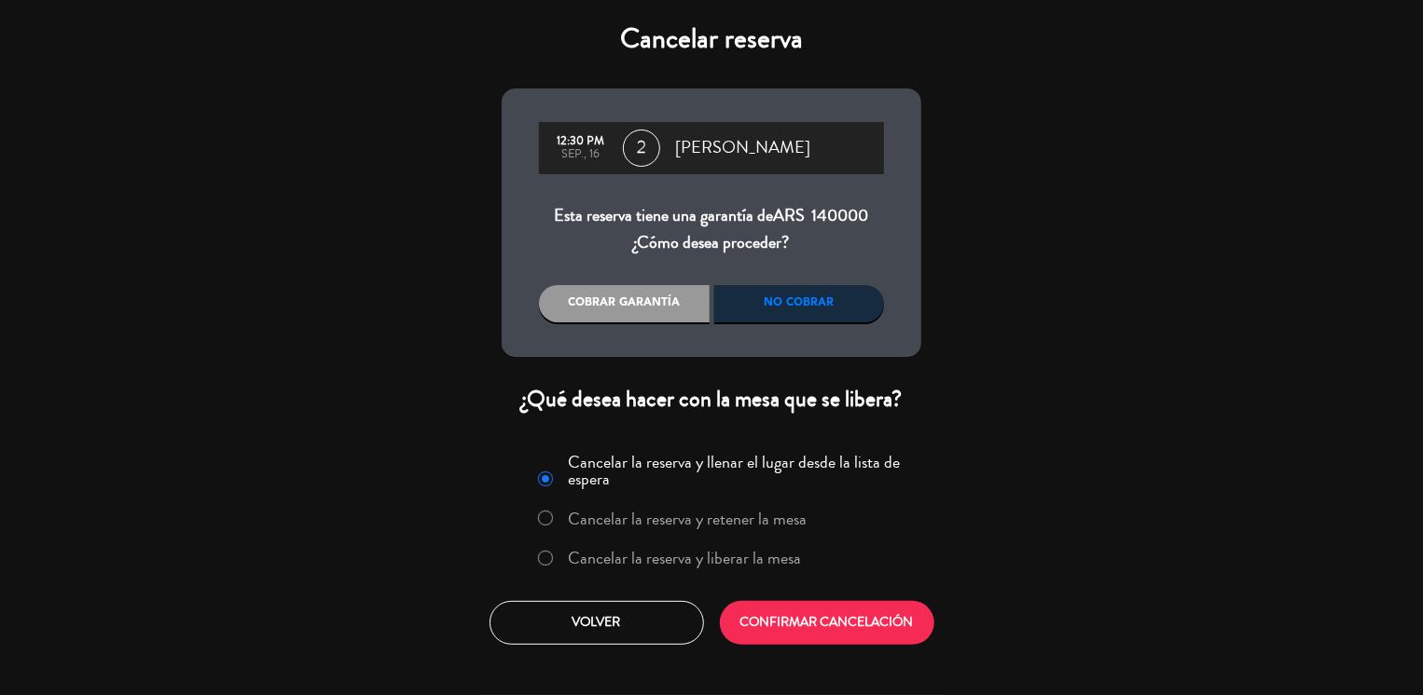
click at [537, 567] on label "Cancelar la reserva y liberar la mesa" at bounding box center [669, 560] width 283 height 34
click at [776, 625] on button "CONFIRMAR CANCELACIÓN" at bounding box center [827, 623] width 214 height 44
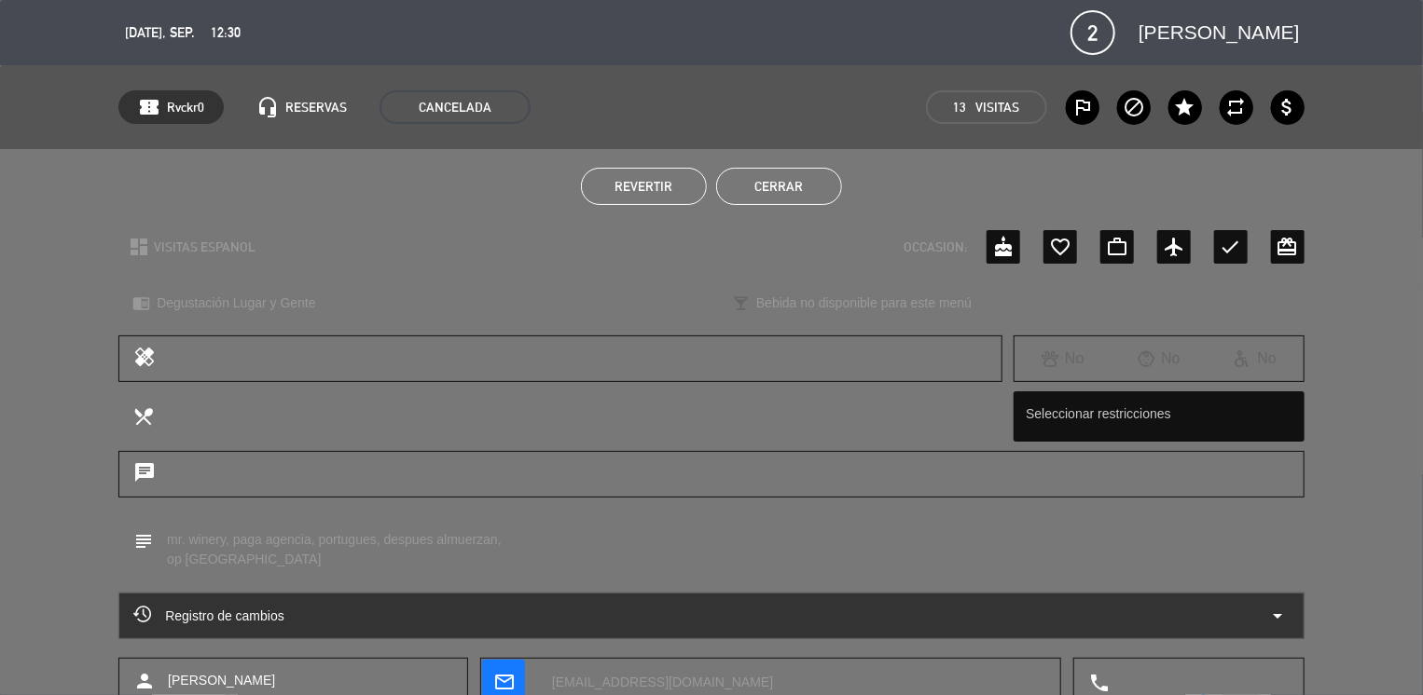
click at [786, 192] on button "Cerrar" at bounding box center [779, 186] width 126 height 37
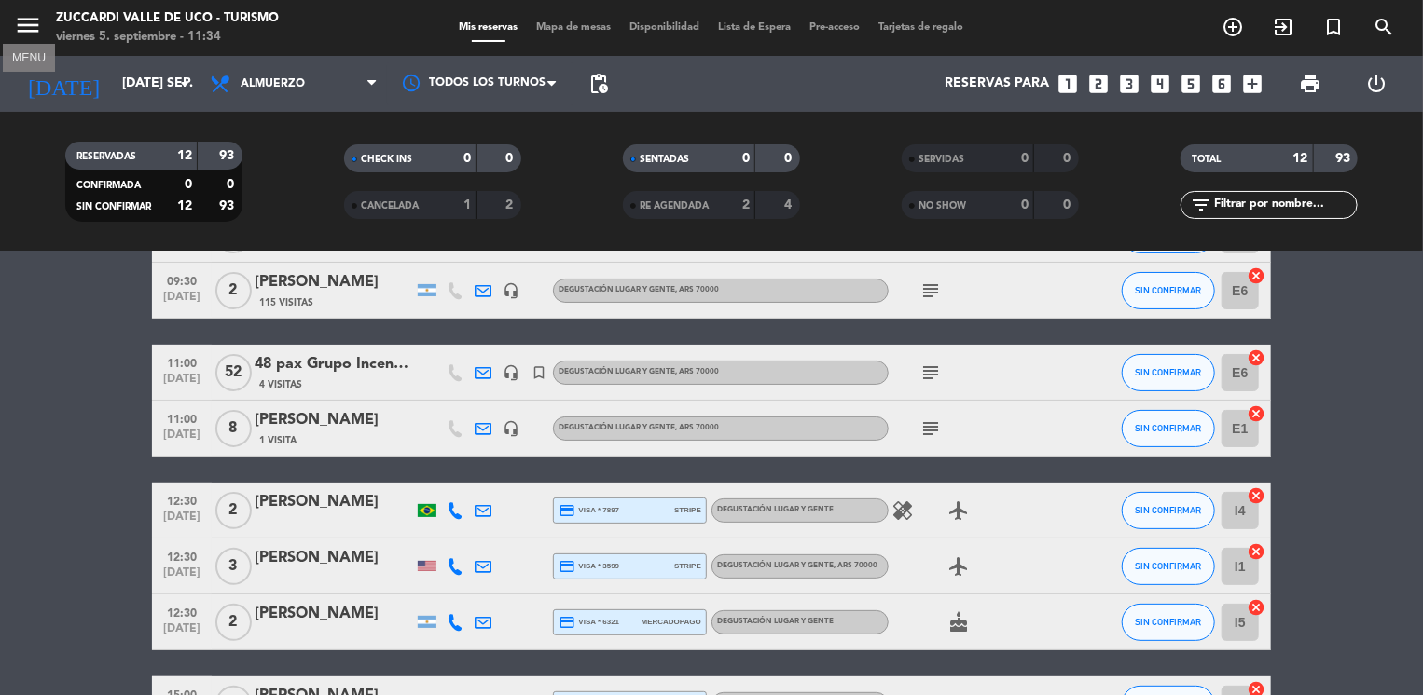
click at [30, 18] on icon "menu" at bounding box center [28, 25] width 28 height 28
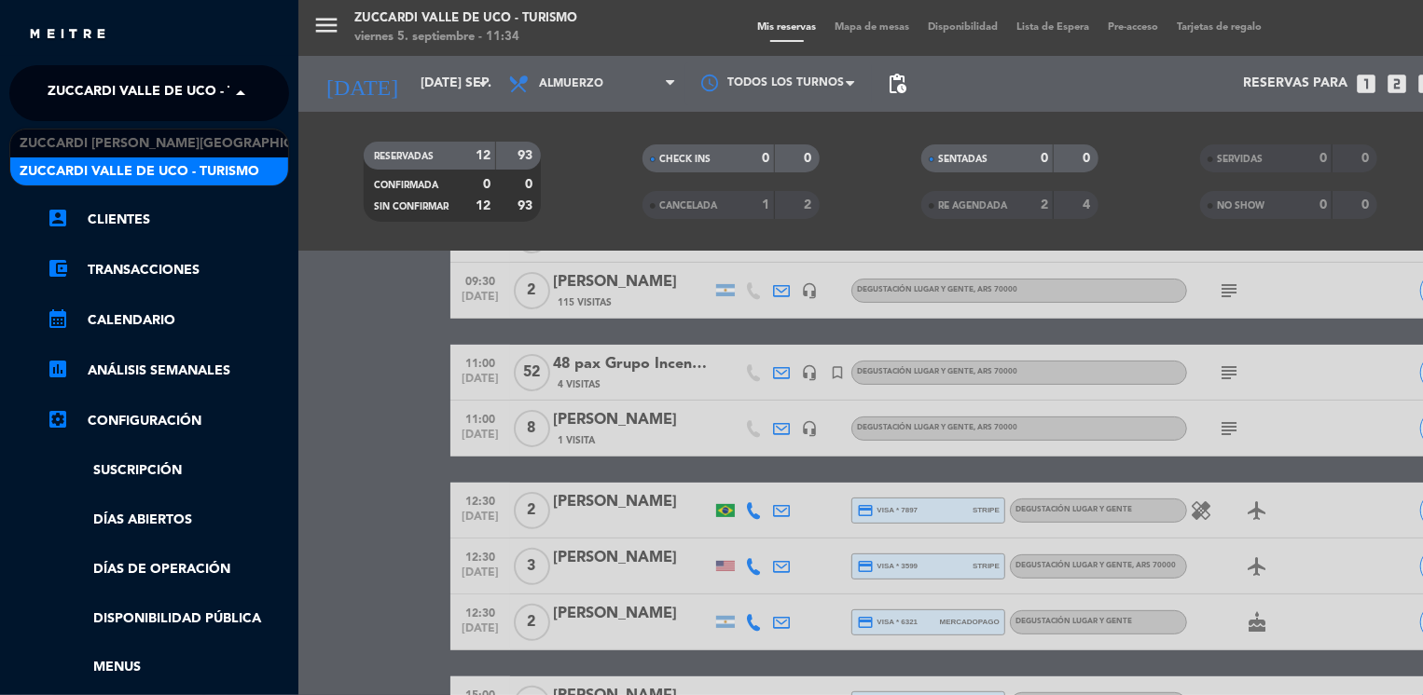
click at [168, 81] on span "Zuccardi Valle de Uco - Turismo" at bounding box center [168, 93] width 240 height 39
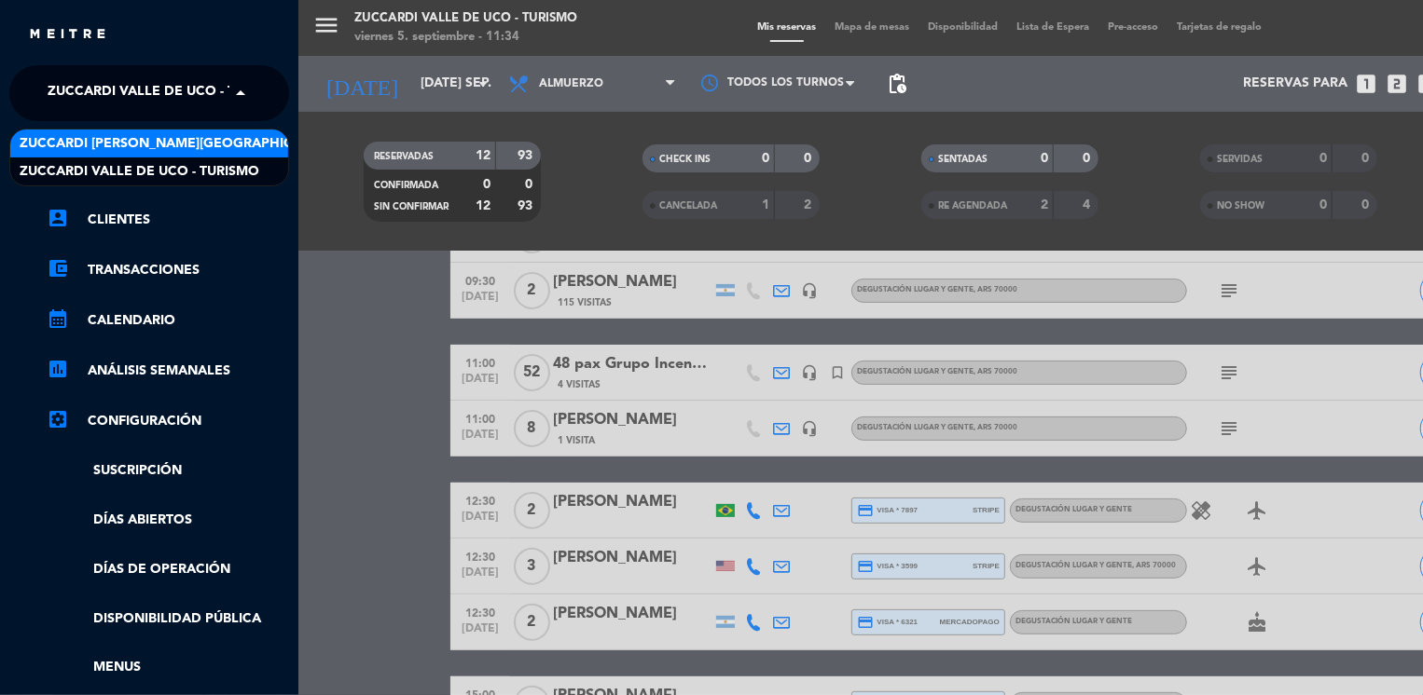
click at [246, 145] on span "Zuccardi [PERSON_NAME][GEOGRAPHIC_DATA] - Restaurant [PERSON_NAME][GEOGRAPHIC_D…" at bounding box center [352, 143] width 664 height 21
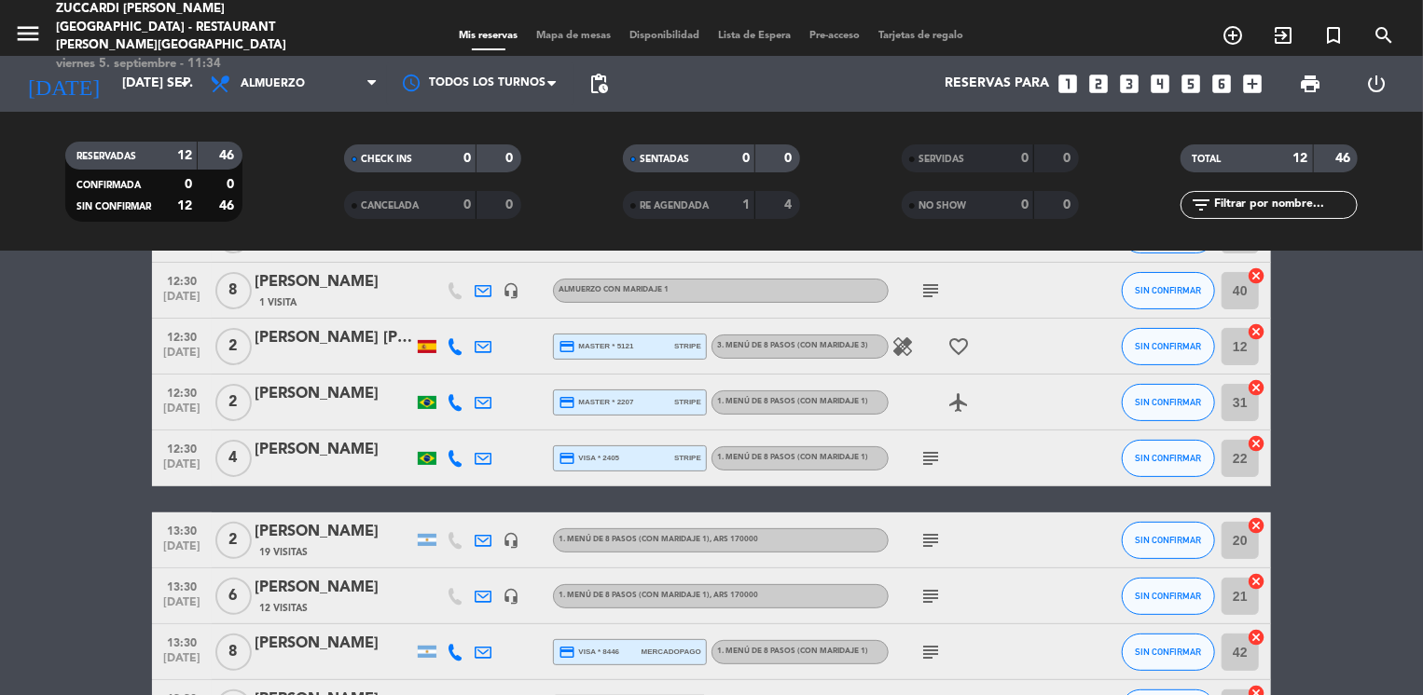
click at [326, 528] on div "[PERSON_NAME]" at bounding box center [333, 532] width 158 height 24
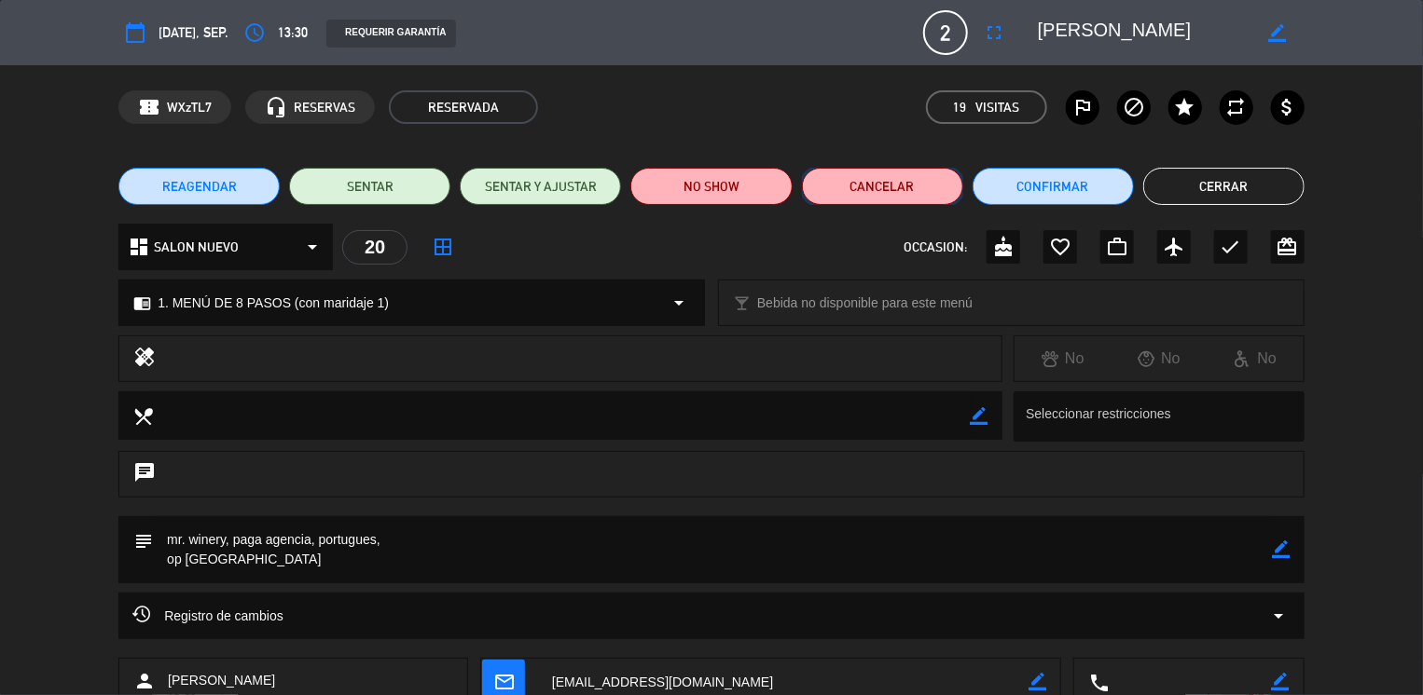
click at [891, 192] on button "Cancelar" at bounding box center [882, 186] width 161 height 37
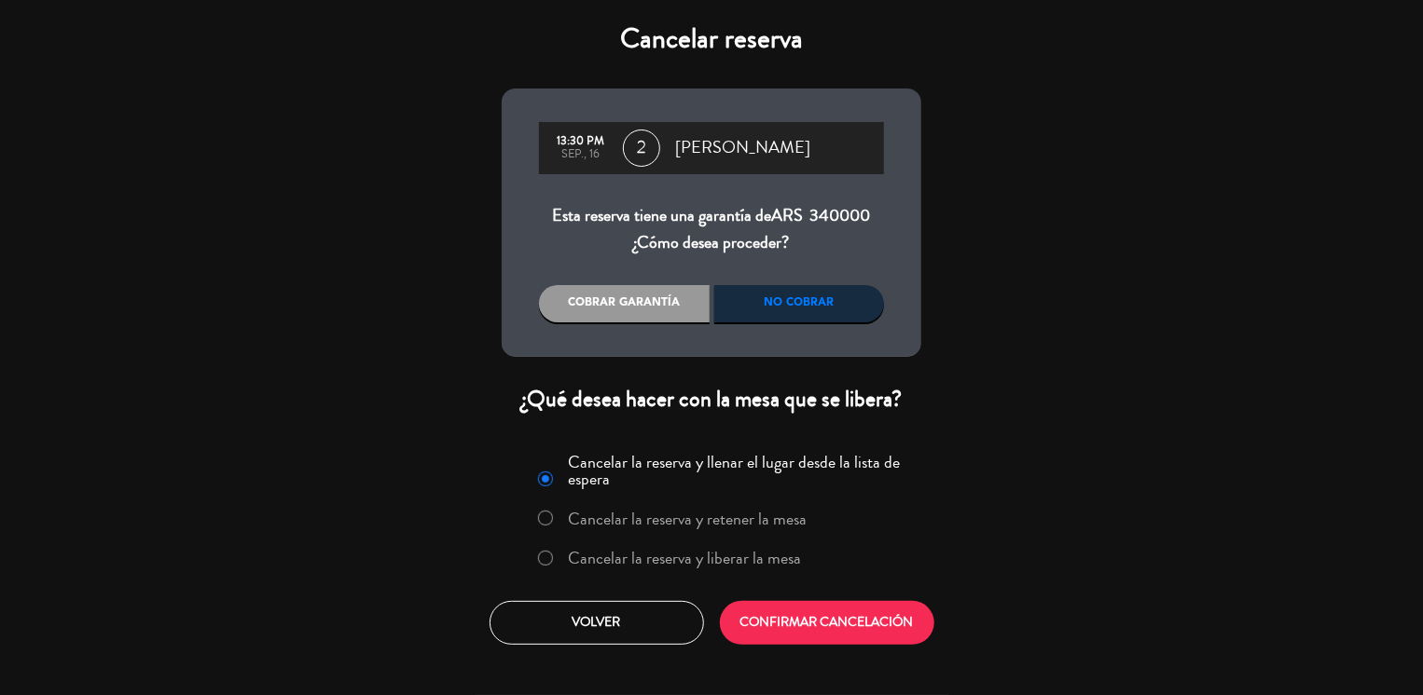
click at [548, 565] on div at bounding box center [545, 559] width 15 height 16
click at [777, 614] on button "CONFIRMAR CANCELACIÓN" at bounding box center [827, 623] width 214 height 44
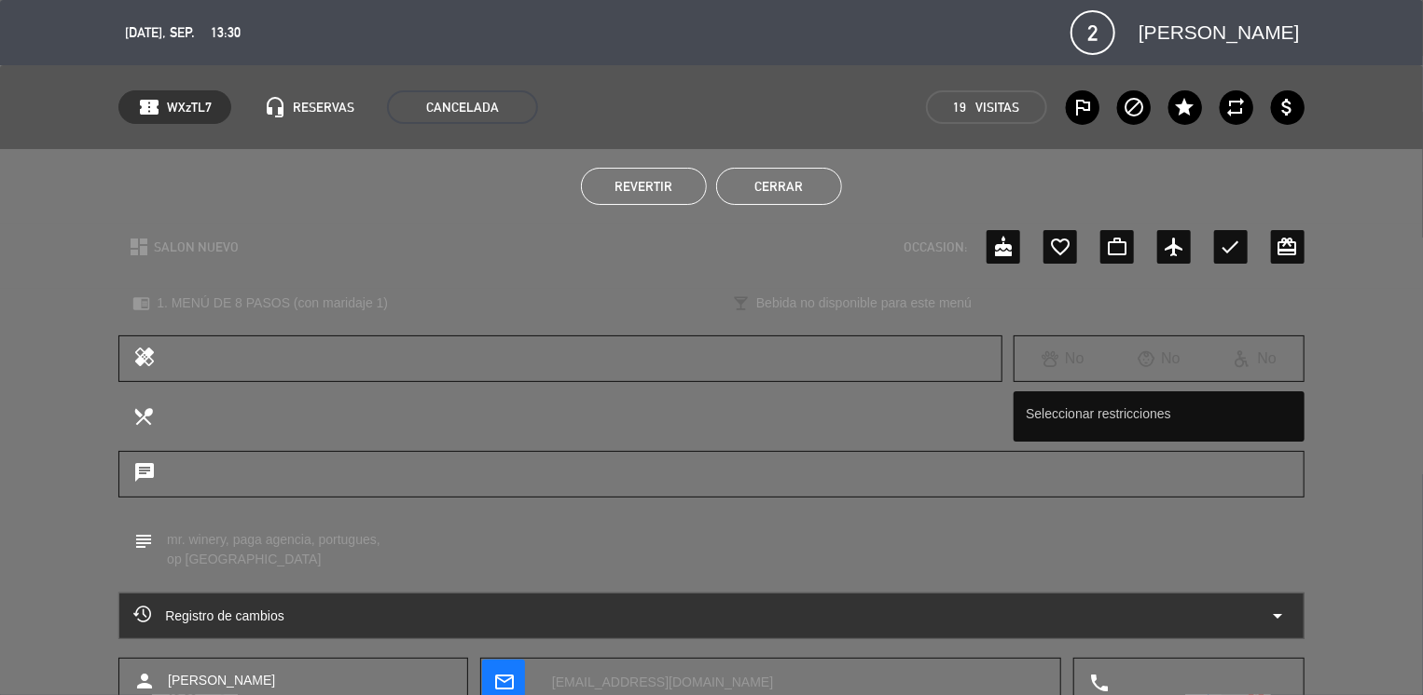
click at [772, 191] on button "Cerrar" at bounding box center [779, 186] width 126 height 37
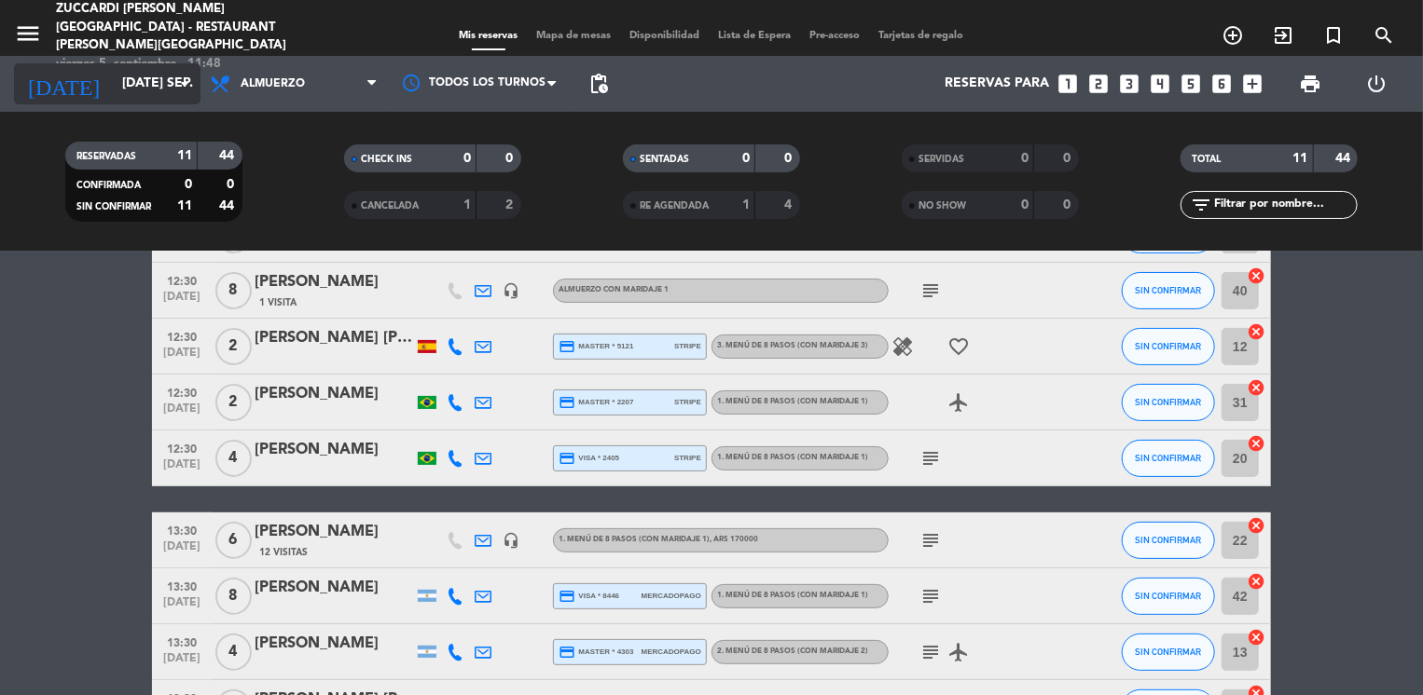
click at [151, 103] on div "[DATE] [DATE] sep. arrow_drop_down" at bounding box center [107, 83] width 186 height 41
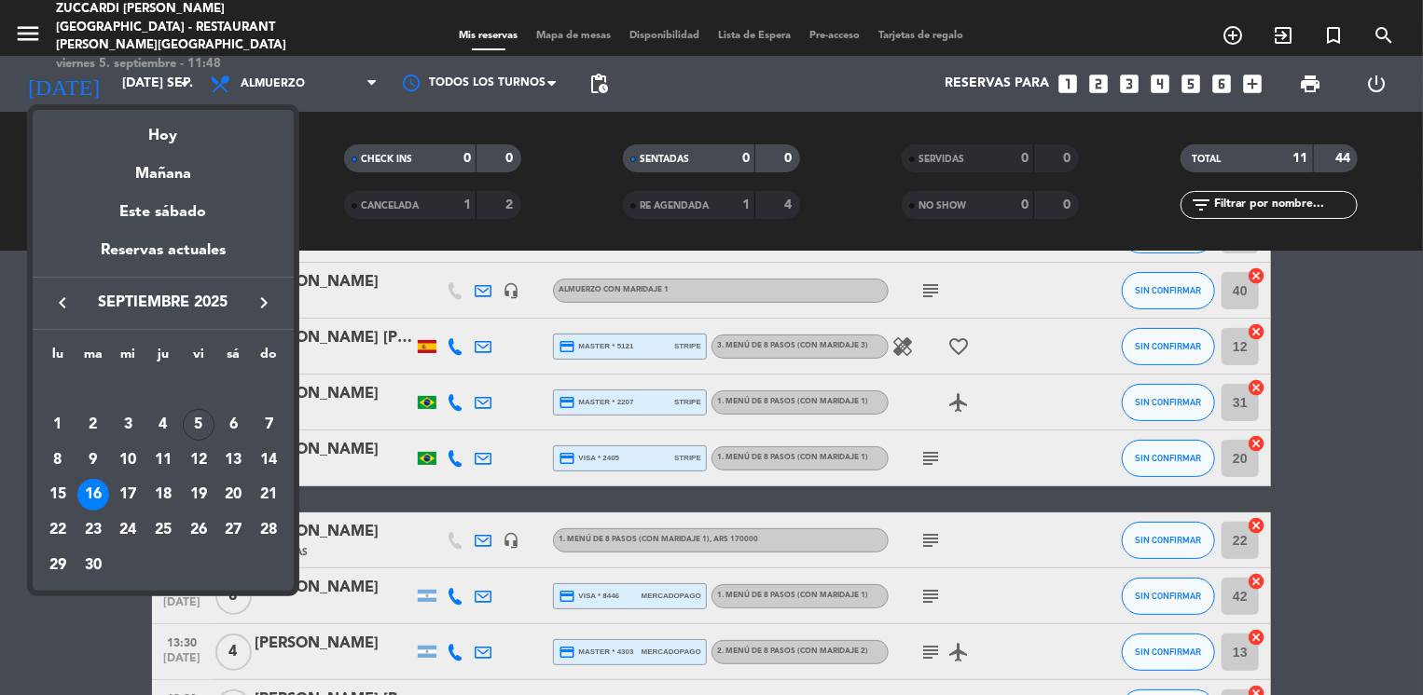
click at [262, 303] on icon "keyboard_arrow_right" at bounding box center [264, 303] width 22 height 22
click at [271, 492] on div "23" at bounding box center [269, 495] width 32 height 32
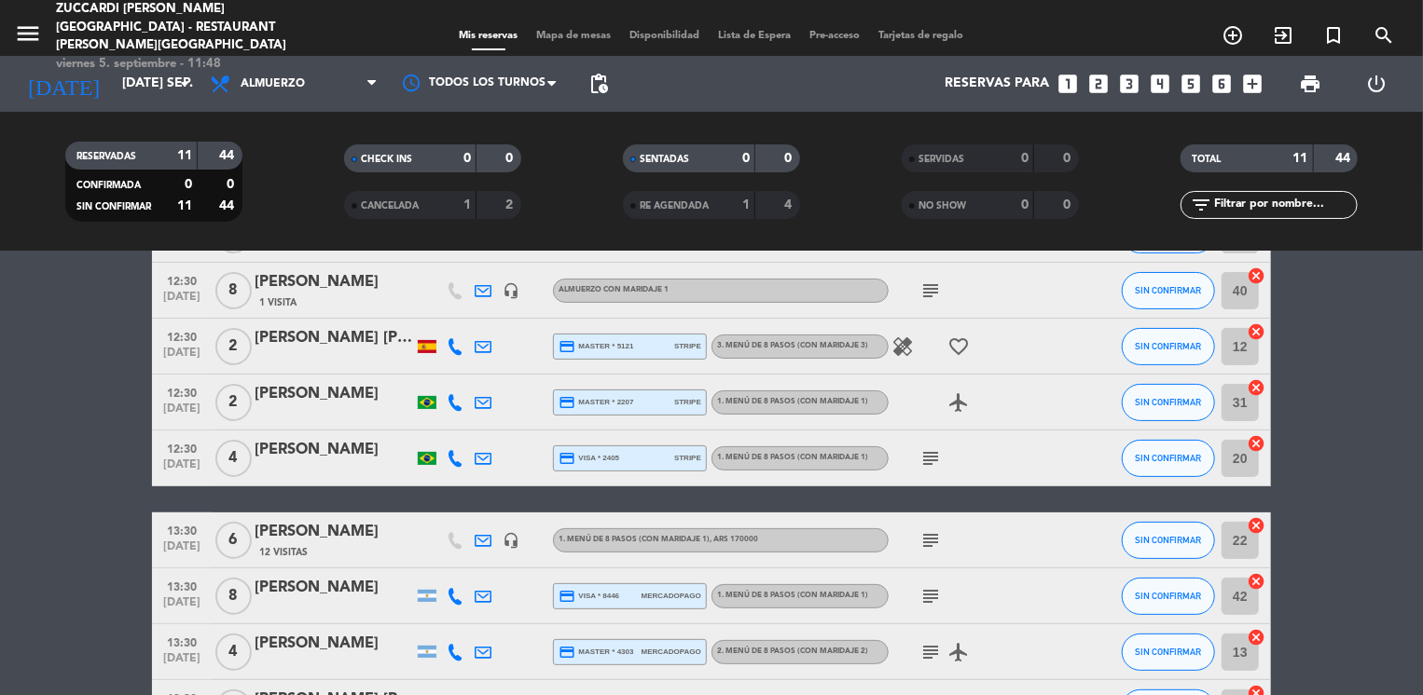
type input "dom. [DATE]"
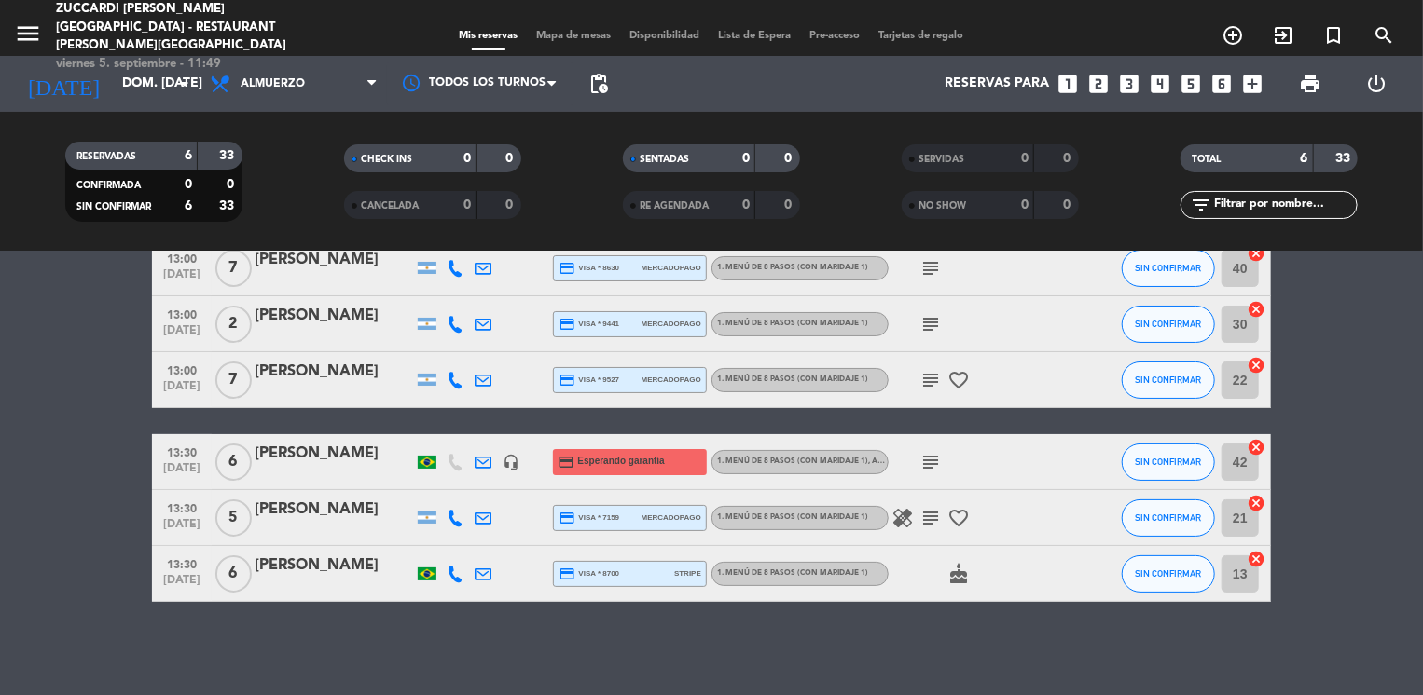
scroll to position [96, 0]
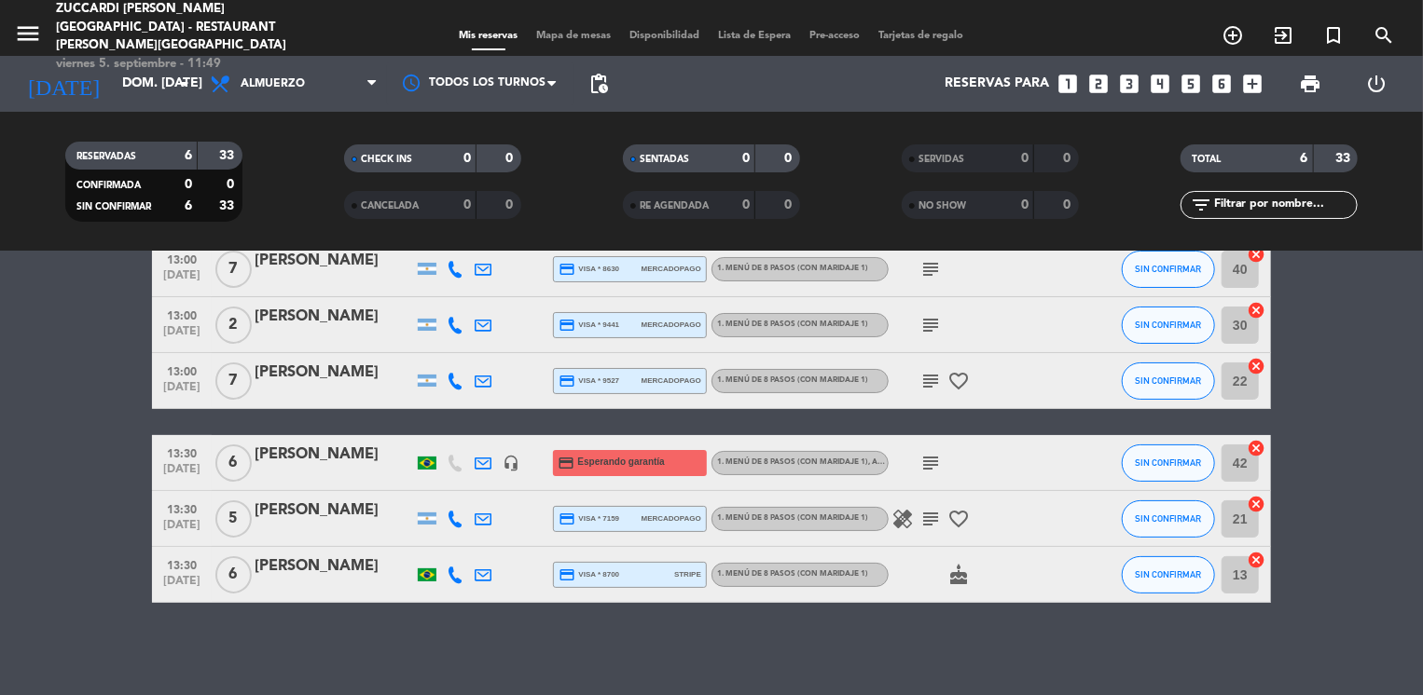
click at [82, 383] on bookings-row "13:00 [DATE] 7 [PERSON_NAME] credit_card visa * 8630 mercadopago 1. MENÚ DE 8 P…" at bounding box center [711, 422] width 1423 height 362
click at [1223, 90] on icon "looks_6" at bounding box center [1222, 84] width 24 height 24
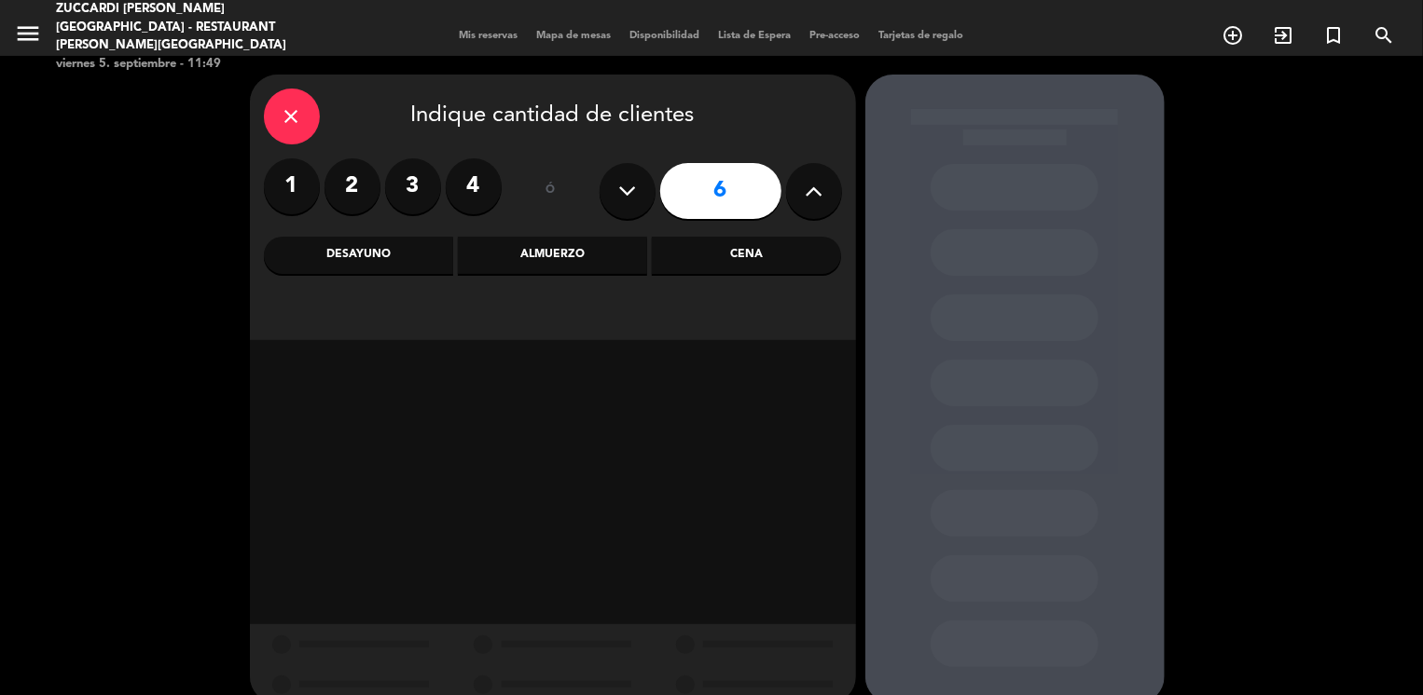
click at [585, 256] on div "Almuerzo" at bounding box center [552, 255] width 189 height 37
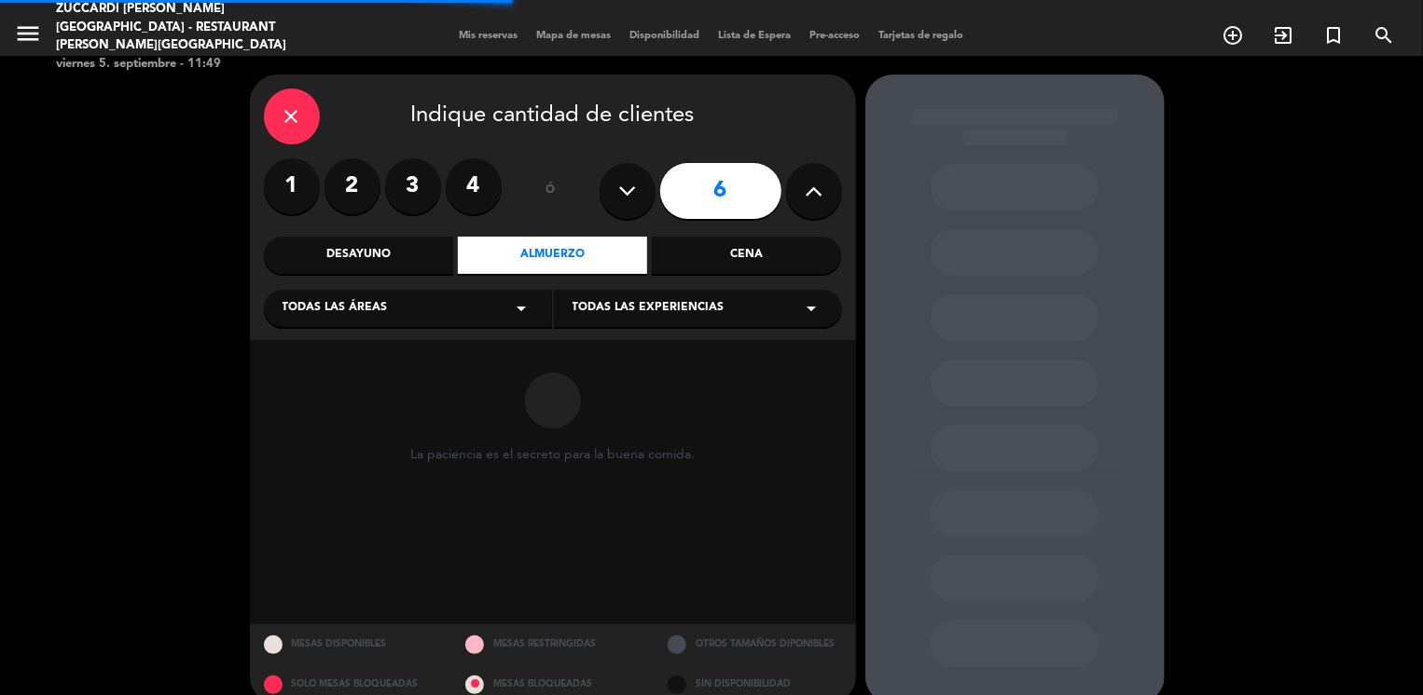
click at [398, 322] on div "Todas las áreas arrow_drop_down" at bounding box center [408, 308] width 288 height 37
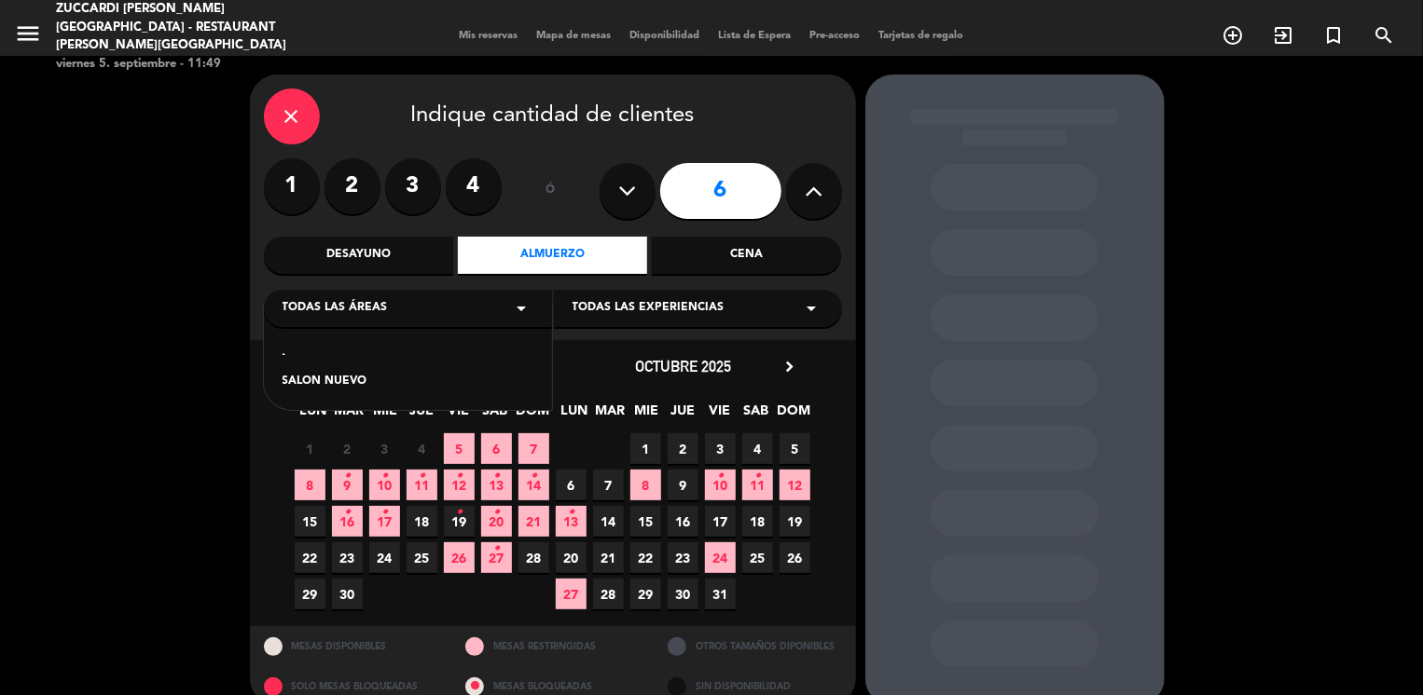
click at [354, 378] on div "SALON NUEVO" at bounding box center [407, 382] width 251 height 19
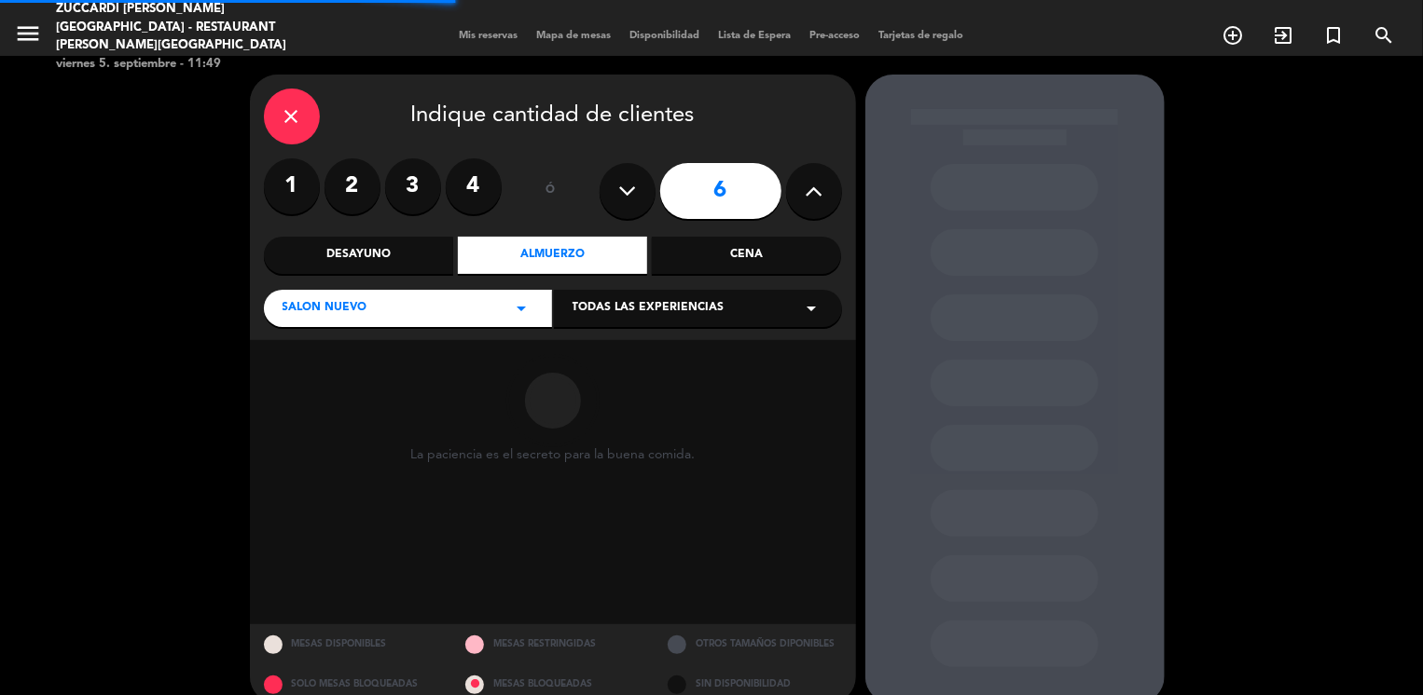
click at [612, 316] on span "Todas las experiencias" at bounding box center [648, 308] width 152 height 19
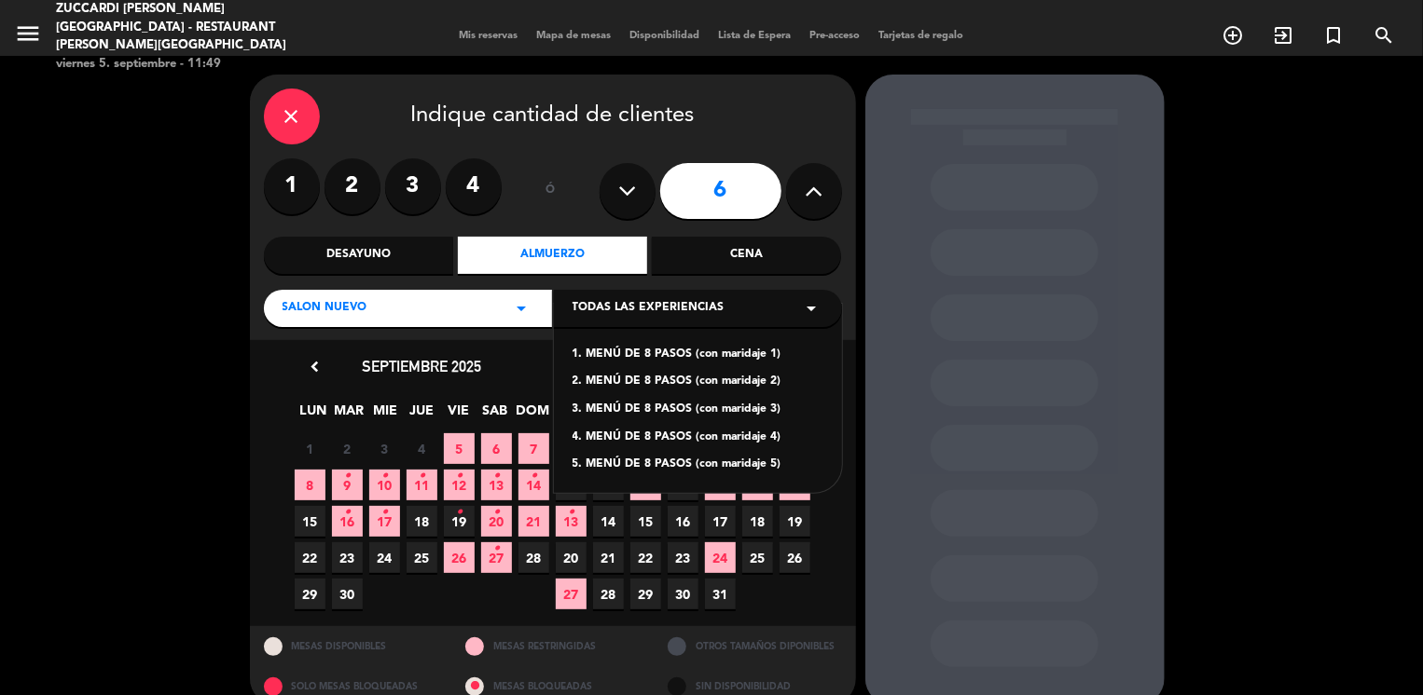
click at [650, 350] on div "1. MENÚ DE 8 PASOS (con maridaje 1)" at bounding box center [697, 355] width 251 height 19
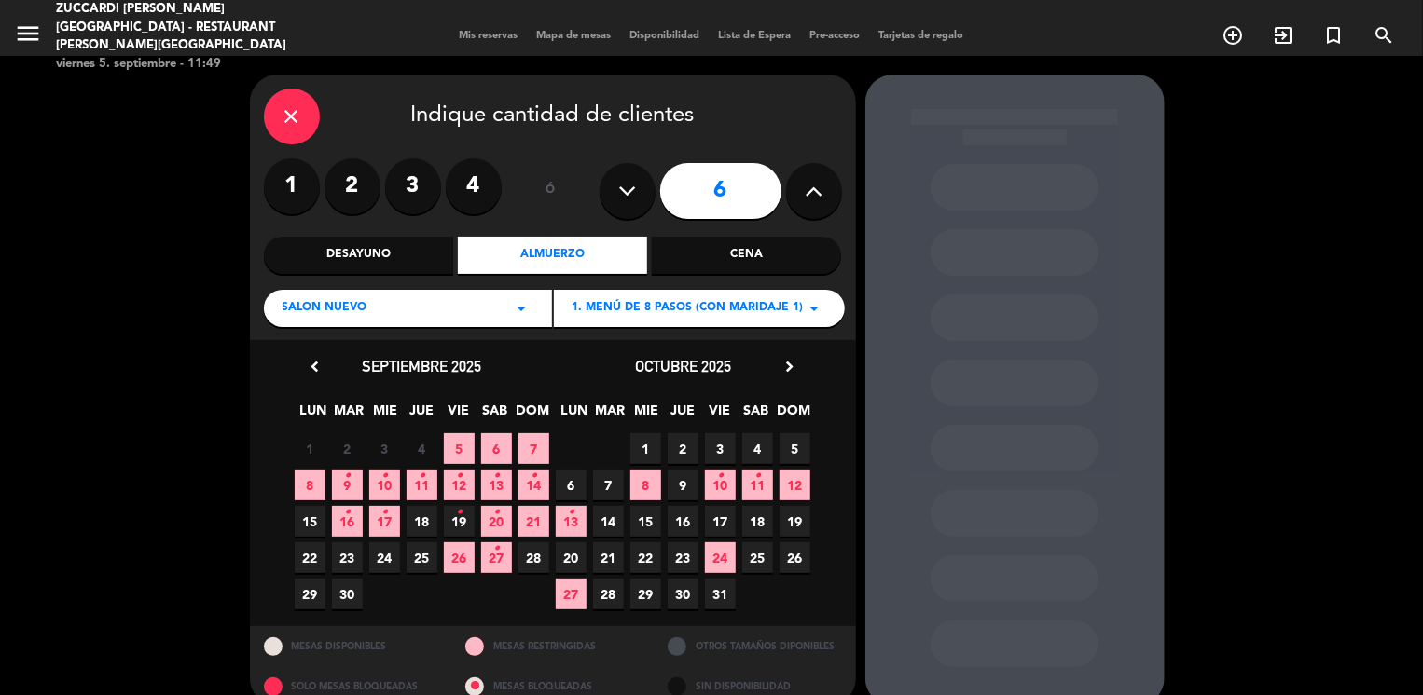
click at [791, 369] on icon "chevron_right" at bounding box center [790, 367] width 20 height 20
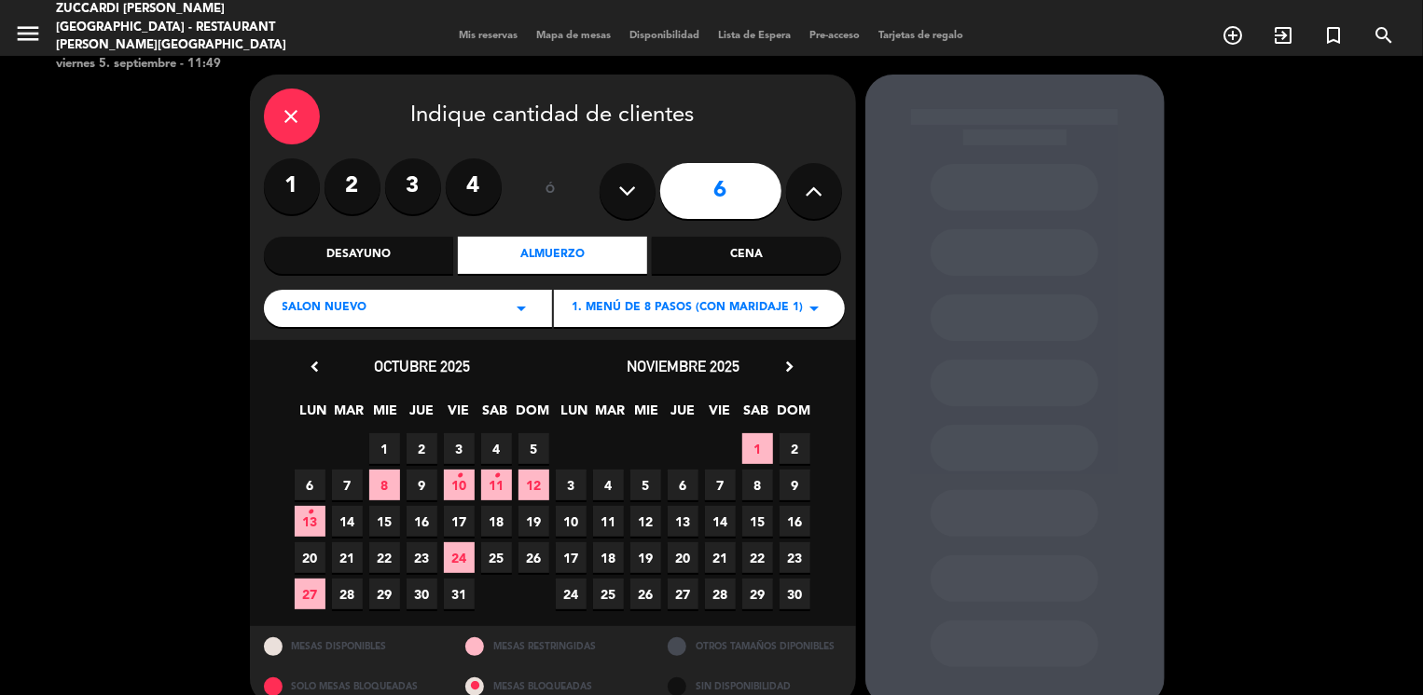
click at [788, 557] on span "23" at bounding box center [794, 558] width 31 height 31
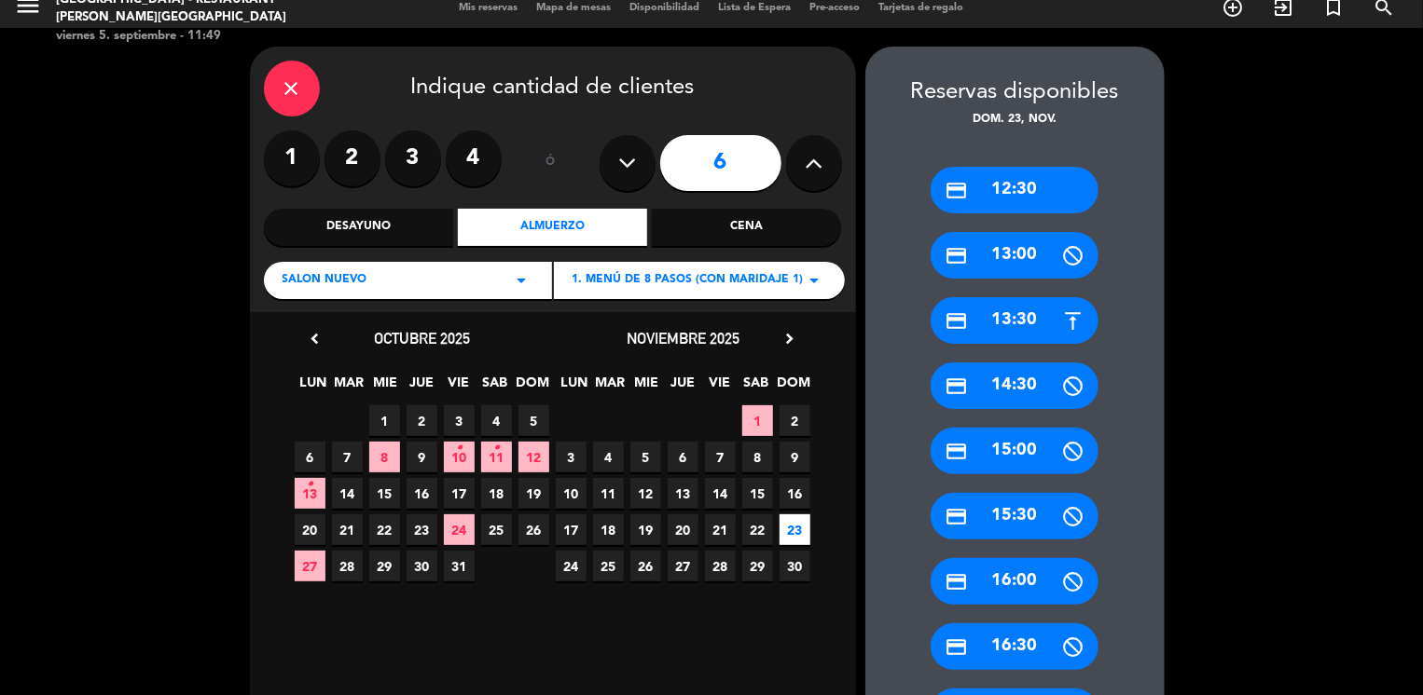
click at [993, 330] on div "credit_card 13:30" at bounding box center [1014, 320] width 168 height 47
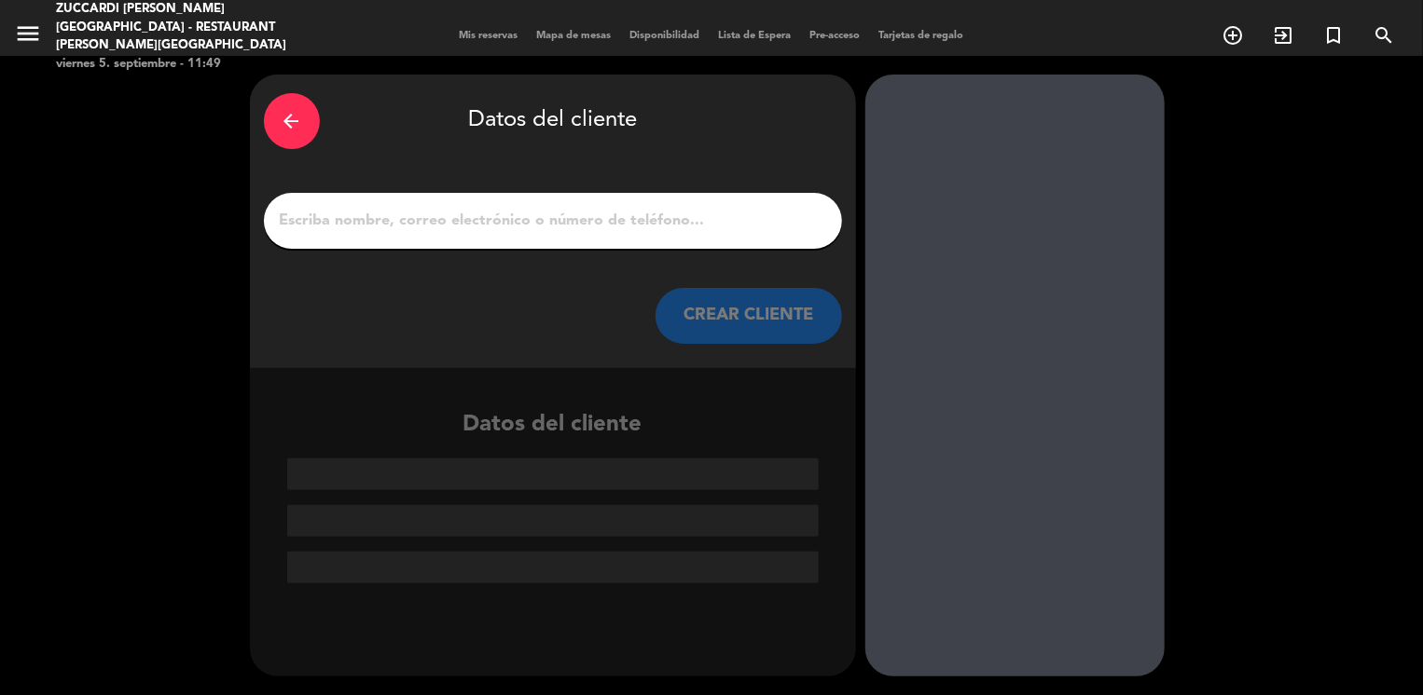
click at [669, 216] on input "1" at bounding box center [553, 221] width 550 height 26
paste input "[PERSON_NAME]"
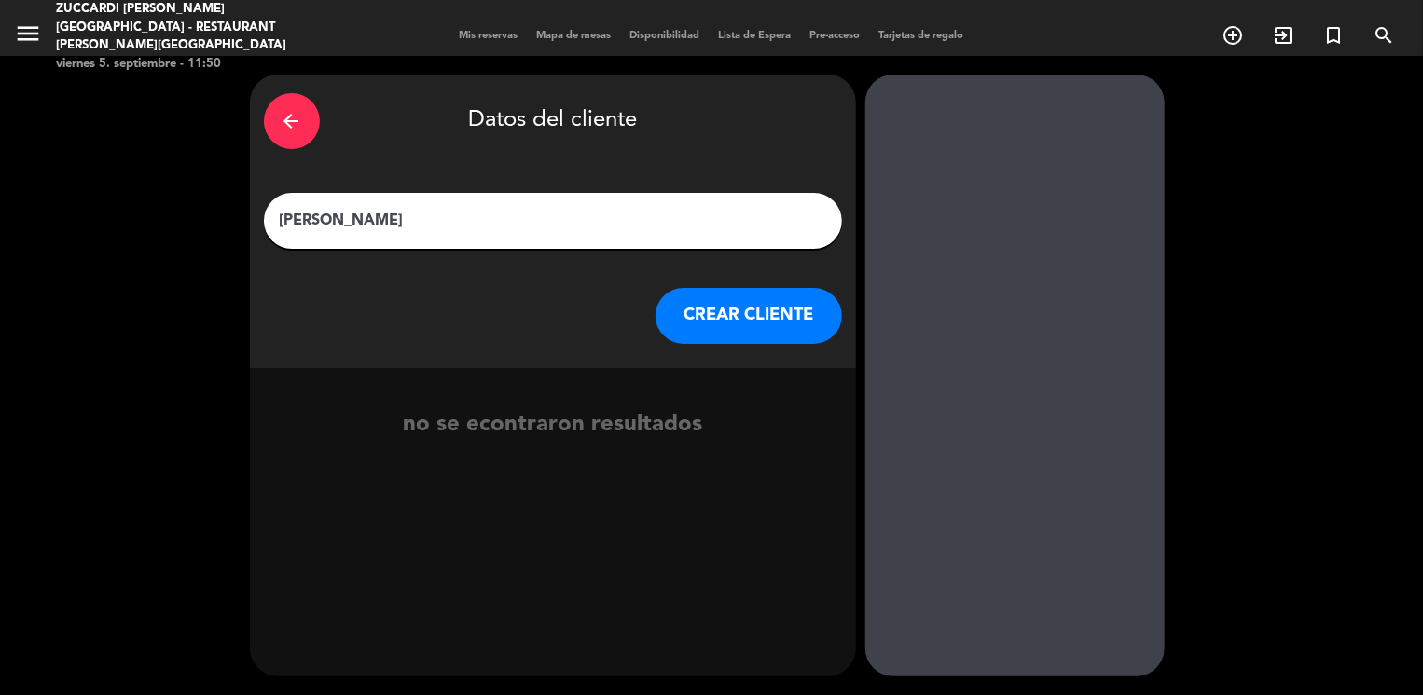
type input "[PERSON_NAME]"
click at [746, 334] on button "CREAR CLIENTE" at bounding box center [748, 316] width 186 height 56
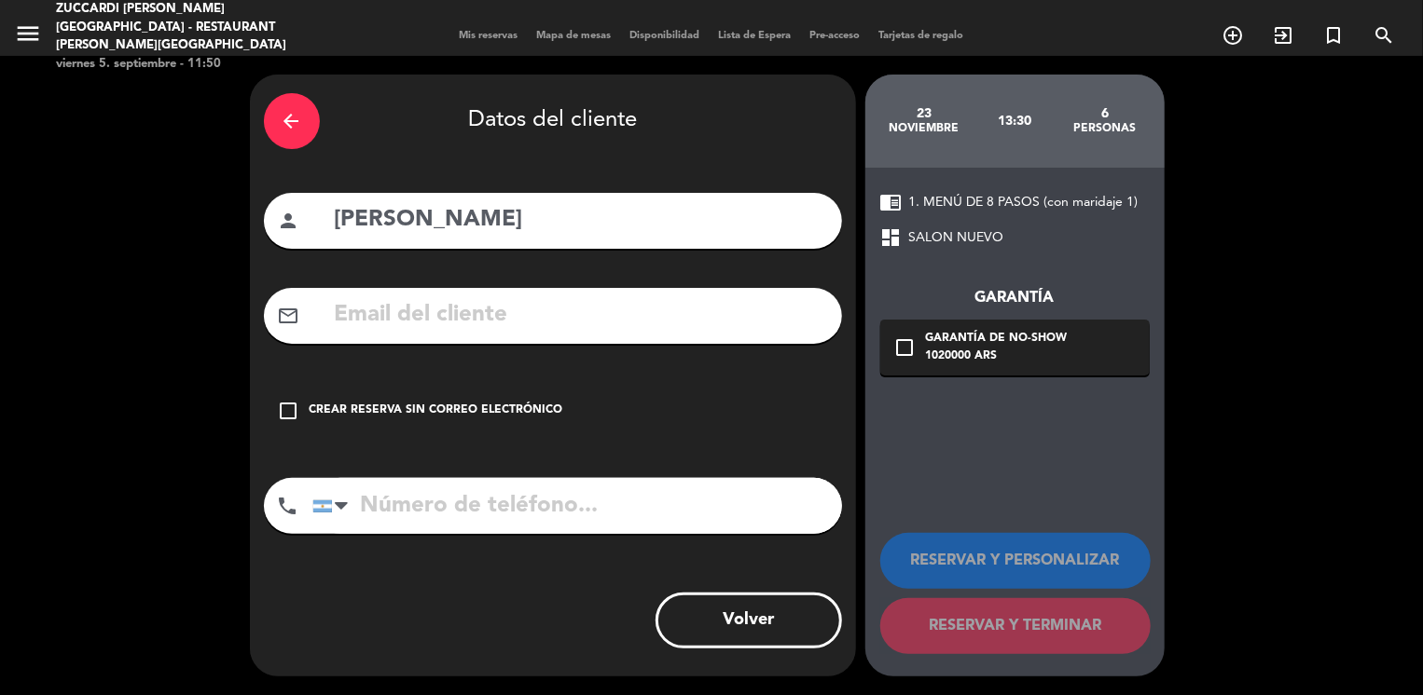
click at [419, 320] on input "text" at bounding box center [580, 315] width 495 height 38
paste input "[EMAIL_ADDRESS][DOMAIN_NAME]"
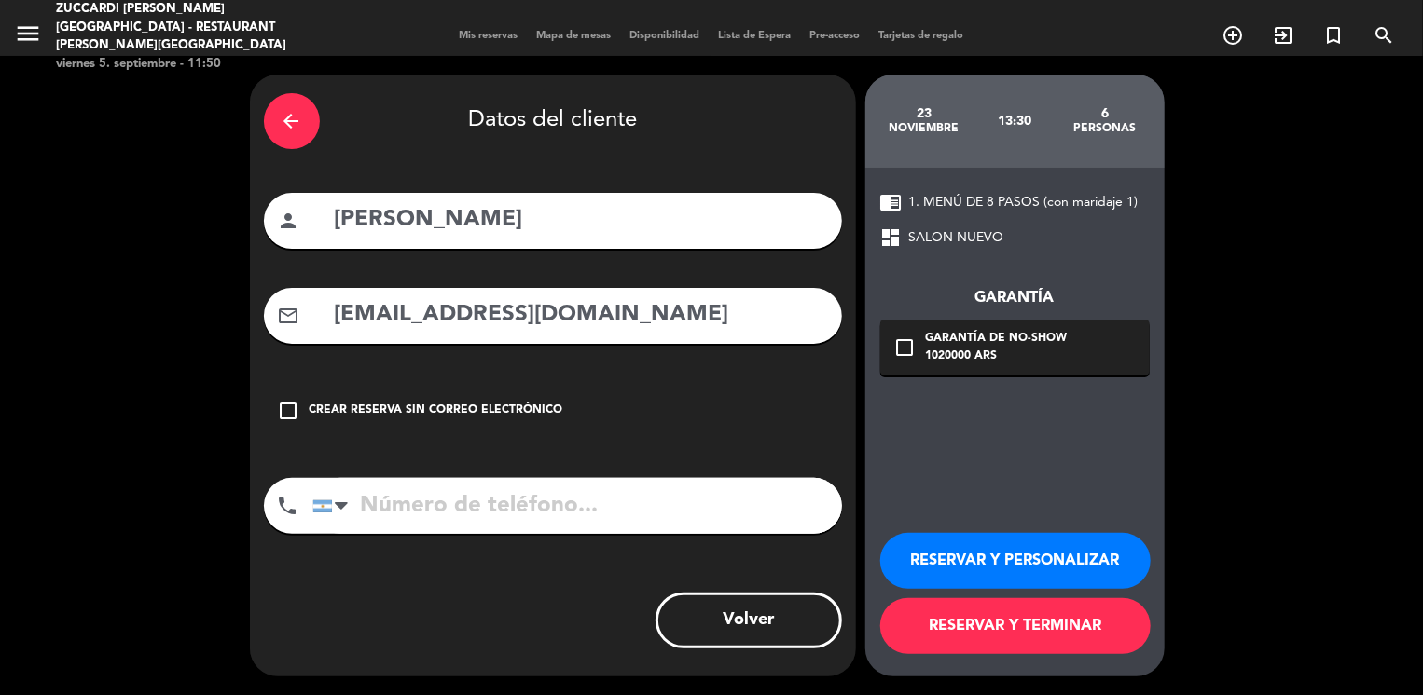
type input "[EMAIL_ADDRESS][DOMAIN_NAME]"
click at [952, 557] on button "RESERVAR Y PERSONALIZAR" at bounding box center [1015, 561] width 270 height 56
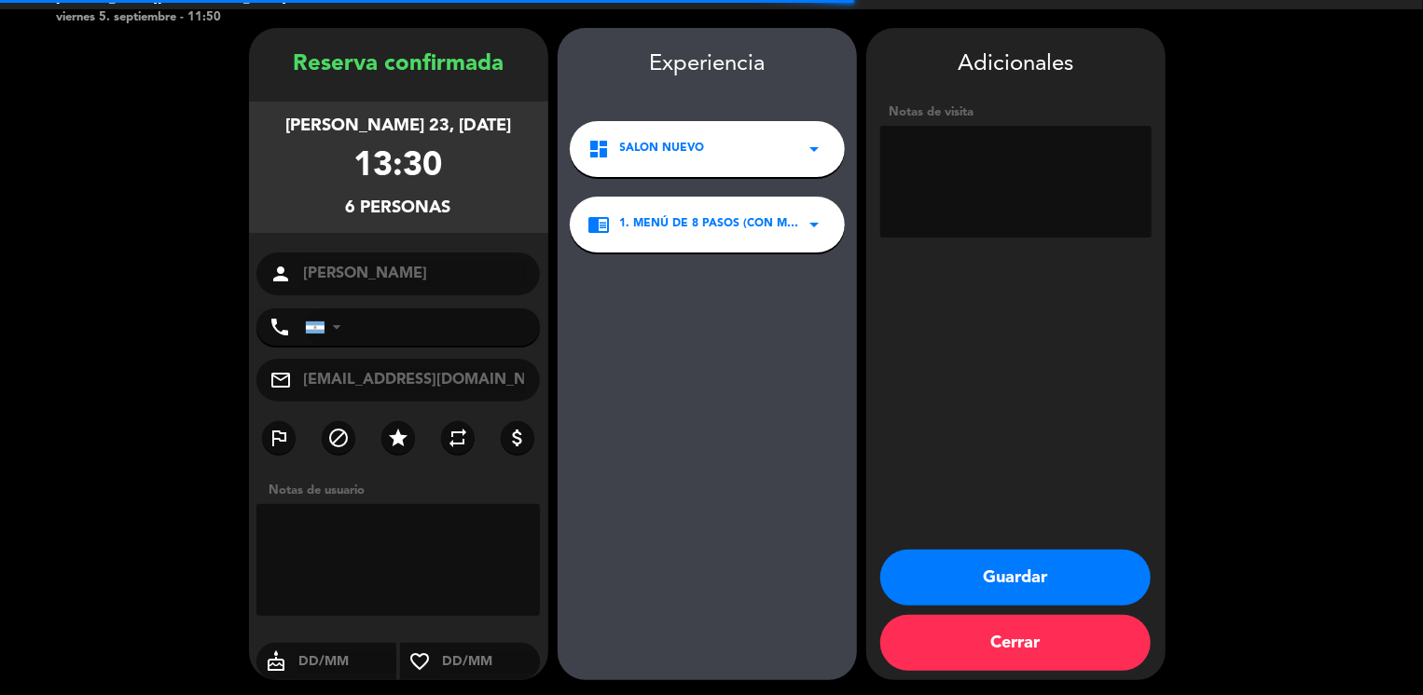
scroll to position [48, 0]
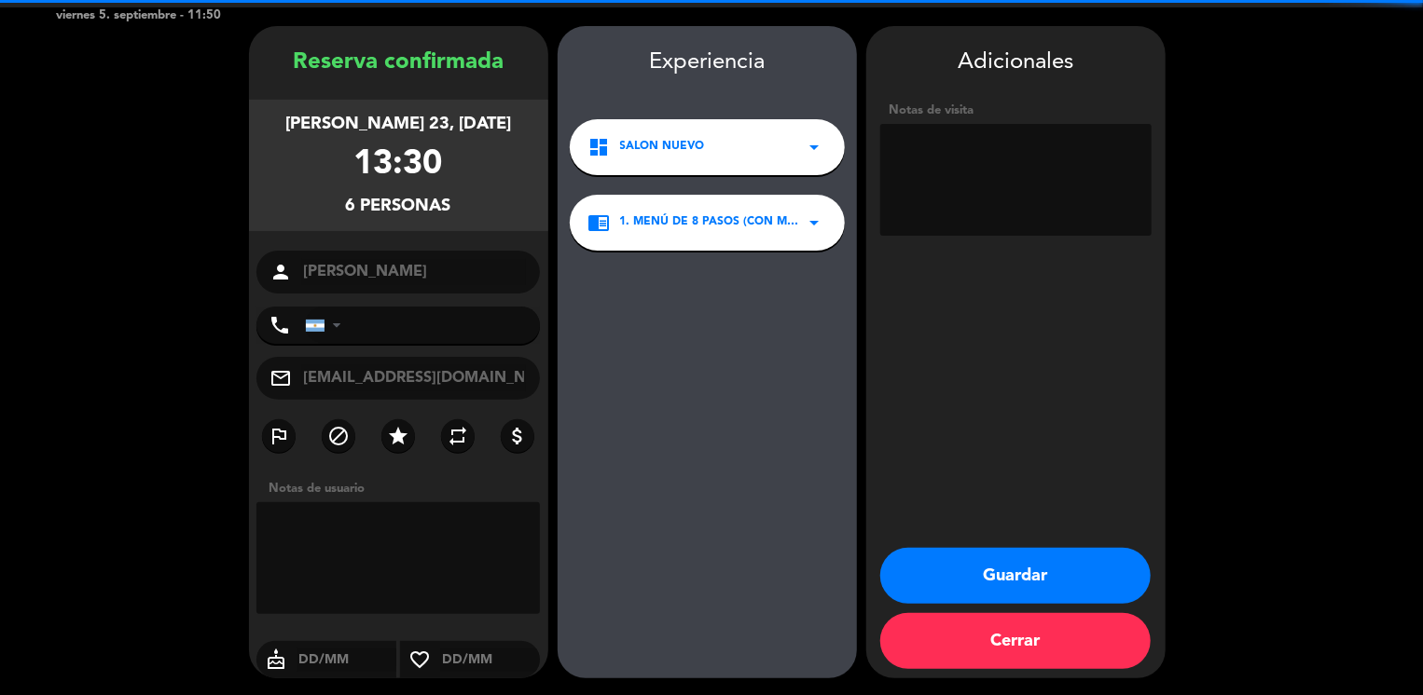
click at [921, 180] on textarea at bounding box center [1015, 180] width 271 height 112
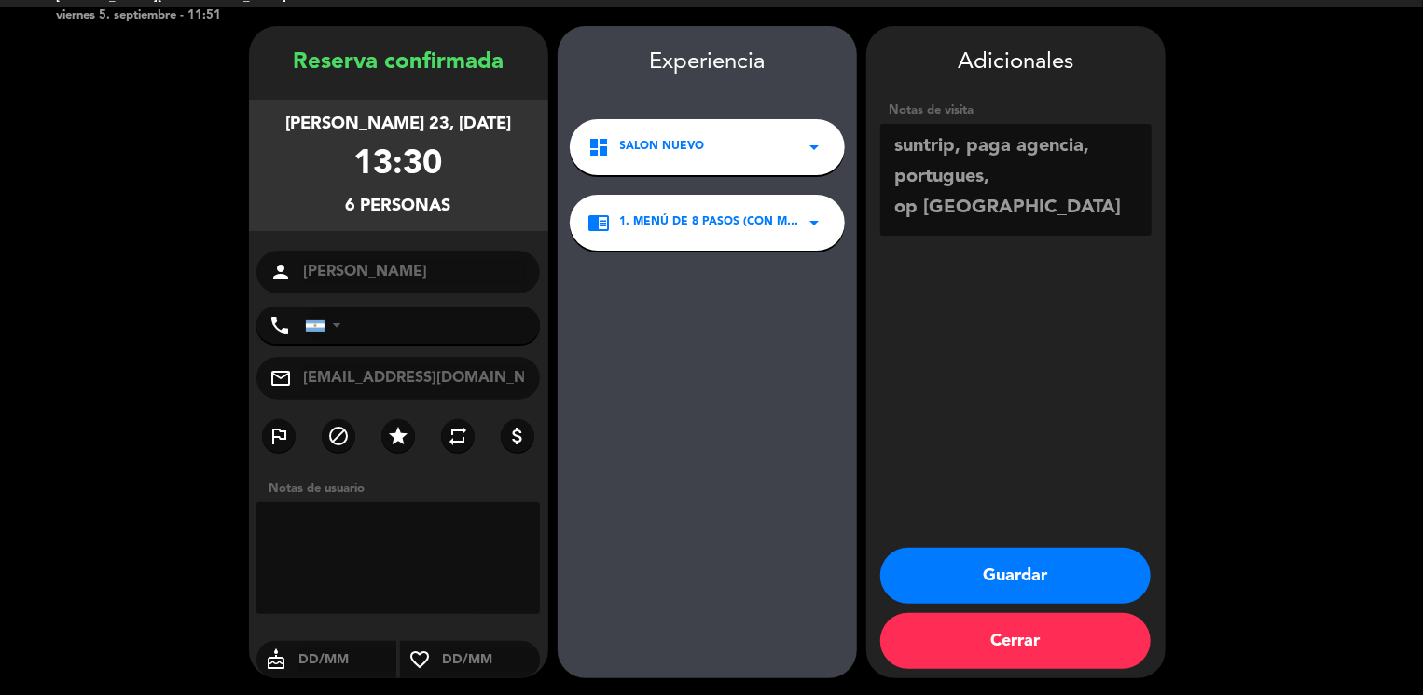
click at [1011, 183] on textarea at bounding box center [1015, 180] width 271 height 112
paste textarea "Restricciones alimenticias: PAX [PERSON_NAME] – CAMARÃO E LAGOSTA"
type textarea "suntrip, paga agencia, portugues, Restricciones alimenticias: PAX [PERSON_NAME]…"
click at [980, 571] on button "Guardar" at bounding box center [1015, 576] width 270 height 56
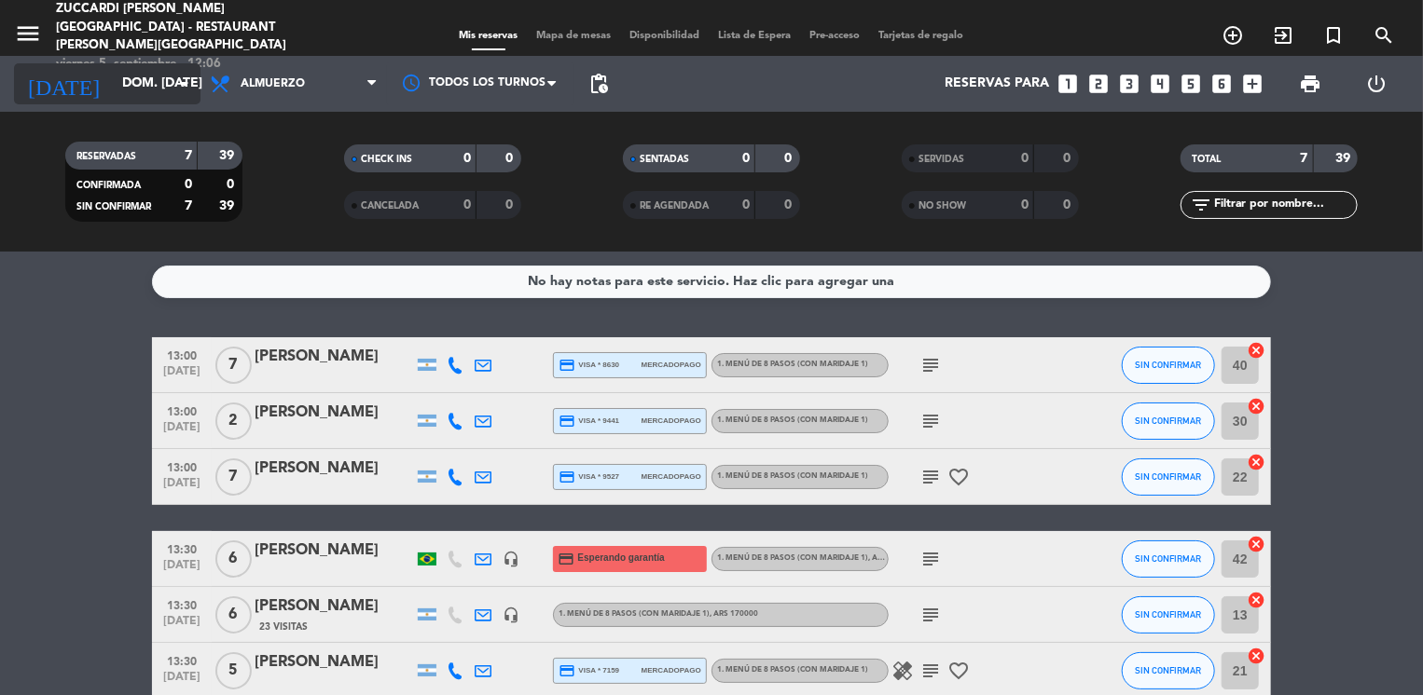
click at [113, 85] on input "dom. [DATE]" at bounding box center [201, 84] width 177 height 34
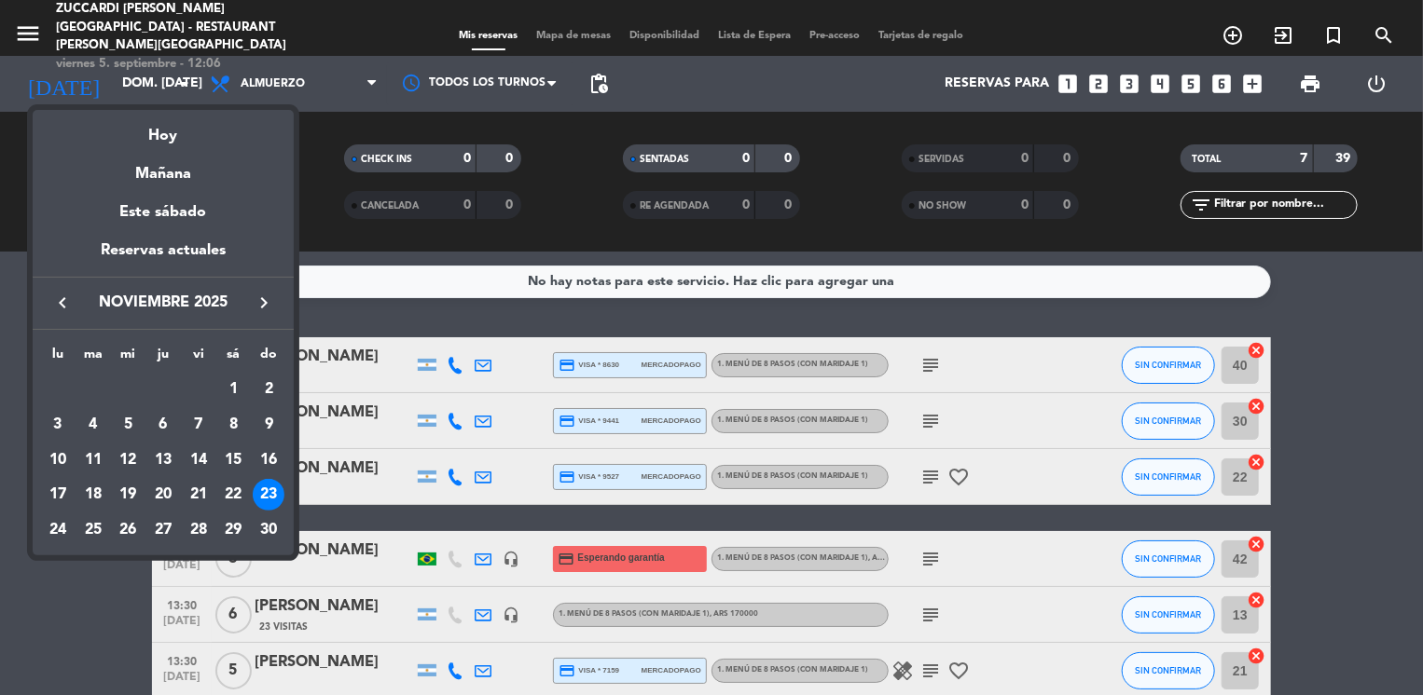
click at [62, 301] on icon "keyboard_arrow_left" at bounding box center [62, 303] width 22 height 22
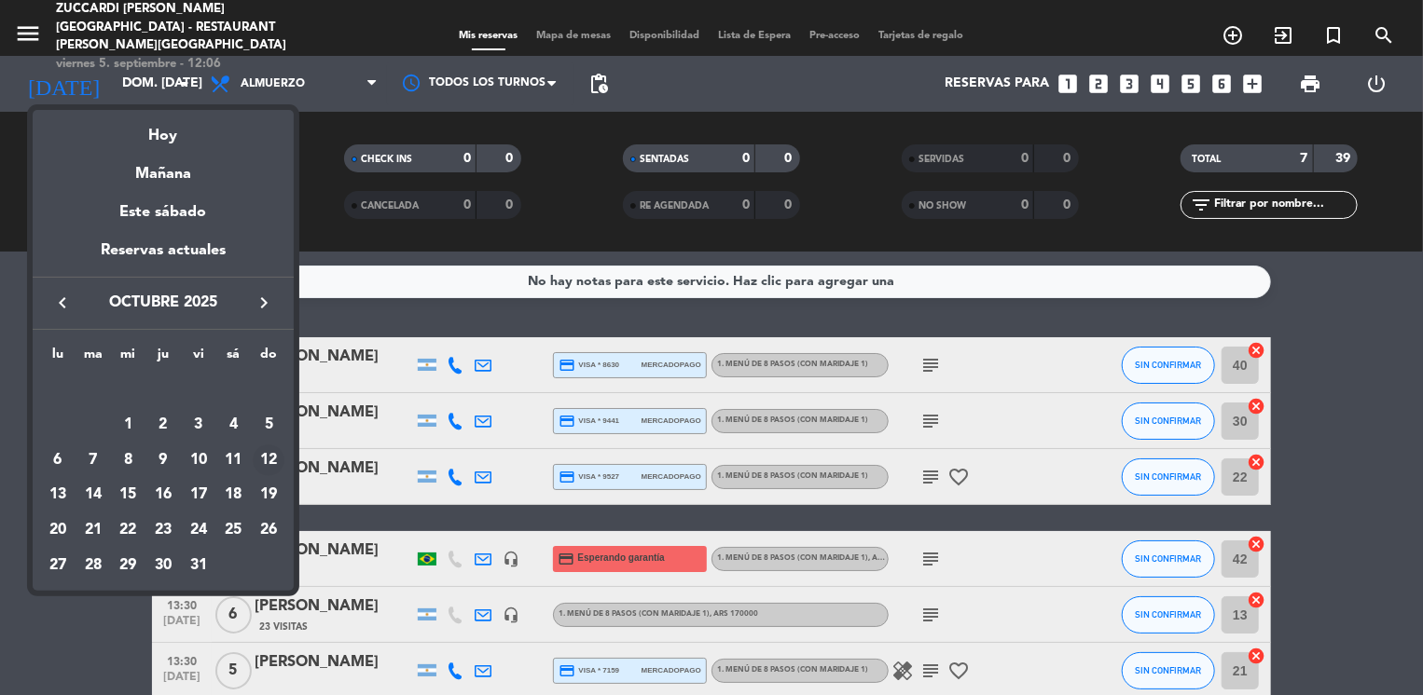
click at [264, 456] on div "12" at bounding box center [269, 461] width 32 height 32
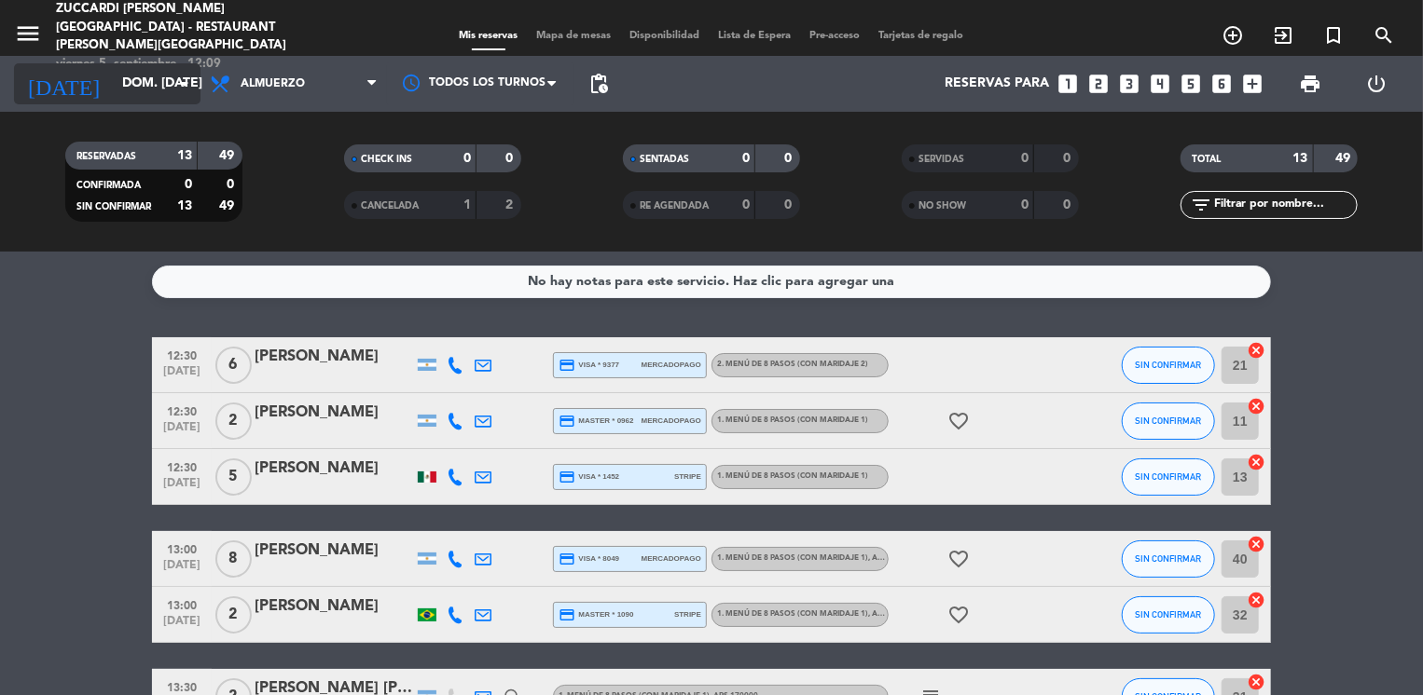
click at [139, 102] on div "[DATE] dom. [DATE] arrow_drop_down" at bounding box center [107, 83] width 186 height 41
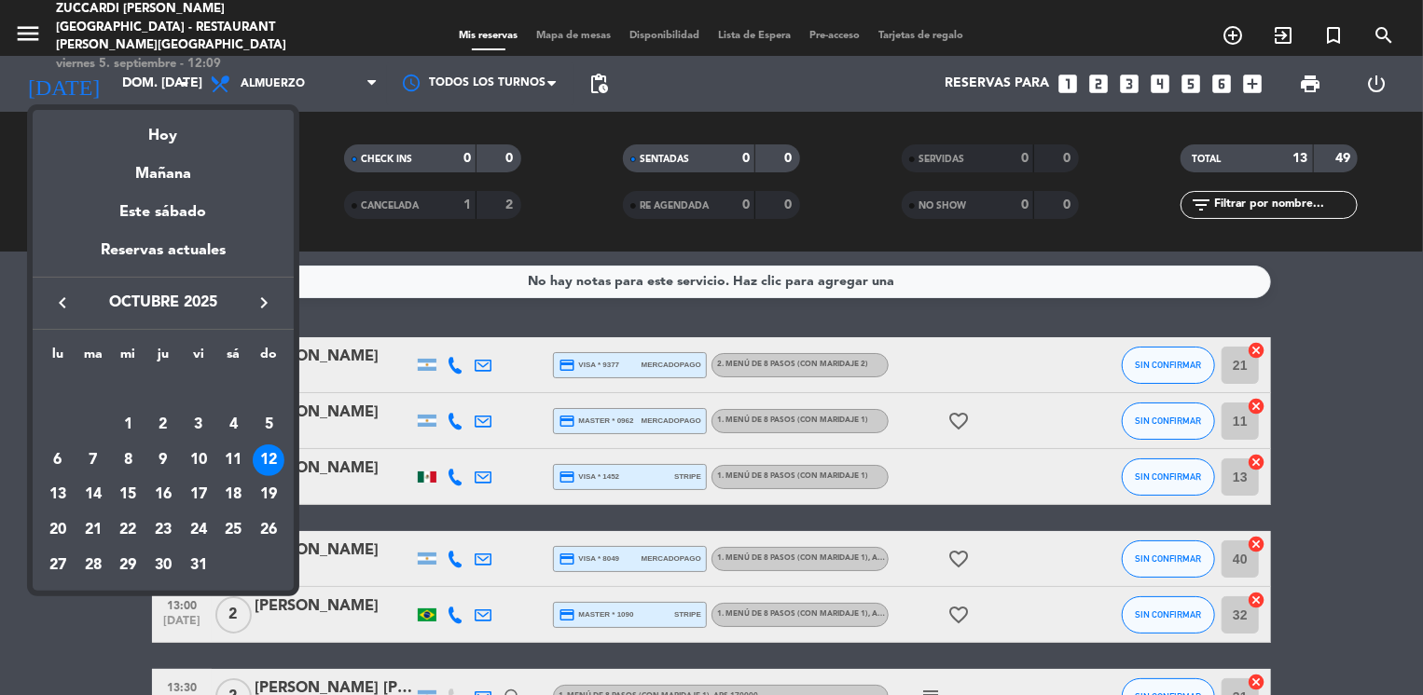
click at [72, 296] on icon "keyboard_arrow_left" at bounding box center [62, 303] width 22 height 22
click at [161, 531] on div "25" at bounding box center [163, 531] width 32 height 32
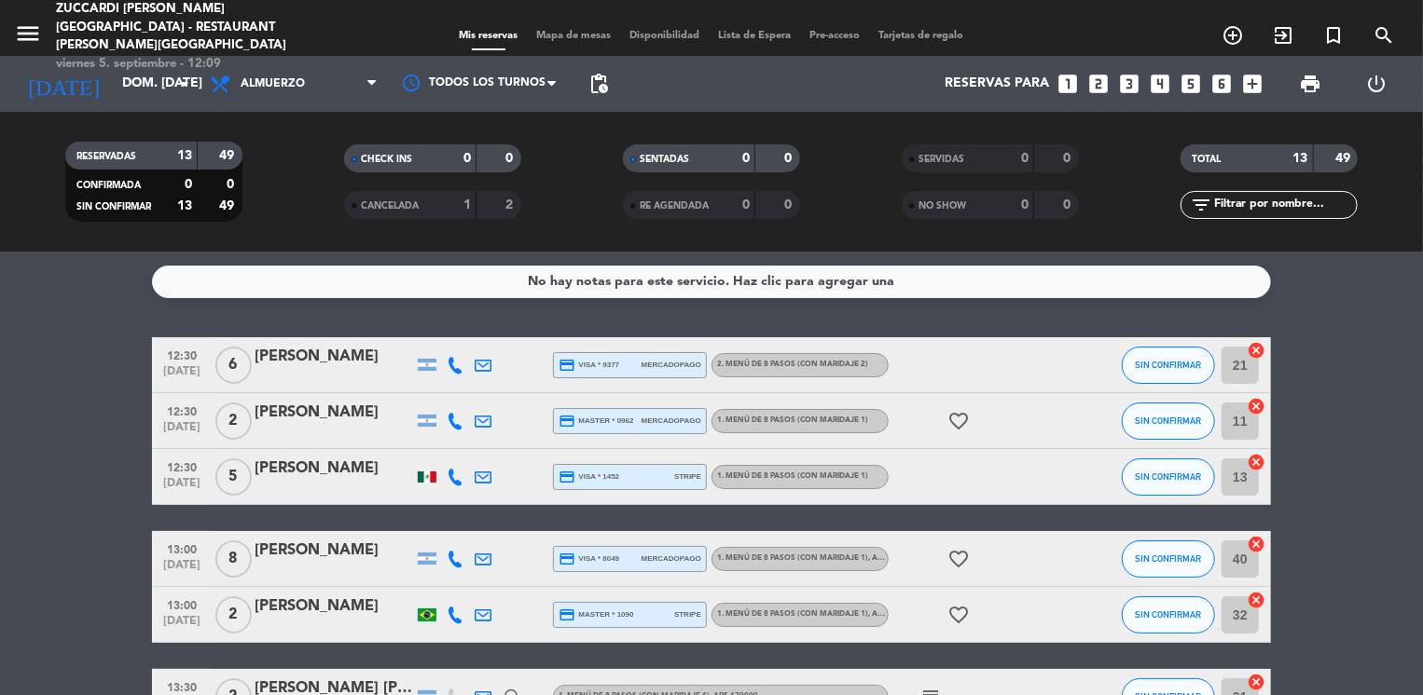
type input "[DEMOGRAPHIC_DATA] [DATE]"
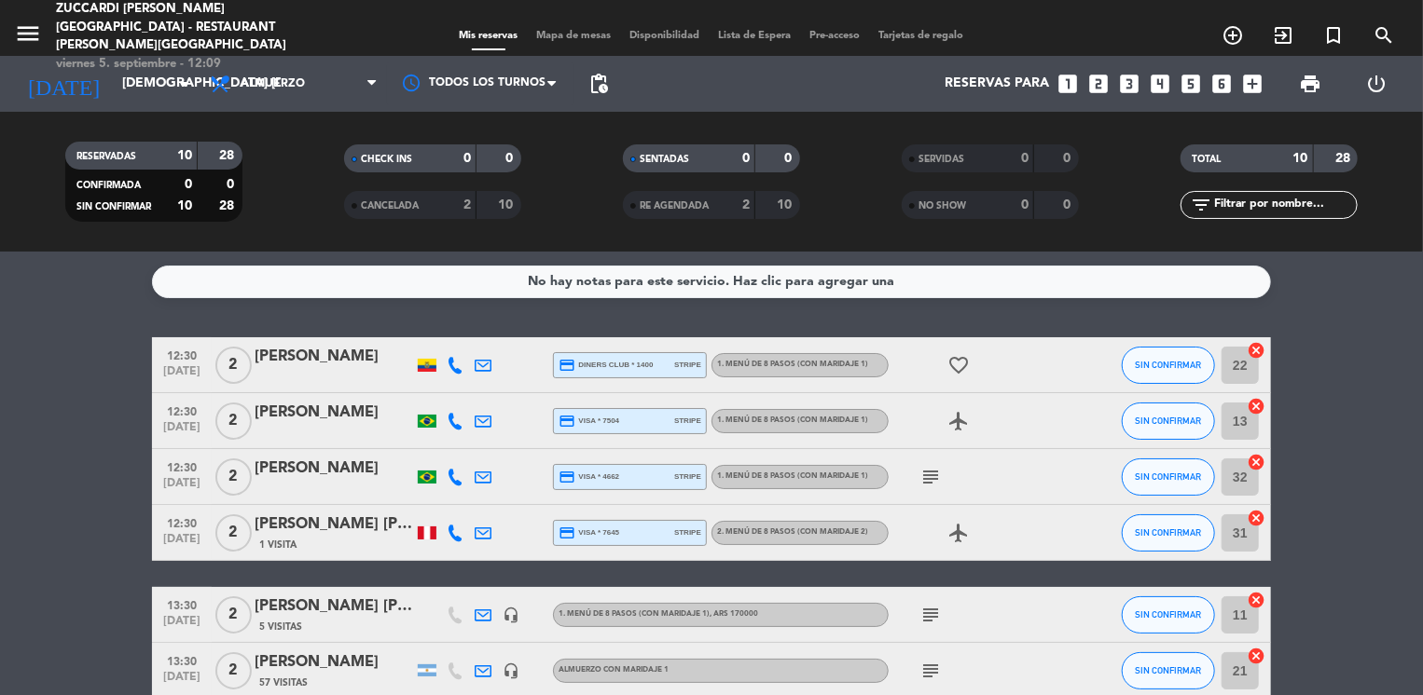
click at [78, 467] on bookings-row "12:30 [DATE] 2 [PERSON_NAME] credit_card Diners Club * 1400 stripe 1. MENÚ DE 8…" at bounding box center [711, 629] width 1423 height 585
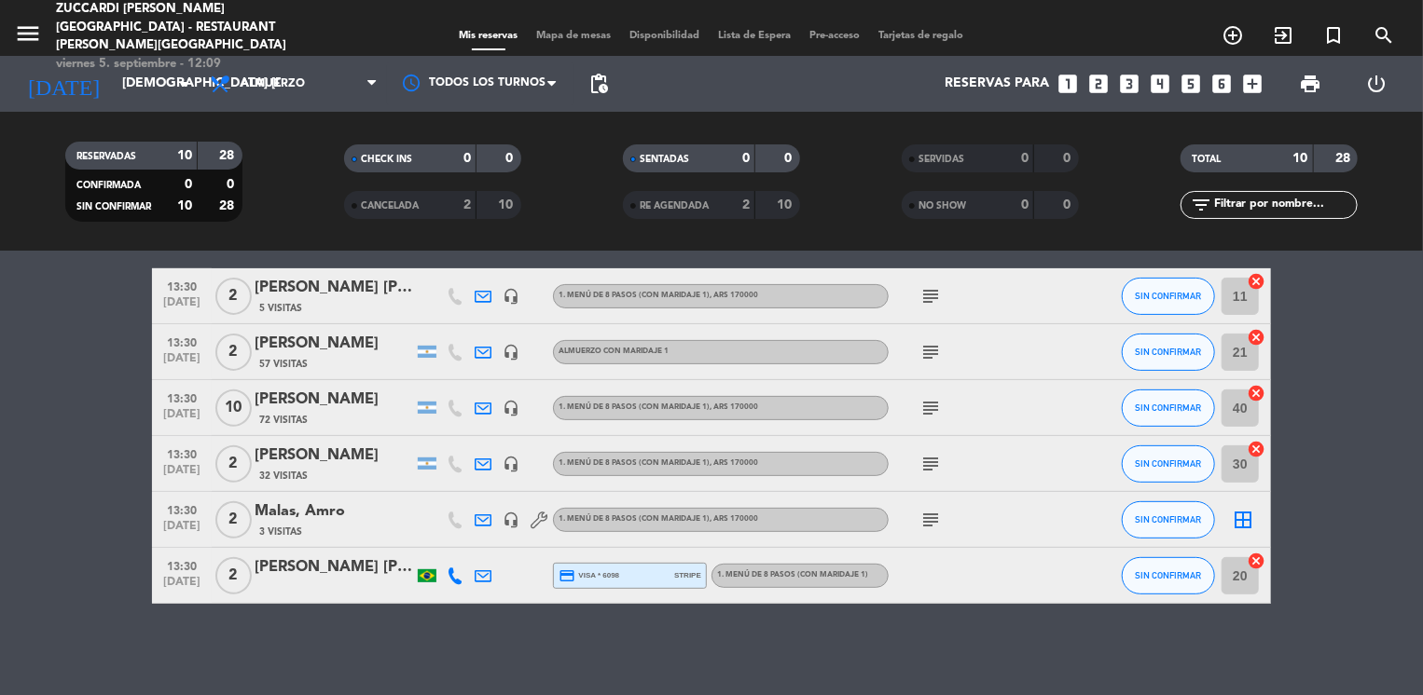
scroll to position [320, 0]
click at [328, 519] on div "Malas, Amro" at bounding box center [333, 511] width 158 height 24
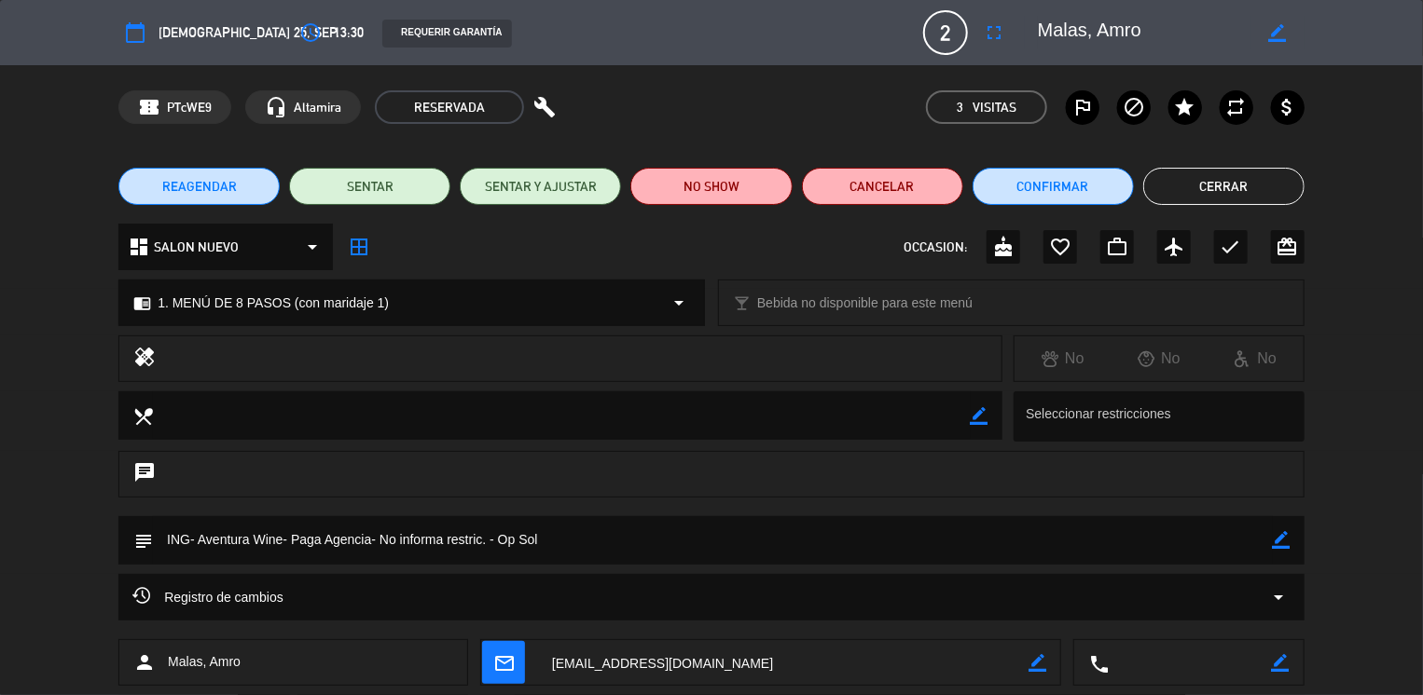
click at [1285, 537] on icon "border_color" at bounding box center [1281, 540] width 18 height 18
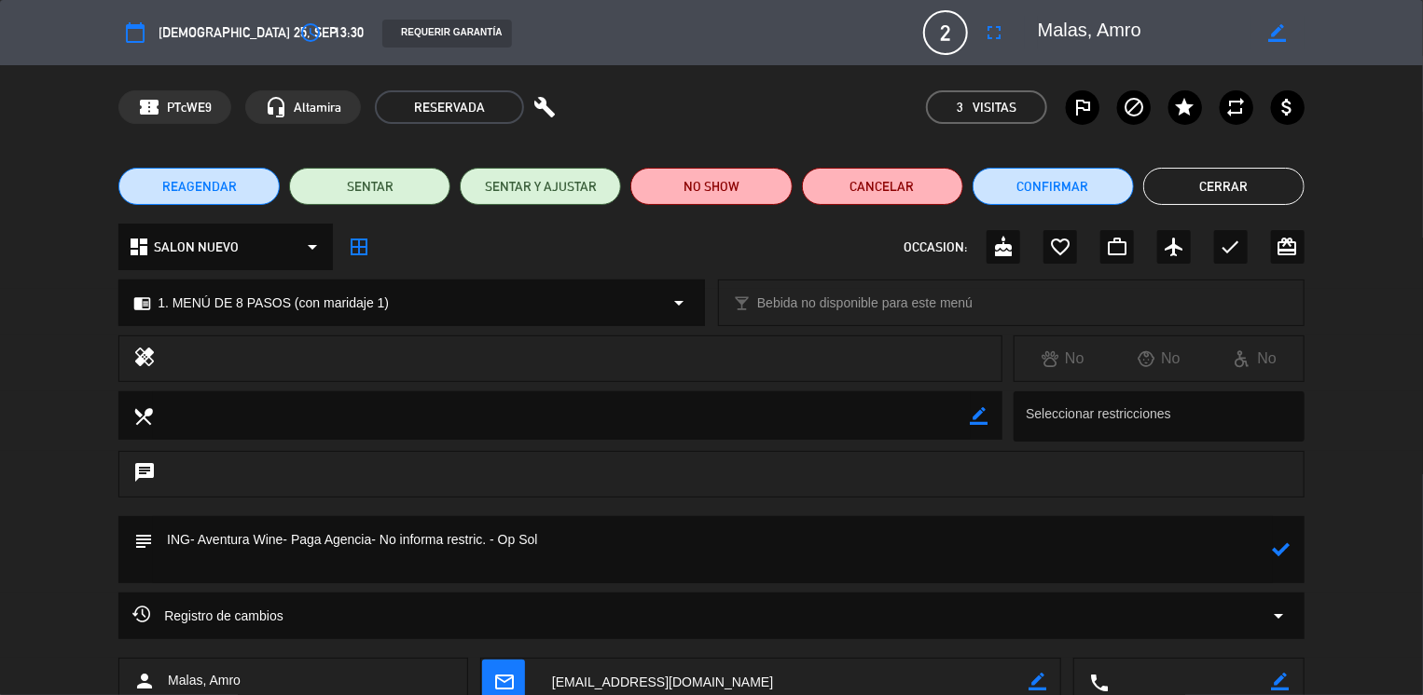
paste textarea "no comen cerdo ni derivados."
type textarea "ING- Aventura Wine- Paga Agencia- No informa restric. - Op Sol no comen cerdo n…"
click at [1283, 556] on icon at bounding box center [1281, 550] width 18 height 18
click at [1234, 181] on button "Cerrar" at bounding box center [1223, 186] width 161 height 37
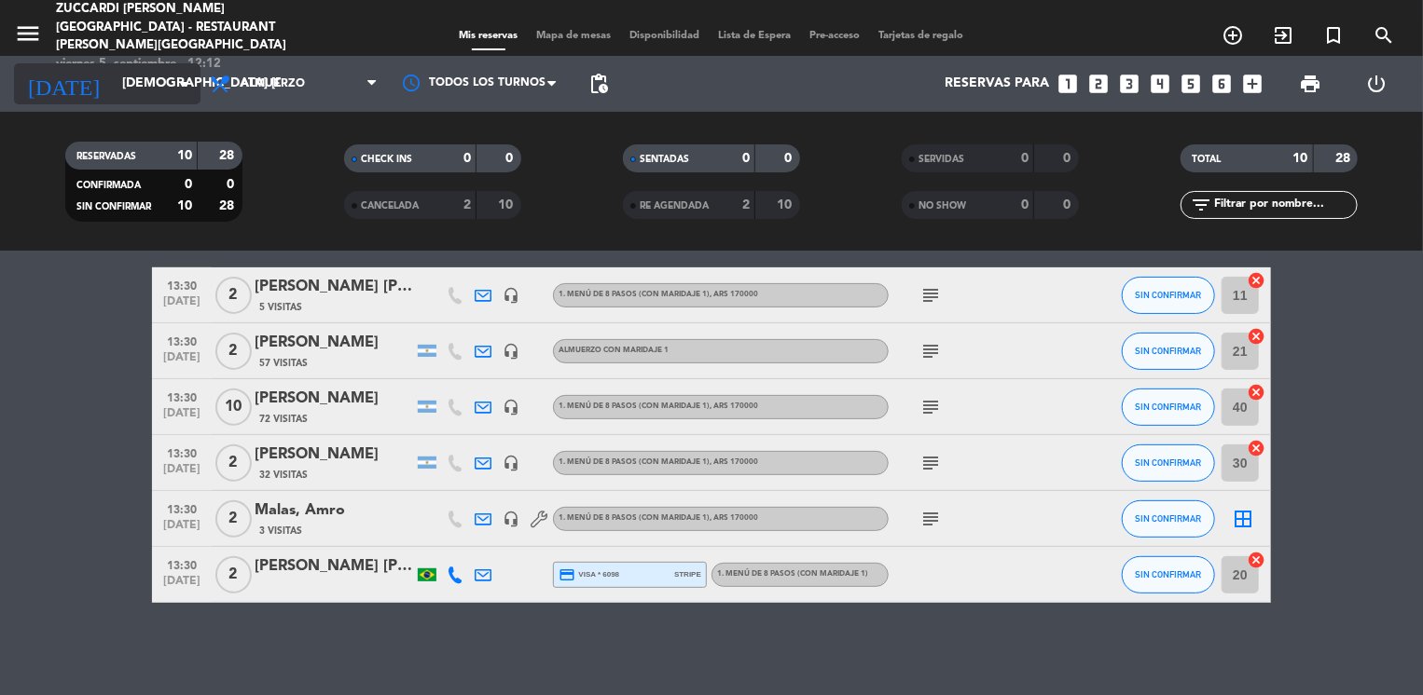
click at [149, 79] on input "[DEMOGRAPHIC_DATA] [DATE]" at bounding box center [201, 84] width 177 height 34
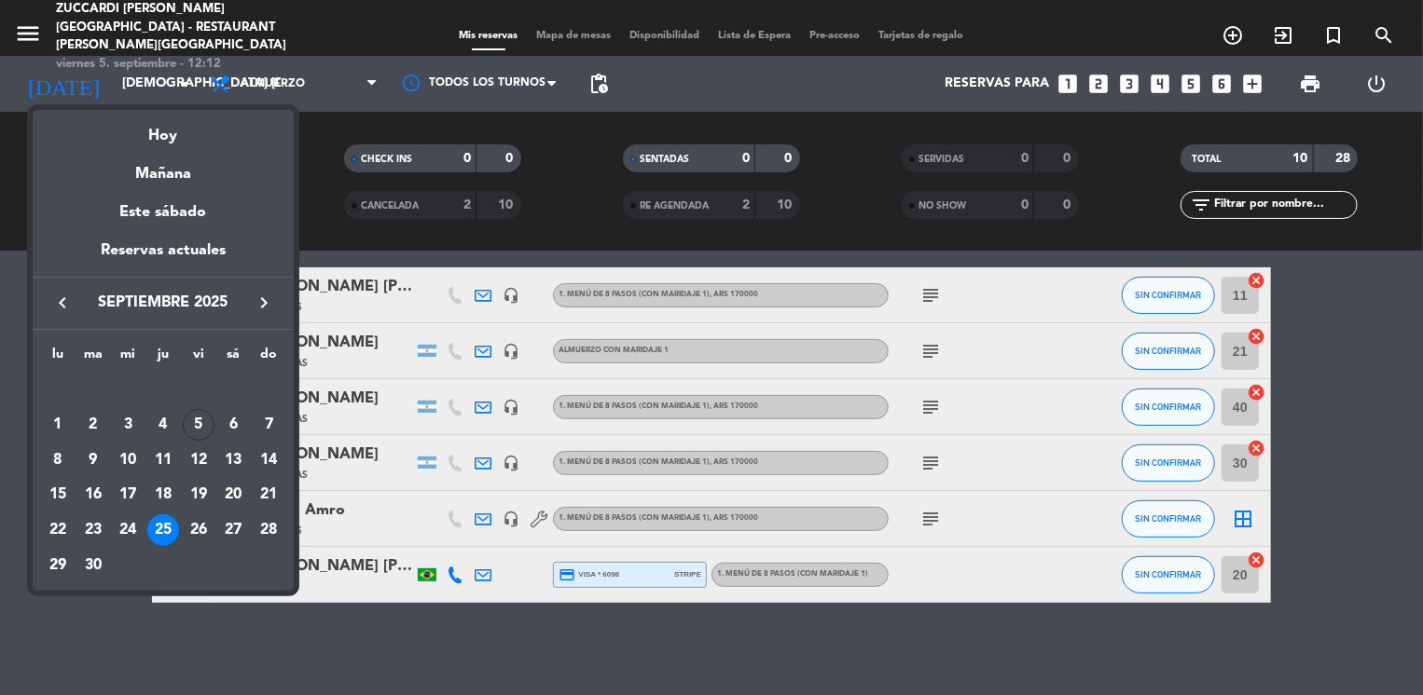
click at [261, 311] on icon "keyboard_arrow_right" at bounding box center [264, 303] width 22 height 22
click at [160, 525] on div "23" at bounding box center [163, 531] width 32 height 32
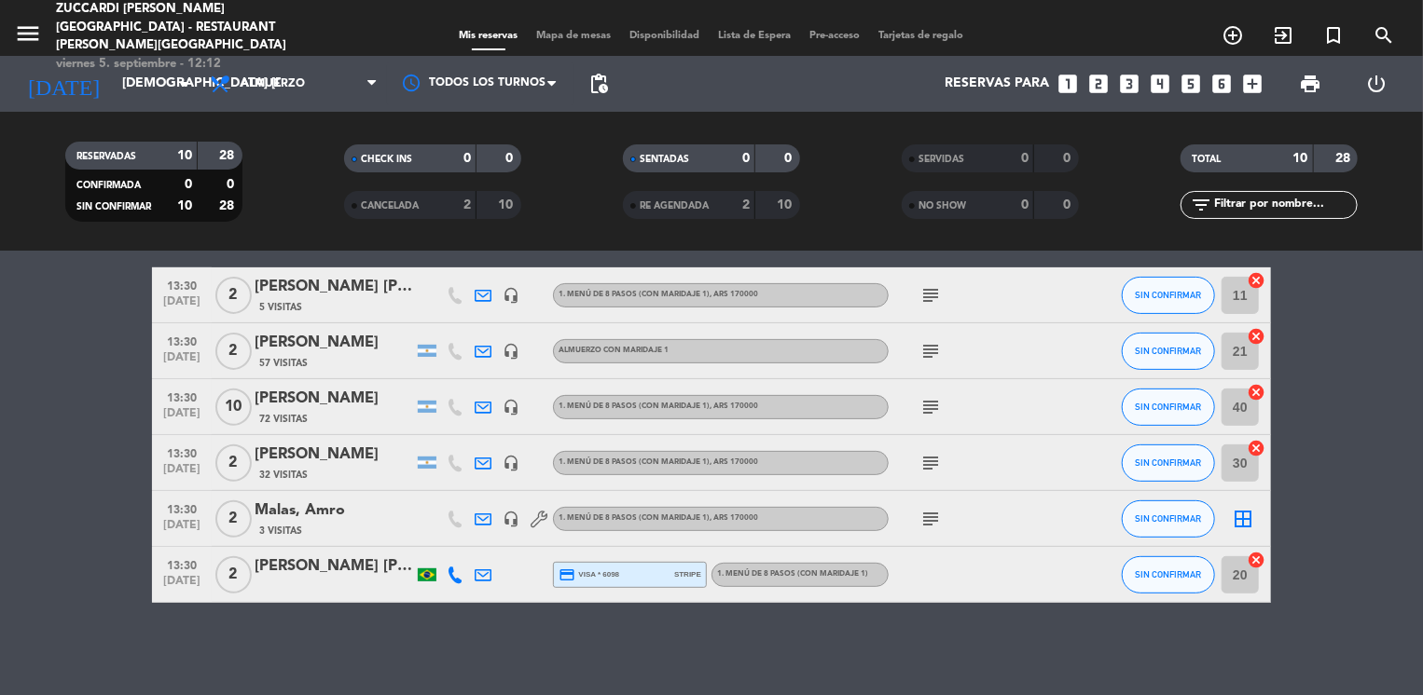
type input "[DEMOGRAPHIC_DATA] [DATE]"
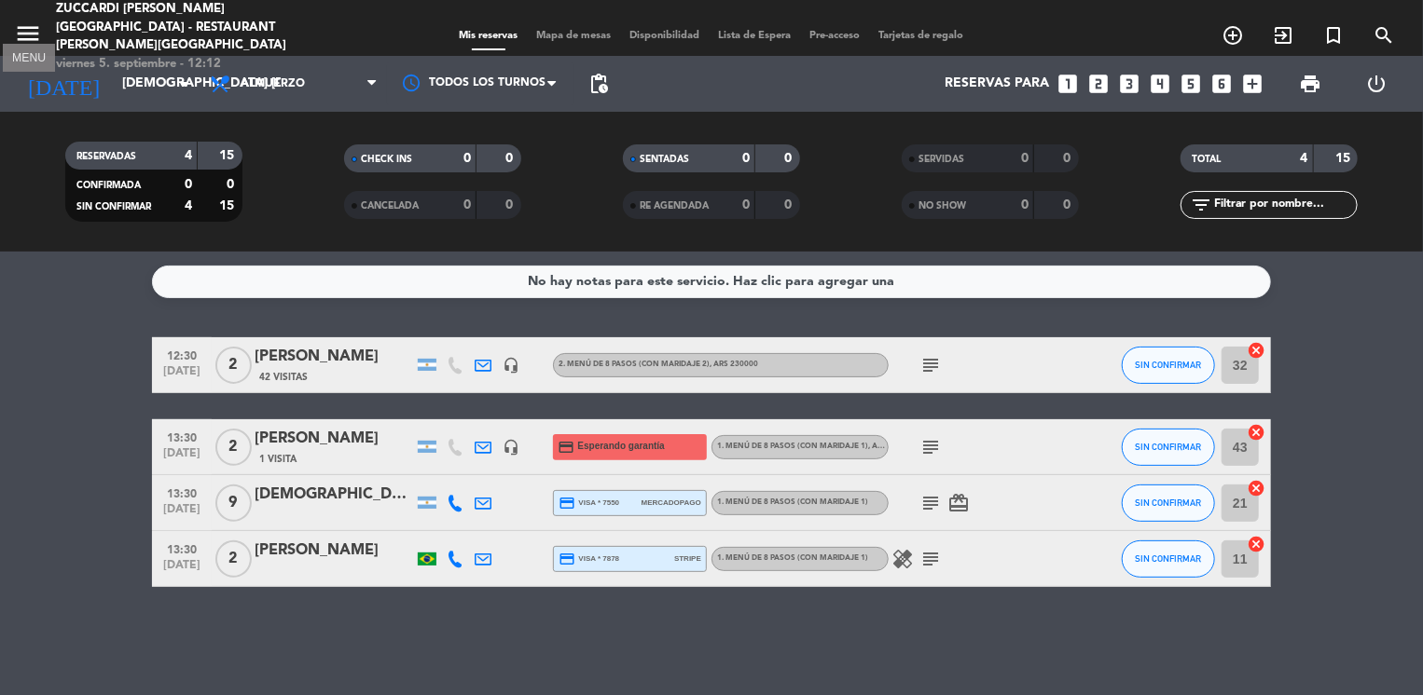
click at [14, 34] on icon "menu" at bounding box center [28, 34] width 28 height 28
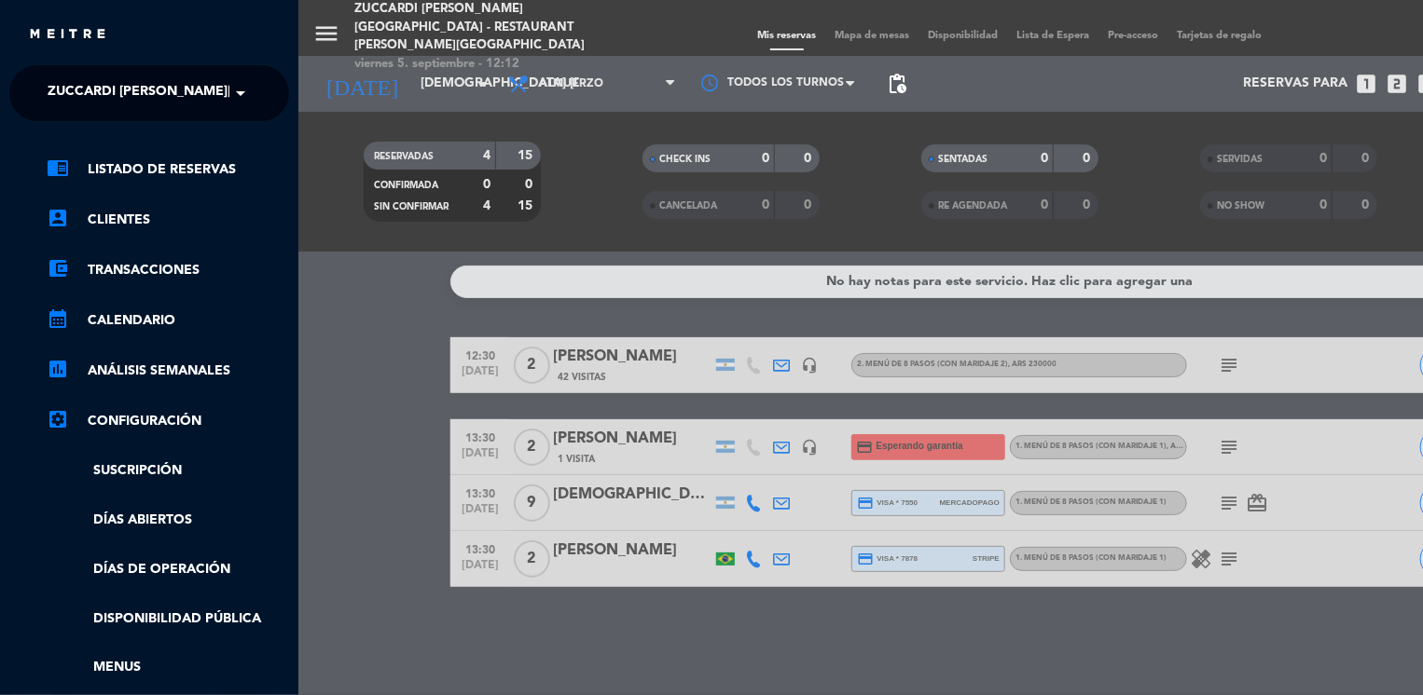
click at [153, 101] on span "Zuccardi [PERSON_NAME][GEOGRAPHIC_DATA] - Restaurant [PERSON_NAME][GEOGRAPHIC_D…" at bounding box center [380, 93] width 664 height 39
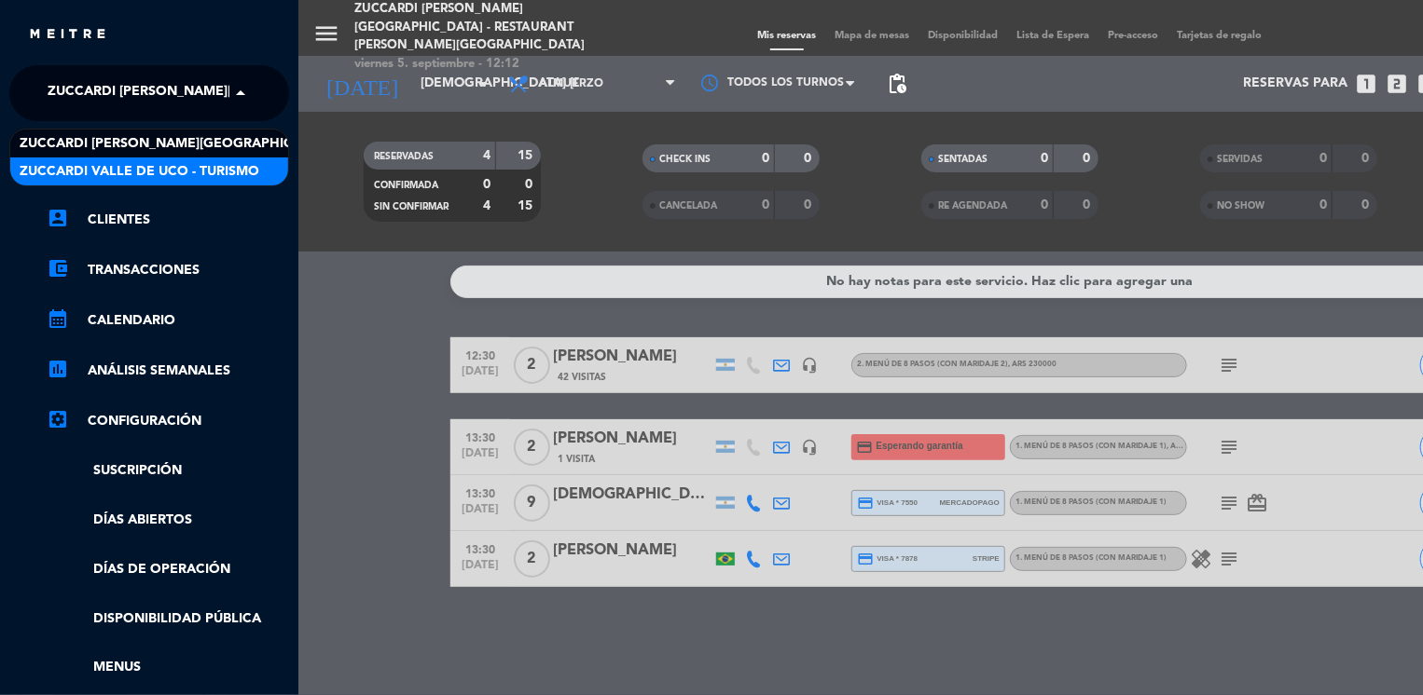
click at [226, 169] on span "Zuccardi Valle de Uco - Turismo" at bounding box center [140, 171] width 240 height 21
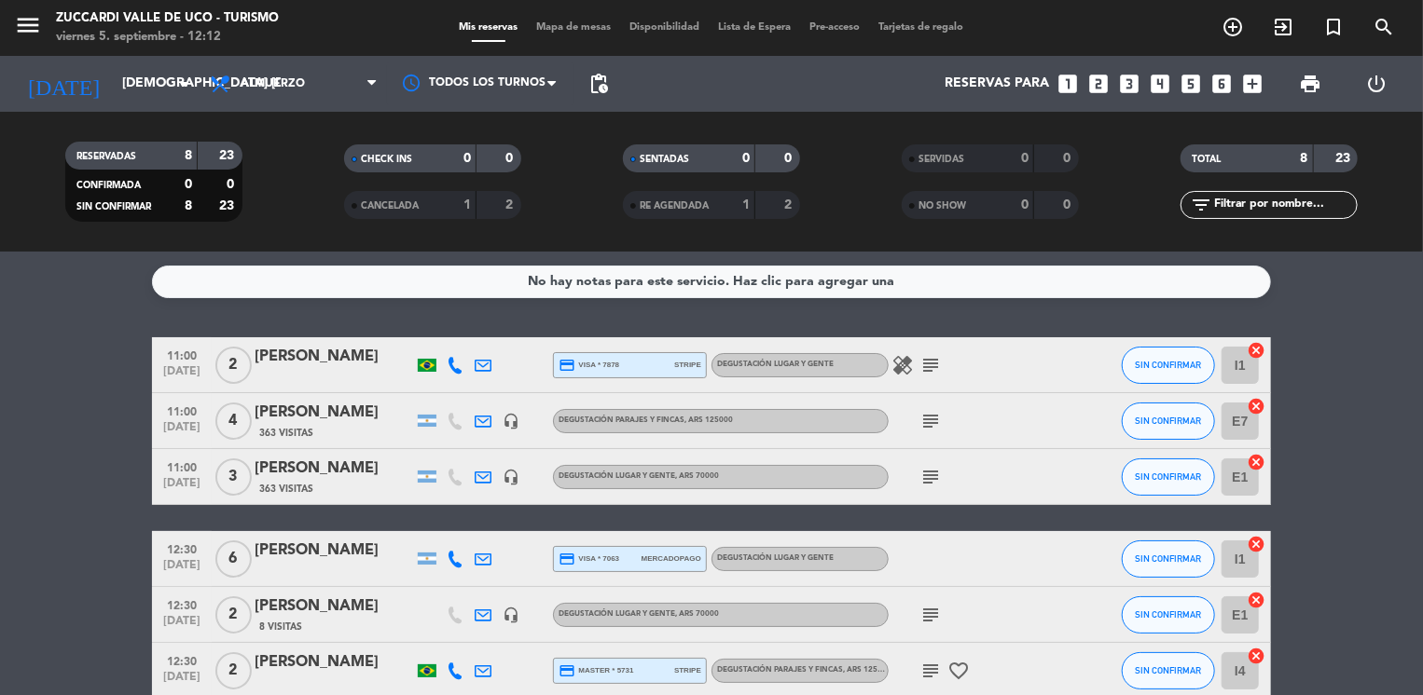
click at [48, 463] on bookings-row "11:00 [DATE] 2 [PERSON_NAME] credit_card visa * 7878 stripe Degustación Lugar y…" at bounding box center [711, 587] width 1423 height 500
click at [1096, 83] on icon "looks_two" at bounding box center [1099, 84] width 24 height 24
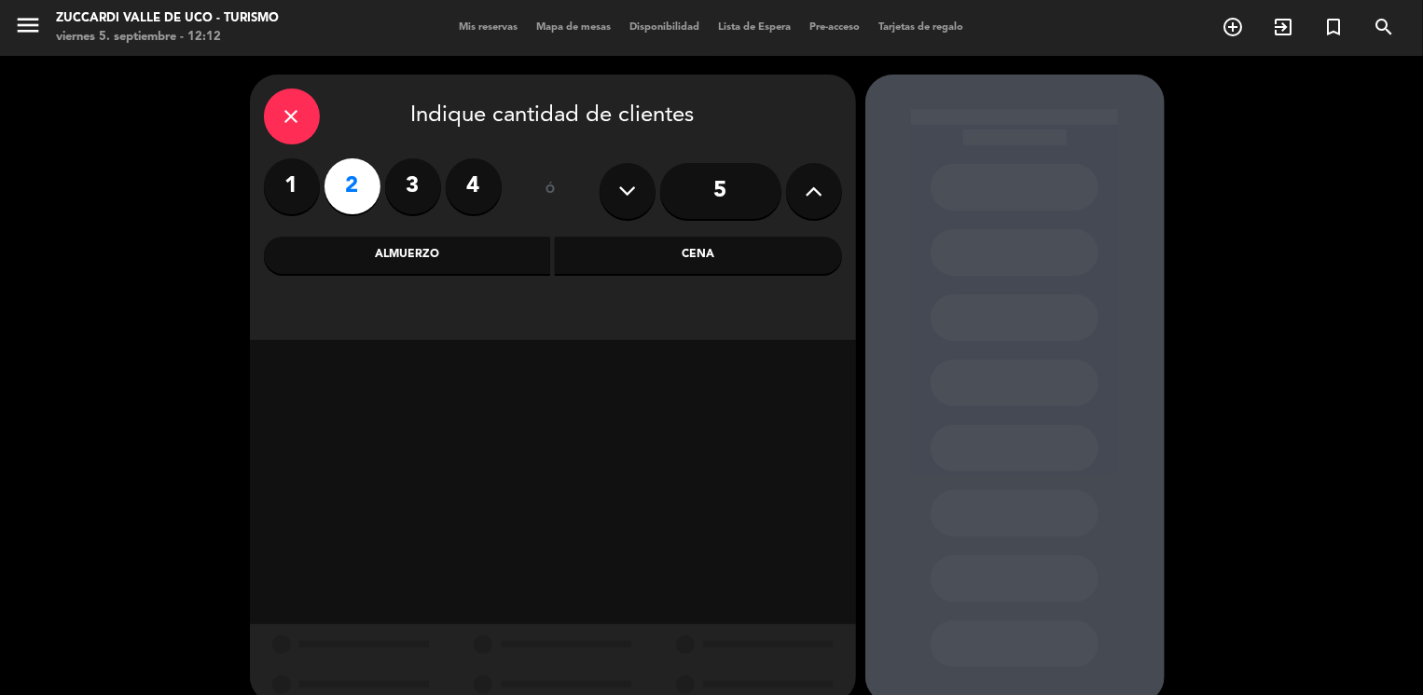
click at [495, 270] on div "Almuerzo" at bounding box center [407, 255] width 287 height 37
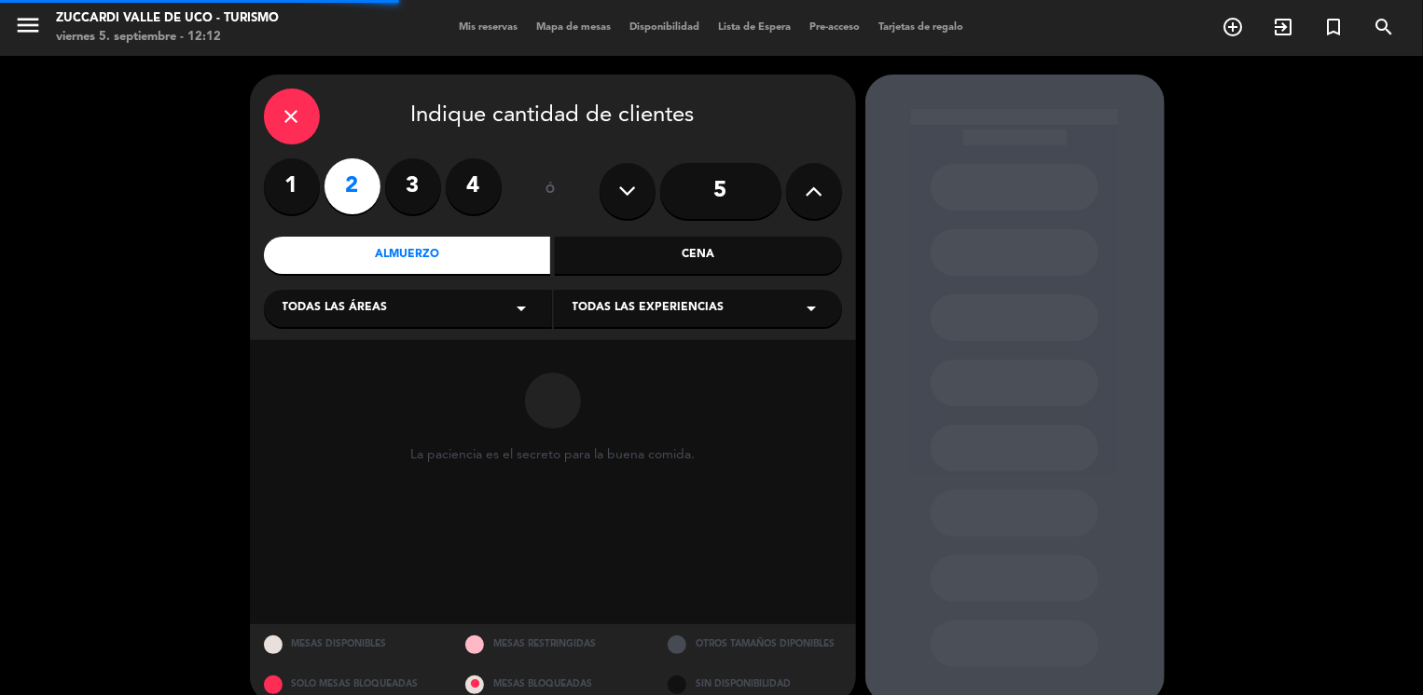
click at [410, 301] on div "Todas las áreas arrow_drop_down" at bounding box center [408, 308] width 288 height 37
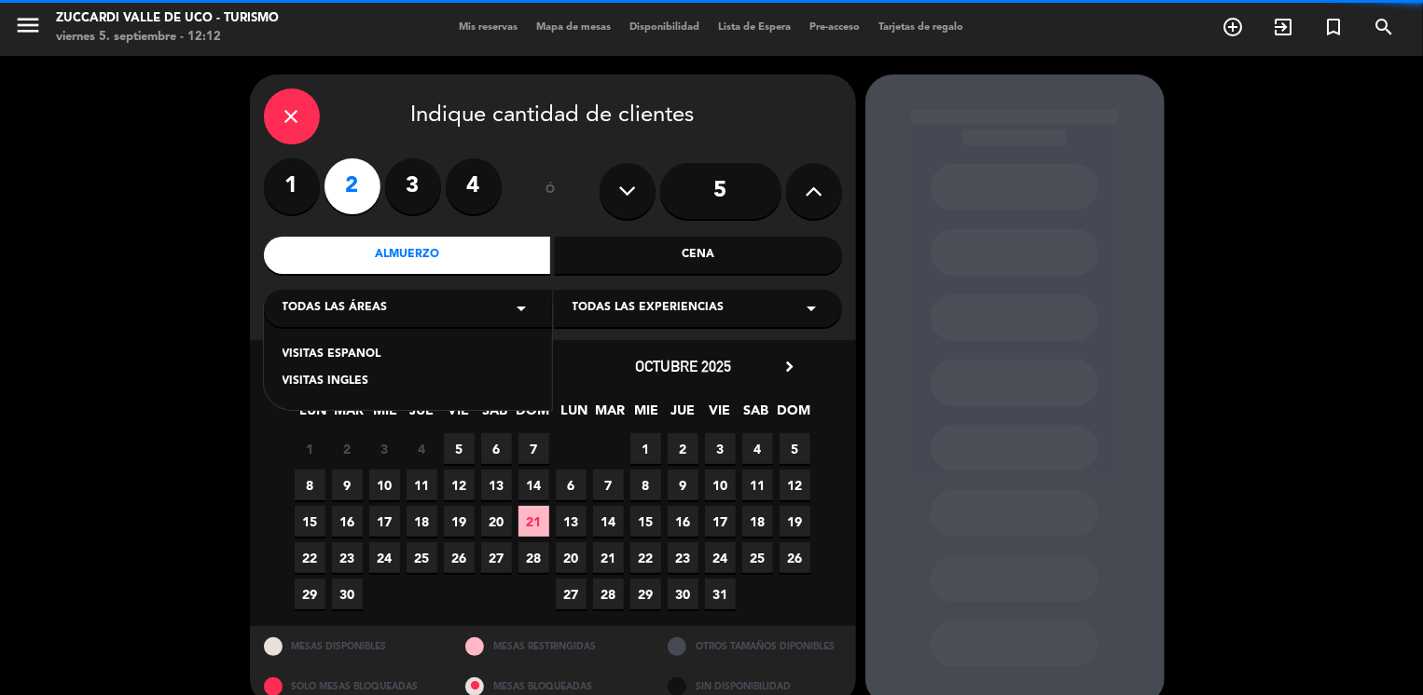
click at [351, 364] on div "VISITAS ESPANOL" at bounding box center [407, 355] width 251 height 19
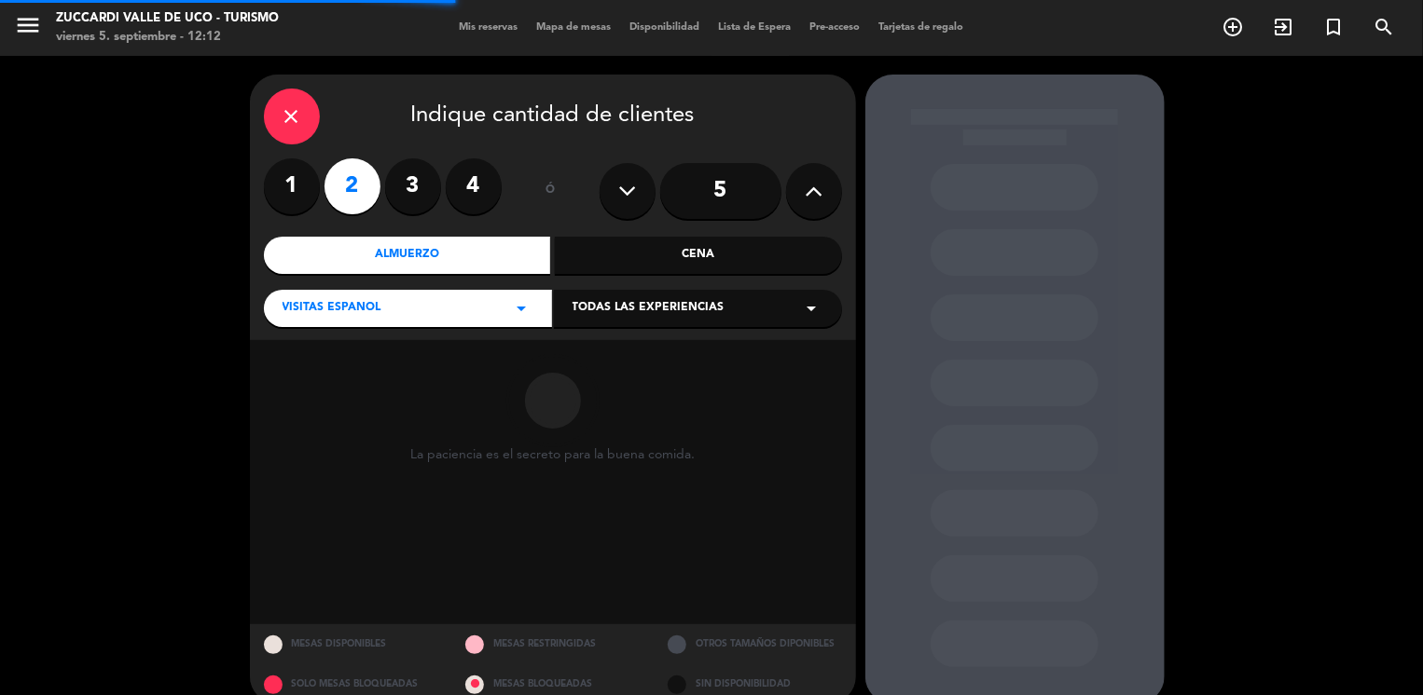
click at [621, 310] on span "Todas las experiencias" at bounding box center [648, 308] width 152 height 19
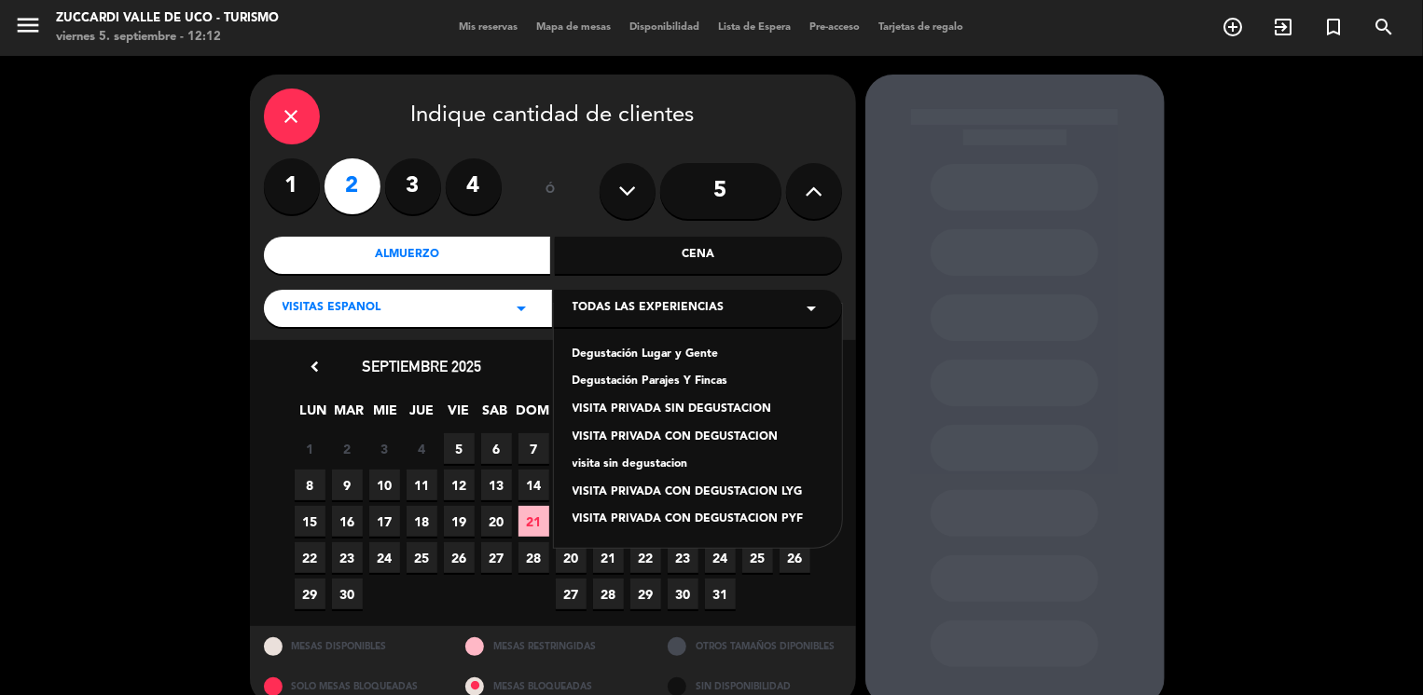
click at [662, 351] on div "Degustación Lugar y Gente" at bounding box center [697, 355] width 251 height 19
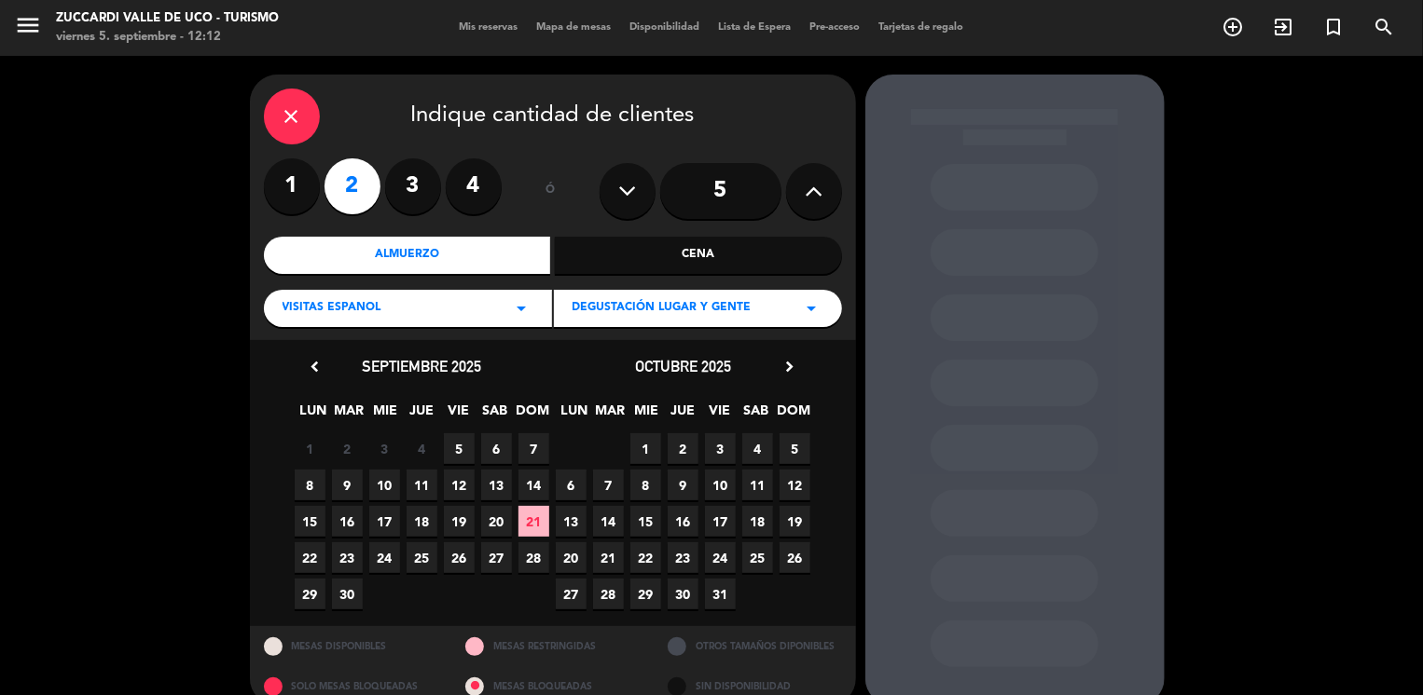
click at [686, 553] on span "23" at bounding box center [682, 558] width 31 height 31
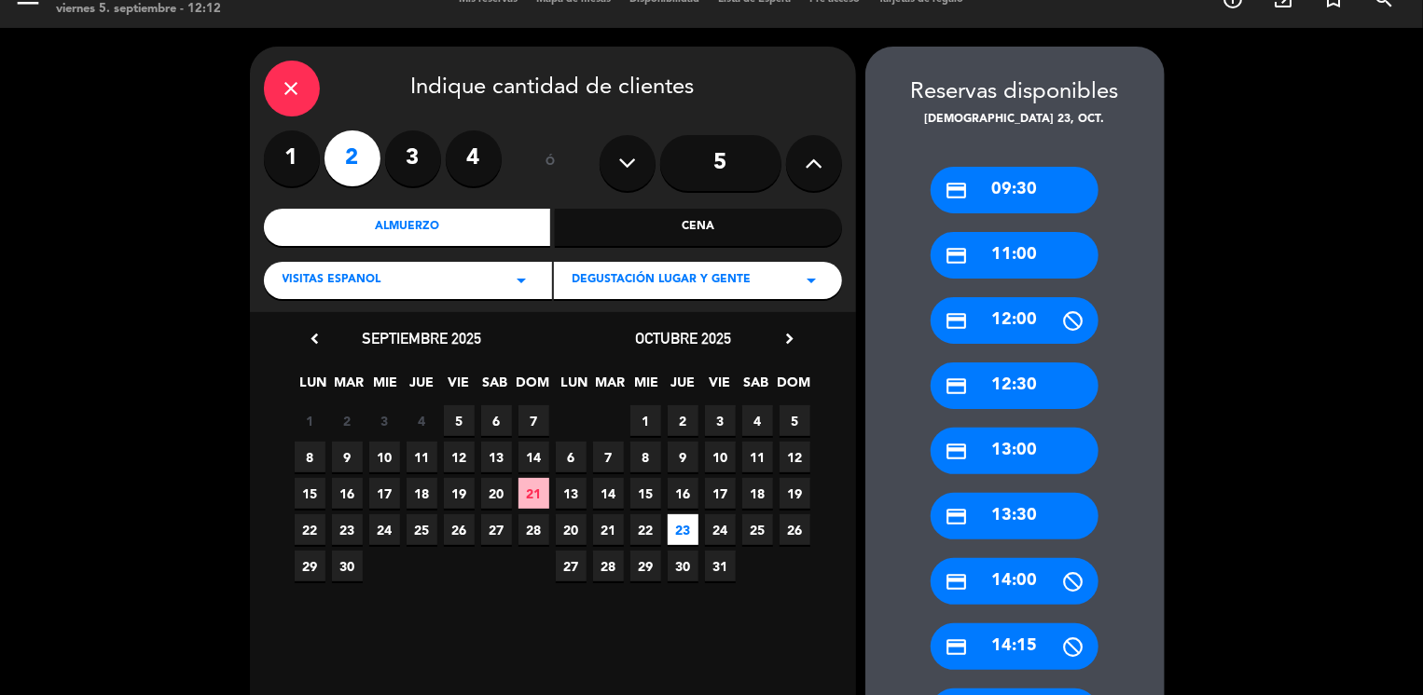
click at [1001, 263] on div "credit_card 11:00" at bounding box center [1014, 255] width 168 height 47
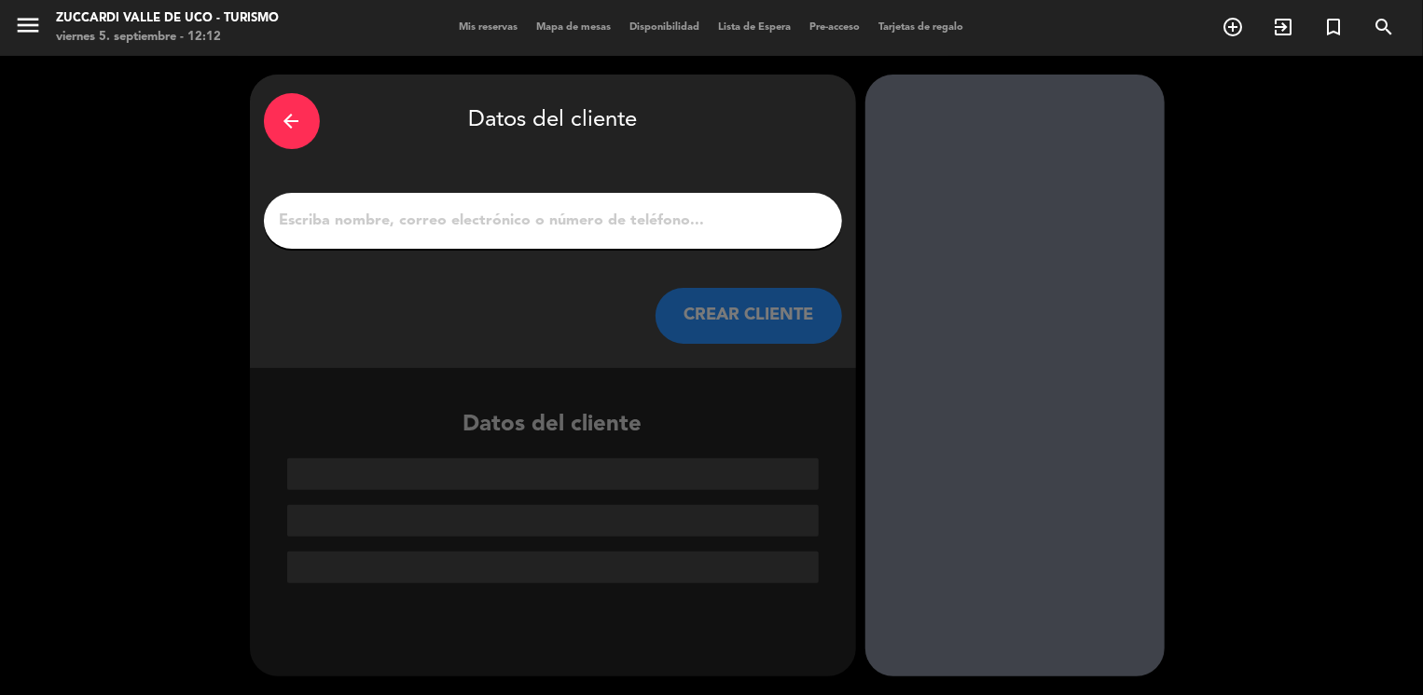
scroll to position [0, 0]
click at [518, 232] on input "1" at bounding box center [553, 221] width 550 height 26
paste input "[PERSON_NAME]"
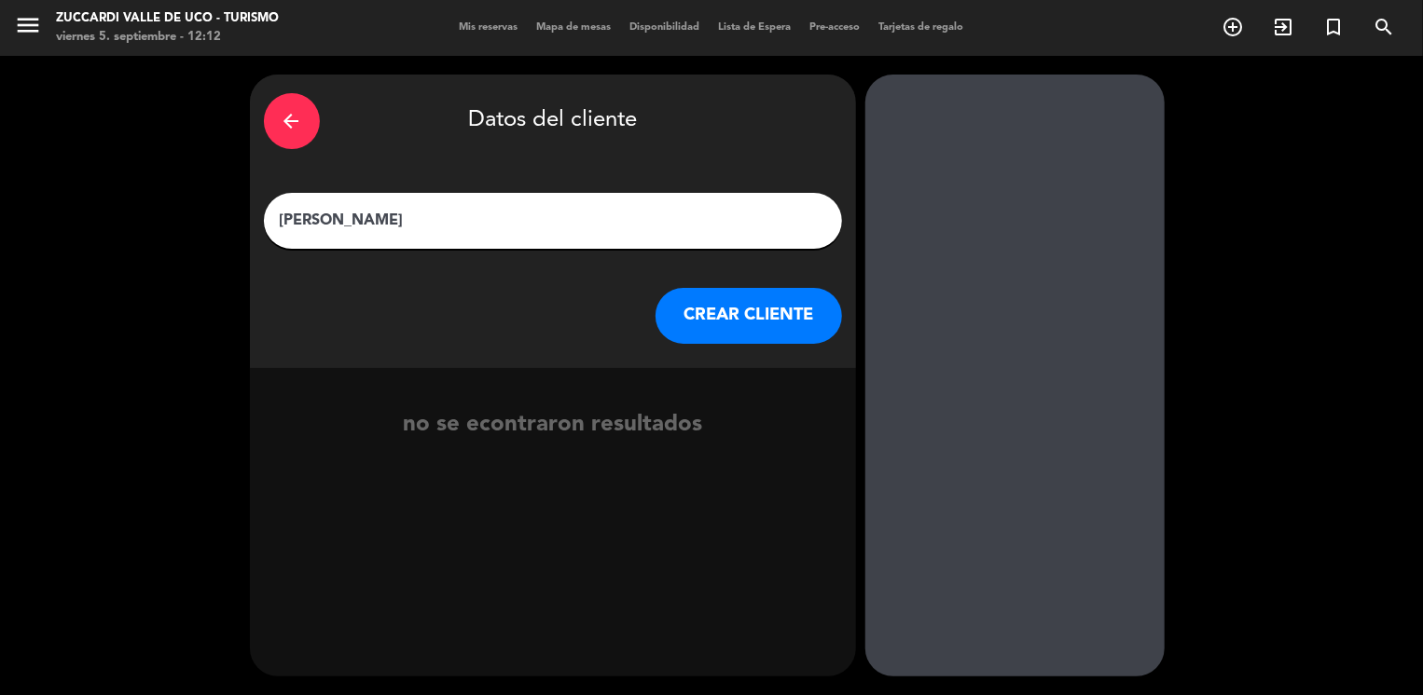
type input "[PERSON_NAME]"
click at [731, 307] on button "CREAR CLIENTE" at bounding box center [748, 316] width 186 height 56
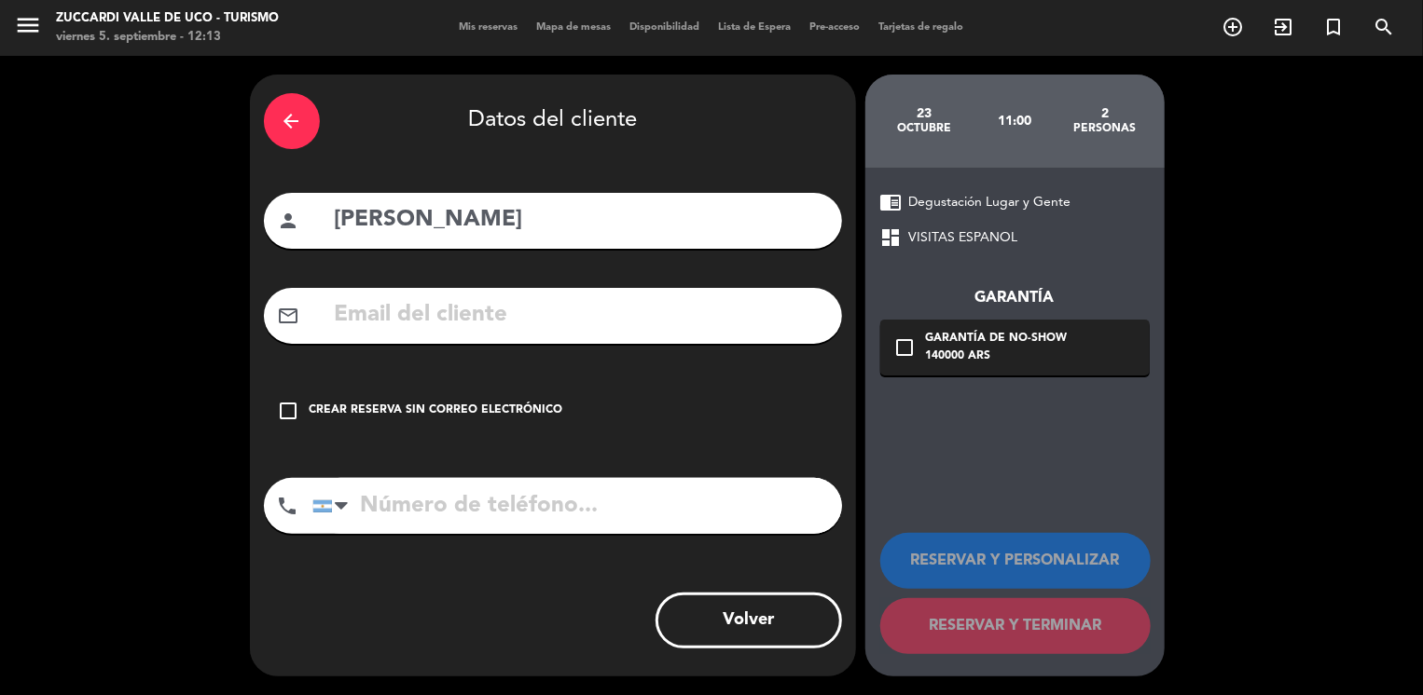
click at [429, 342] on div "mail_outline" at bounding box center [553, 316] width 578 height 56
click at [418, 327] on input "text" at bounding box center [580, 315] width 495 height 38
paste input "[EMAIL_ADDRESS][DOMAIN_NAME]"
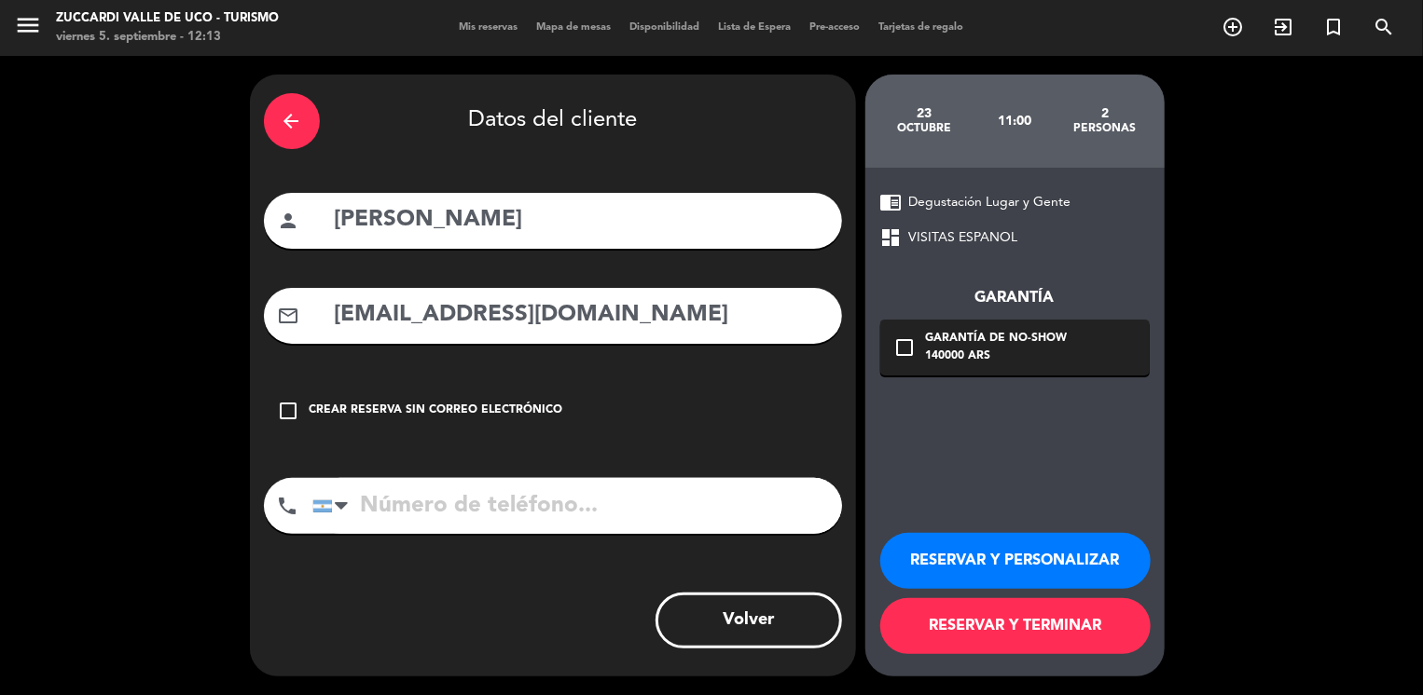
type input "[EMAIL_ADDRESS][DOMAIN_NAME]"
click at [918, 575] on button "RESERVAR Y PERSONALIZAR" at bounding box center [1015, 561] width 270 height 56
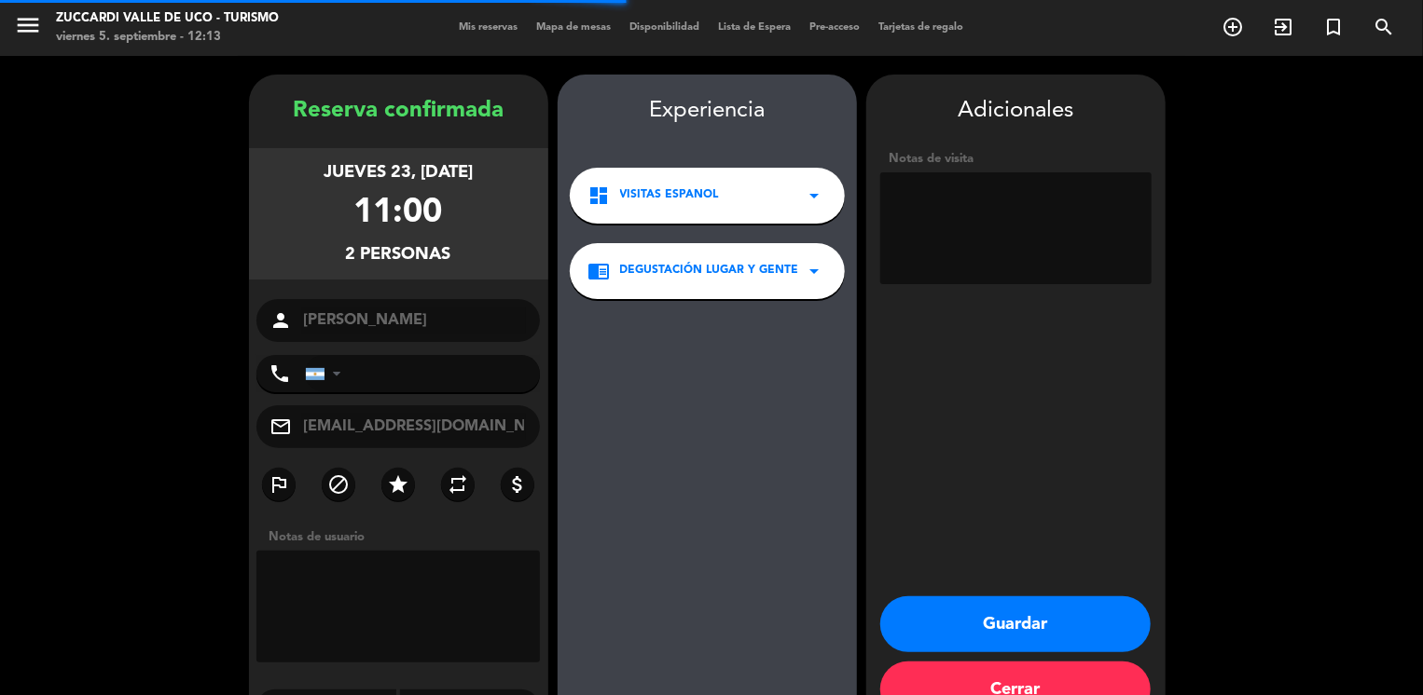
scroll to position [48, 0]
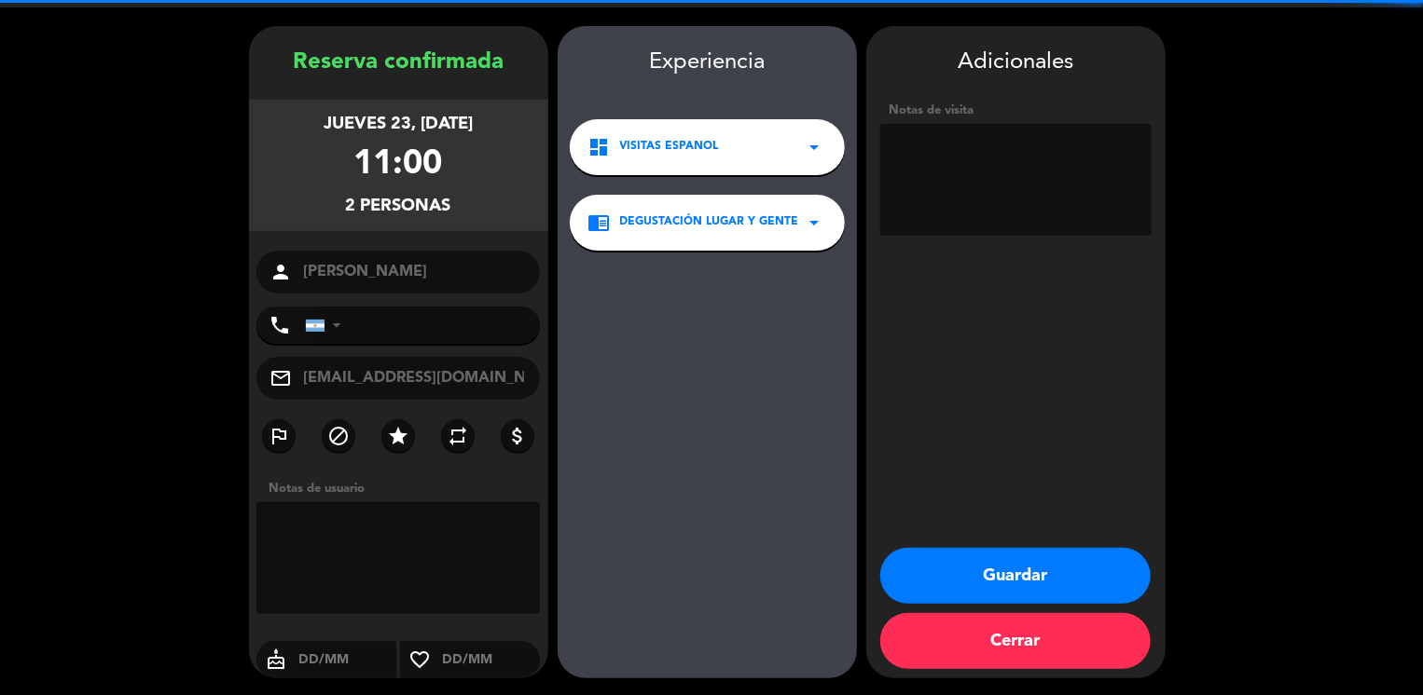
click at [963, 178] on textarea at bounding box center [1015, 180] width 271 height 112
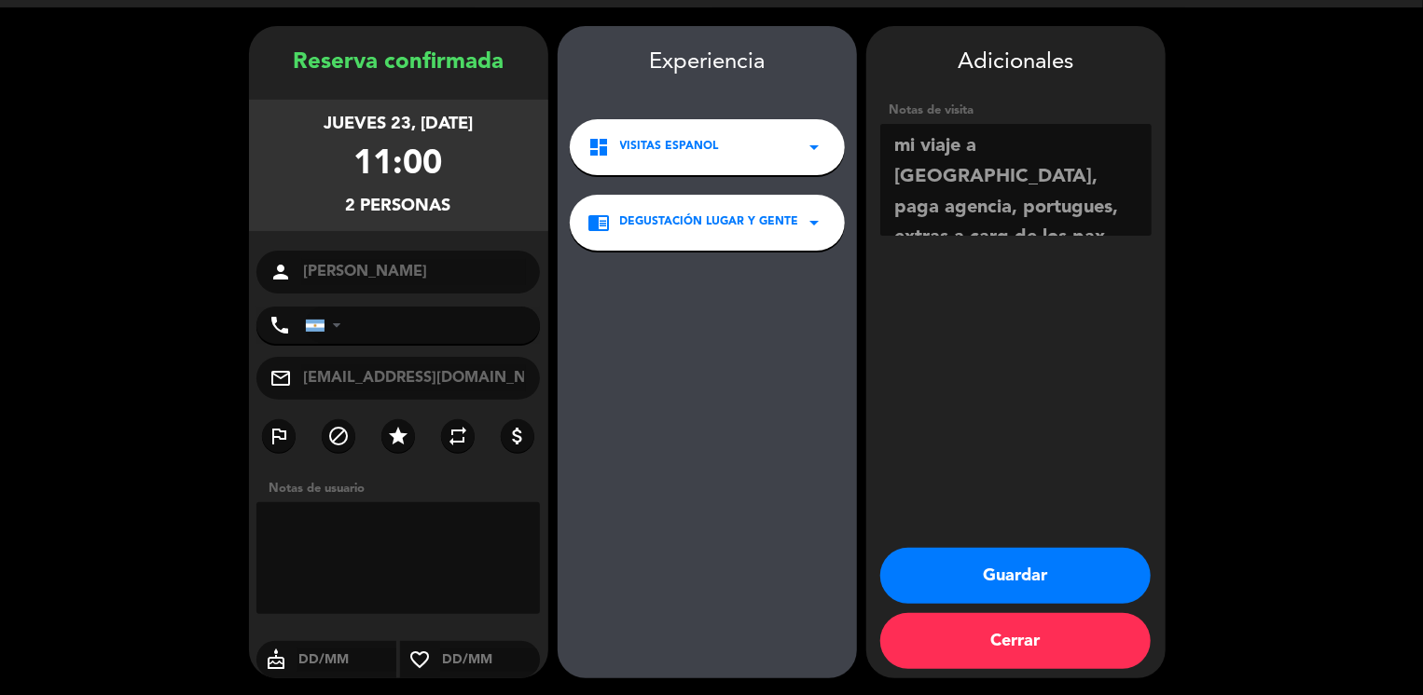
scroll to position [13, 0]
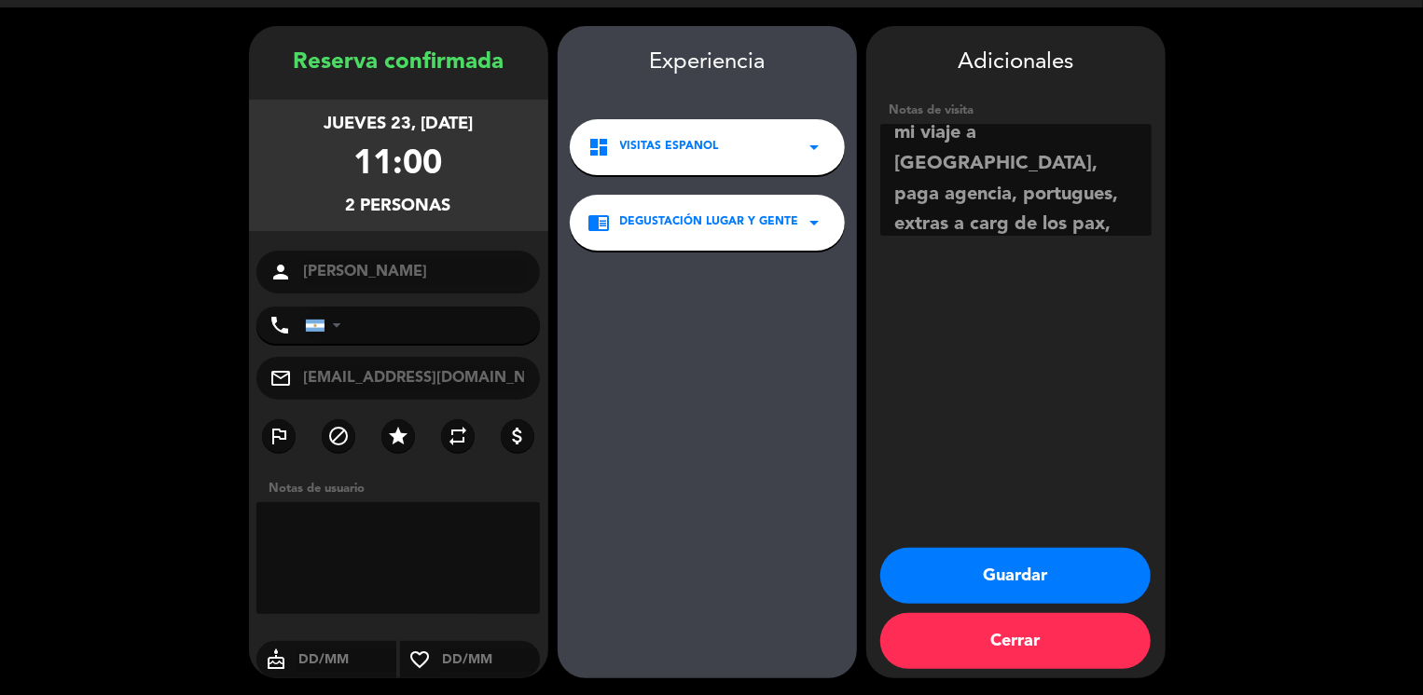
click at [941, 195] on textarea at bounding box center [1015, 180] width 271 height 112
click at [992, 227] on textarea at bounding box center [1015, 180] width 271 height 112
type textarea "mi viaje a [GEOGRAPHIC_DATA], paga agencia, portugues, extras a cargo de los pa…"
click at [1005, 566] on button "Guardar" at bounding box center [1015, 576] width 270 height 56
